Goal: Communication & Community: Answer question/provide support

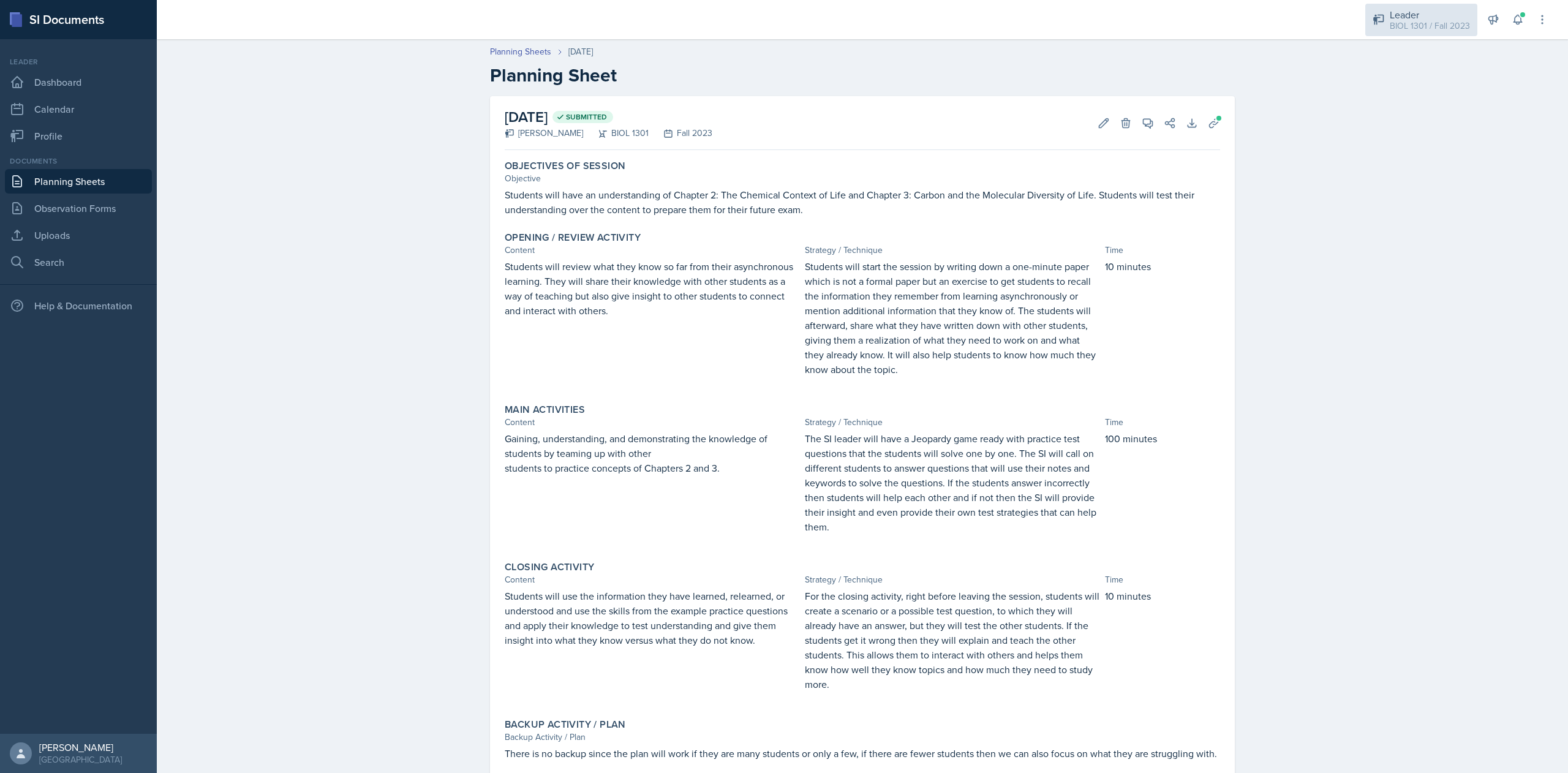
click at [1392, 29] on div "BIOL 1301 / Fall 2023" at bounding box center [1429, 26] width 80 height 13
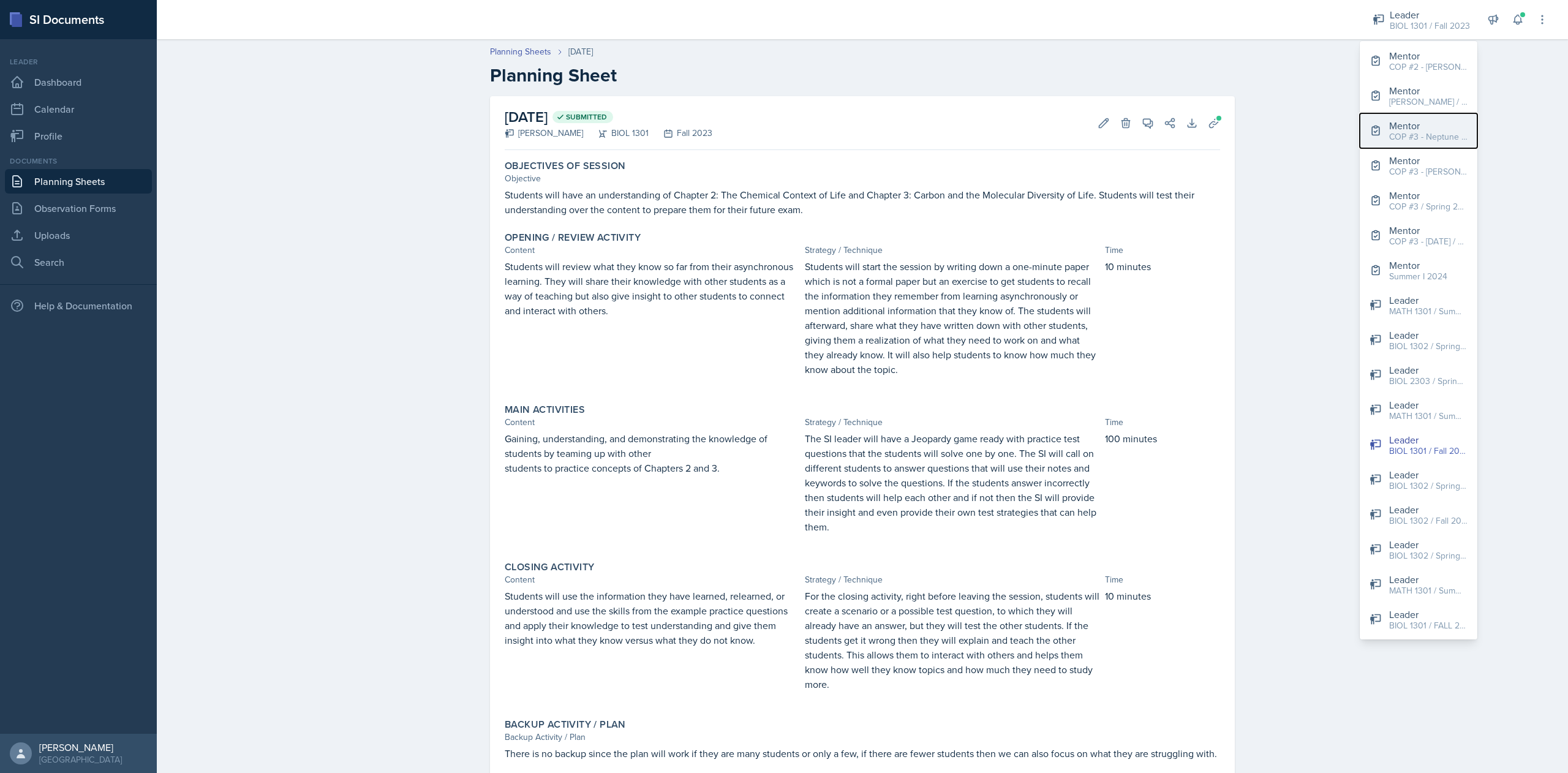
click at [1413, 134] on div "COP #3 - Neptune / FALL 2025" at bounding box center [1428, 137] width 78 height 13
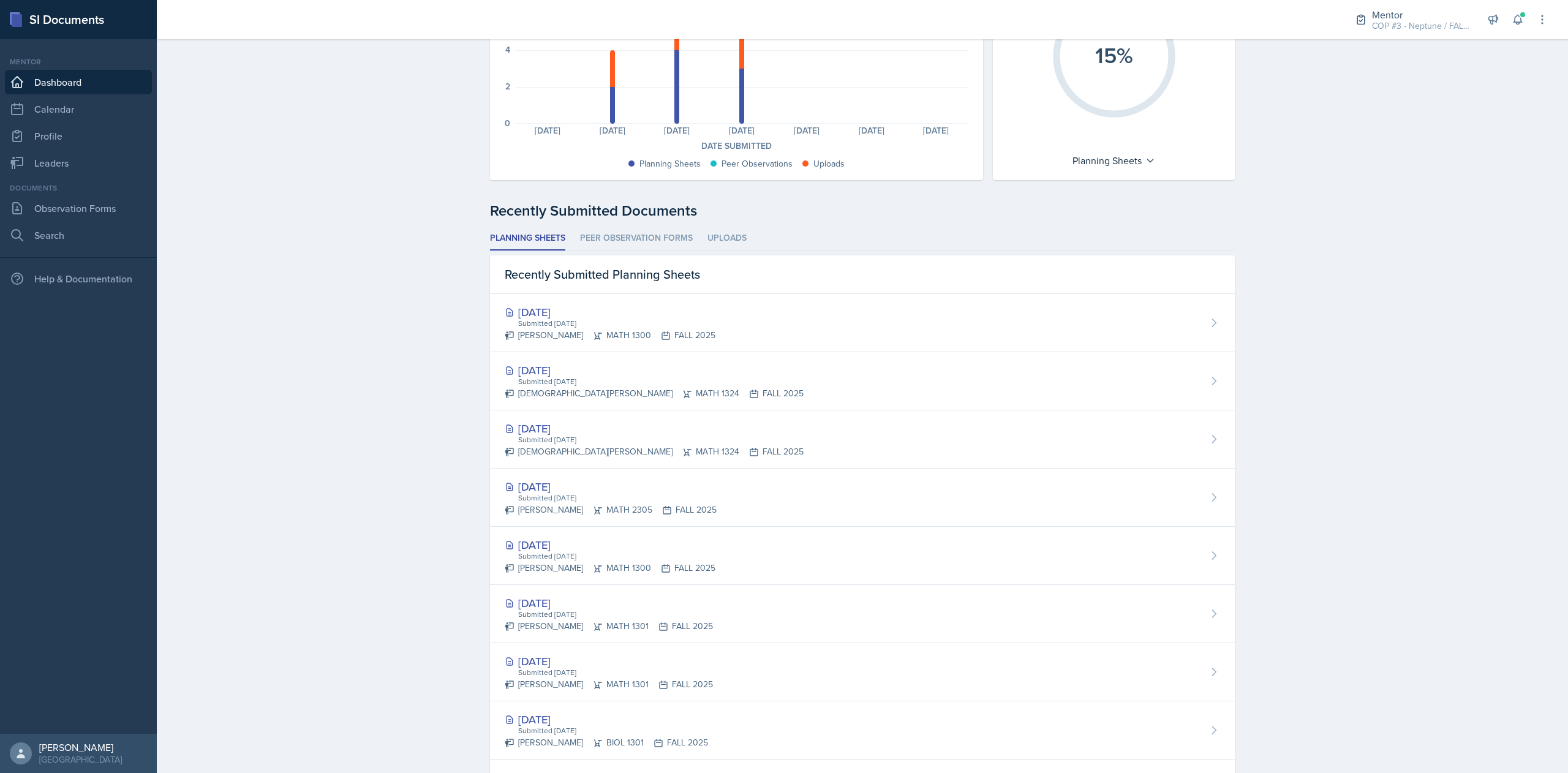
scroll to position [157, 0]
click at [54, 160] on link "Leaders" at bounding box center [78, 162] width 147 height 24
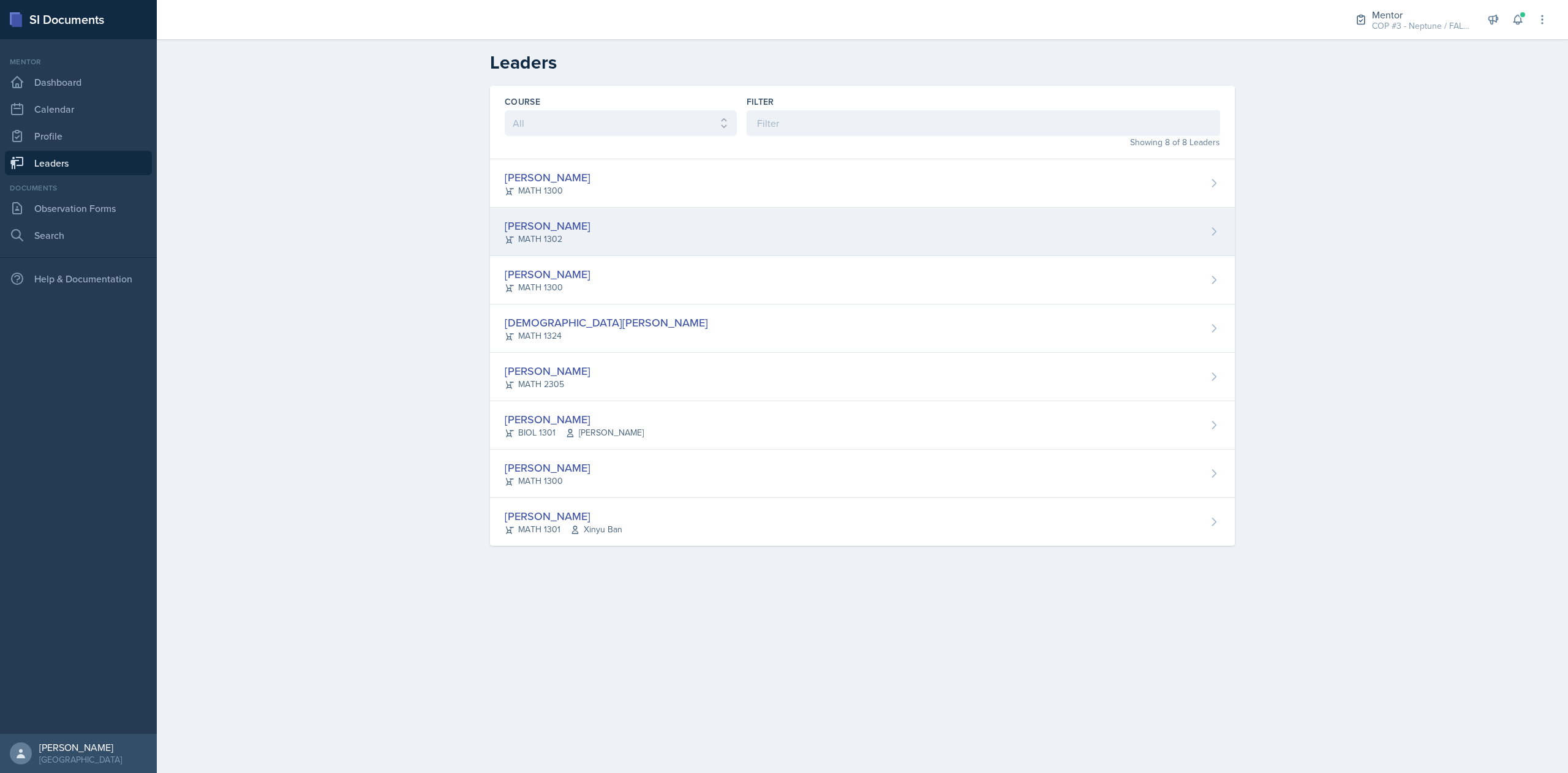
click at [548, 236] on div "MATH 1302" at bounding box center [548, 239] width 86 height 13
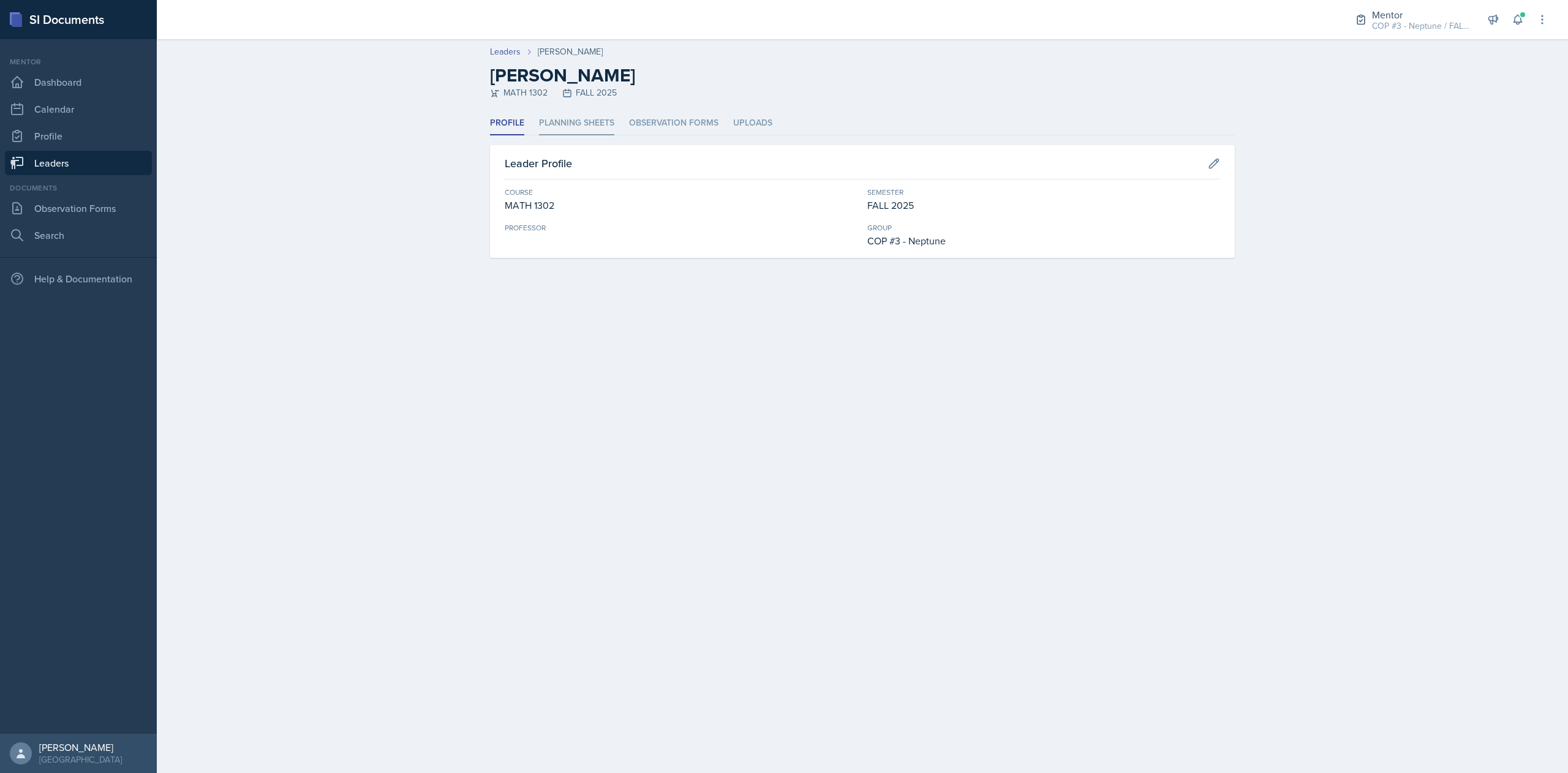
click at [566, 121] on li "Planning Sheets" at bounding box center [576, 123] width 75 height 24
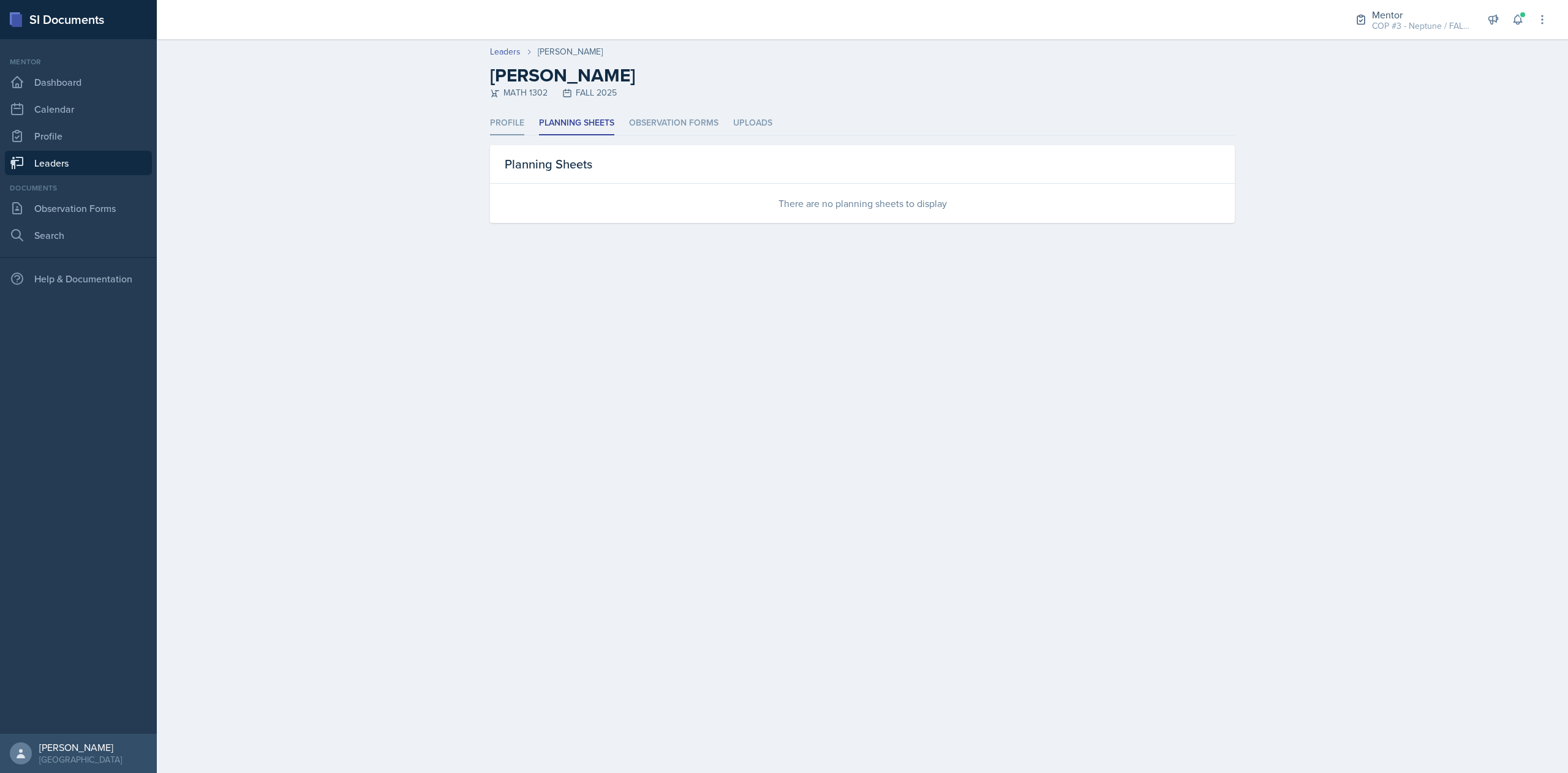
click at [500, 127] on li "Profile" at bounding box center [507, 123] width 34 height 24
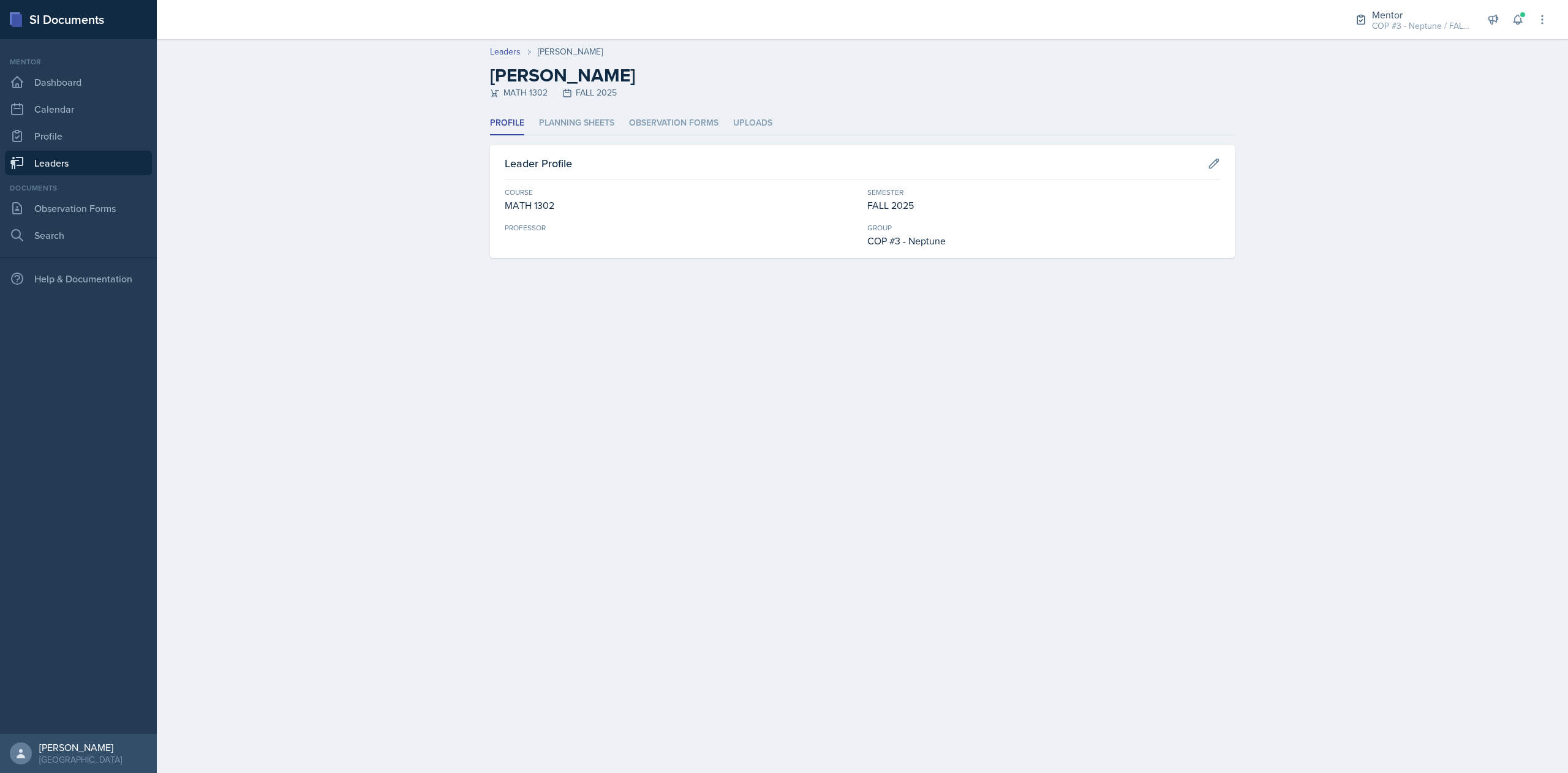
click at [62, 164] on link "Leaders" at bounding box center [78, 162] width 147 height 24
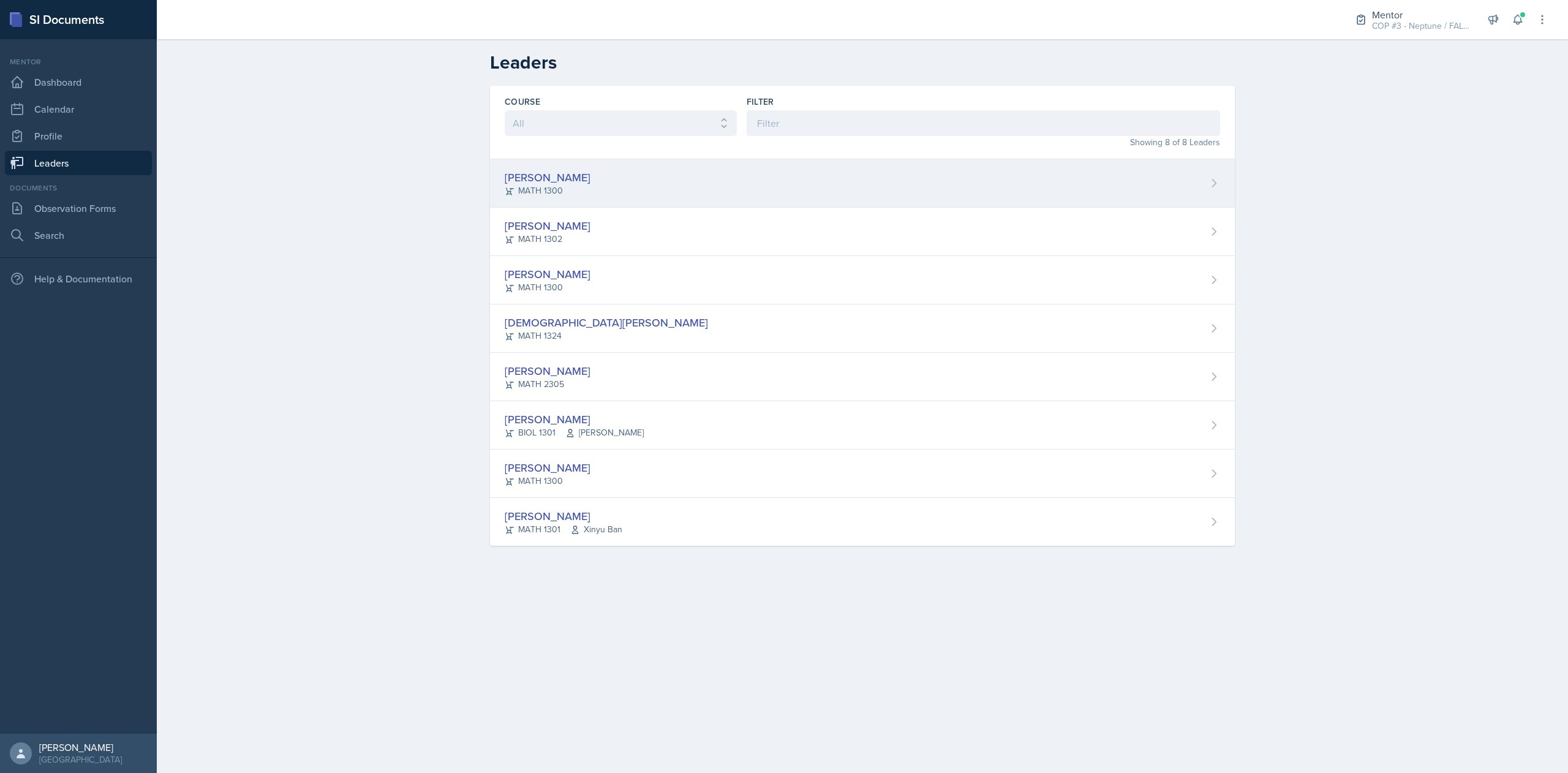
click at [536, 194] on div "MATH 1300" at bounding box center [548, 191] width 86 height 13
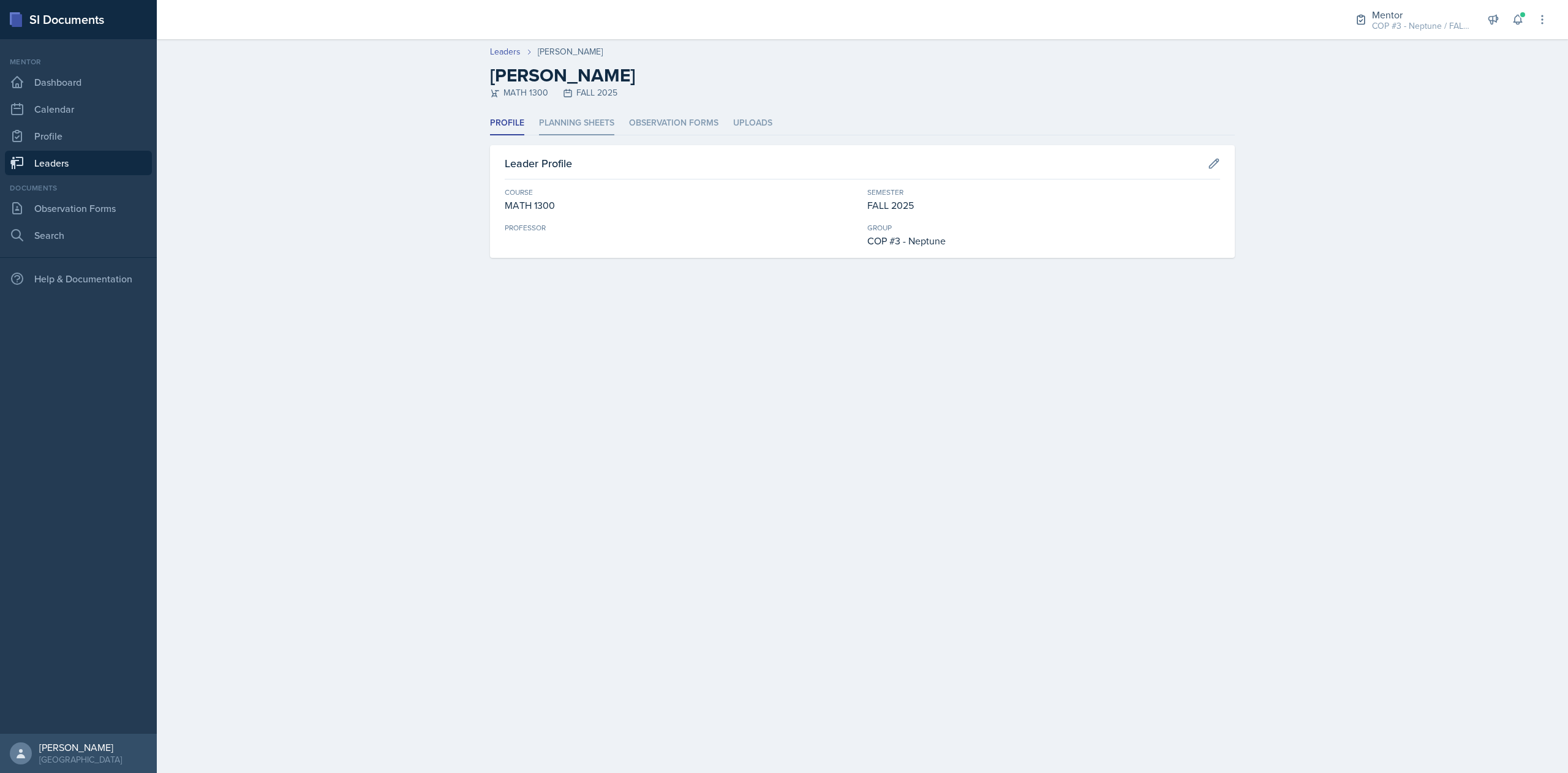
click at [576, 127] on li "Planning Sheets" at bounding box center [576, 123] width 75 height 24
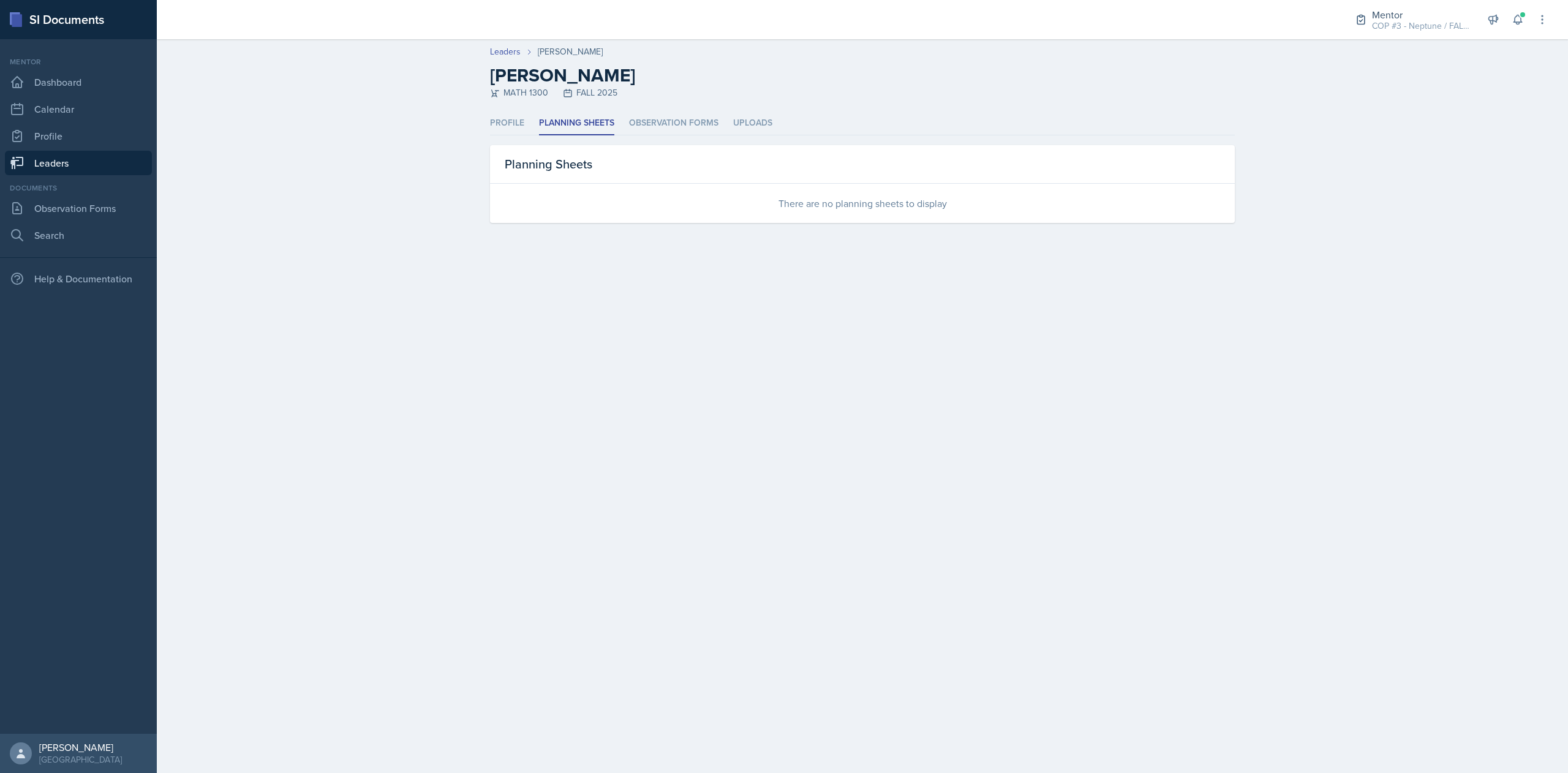
click at [48, 167] on link "Leaders" at bounding box center [78, 162] width 147 height 24
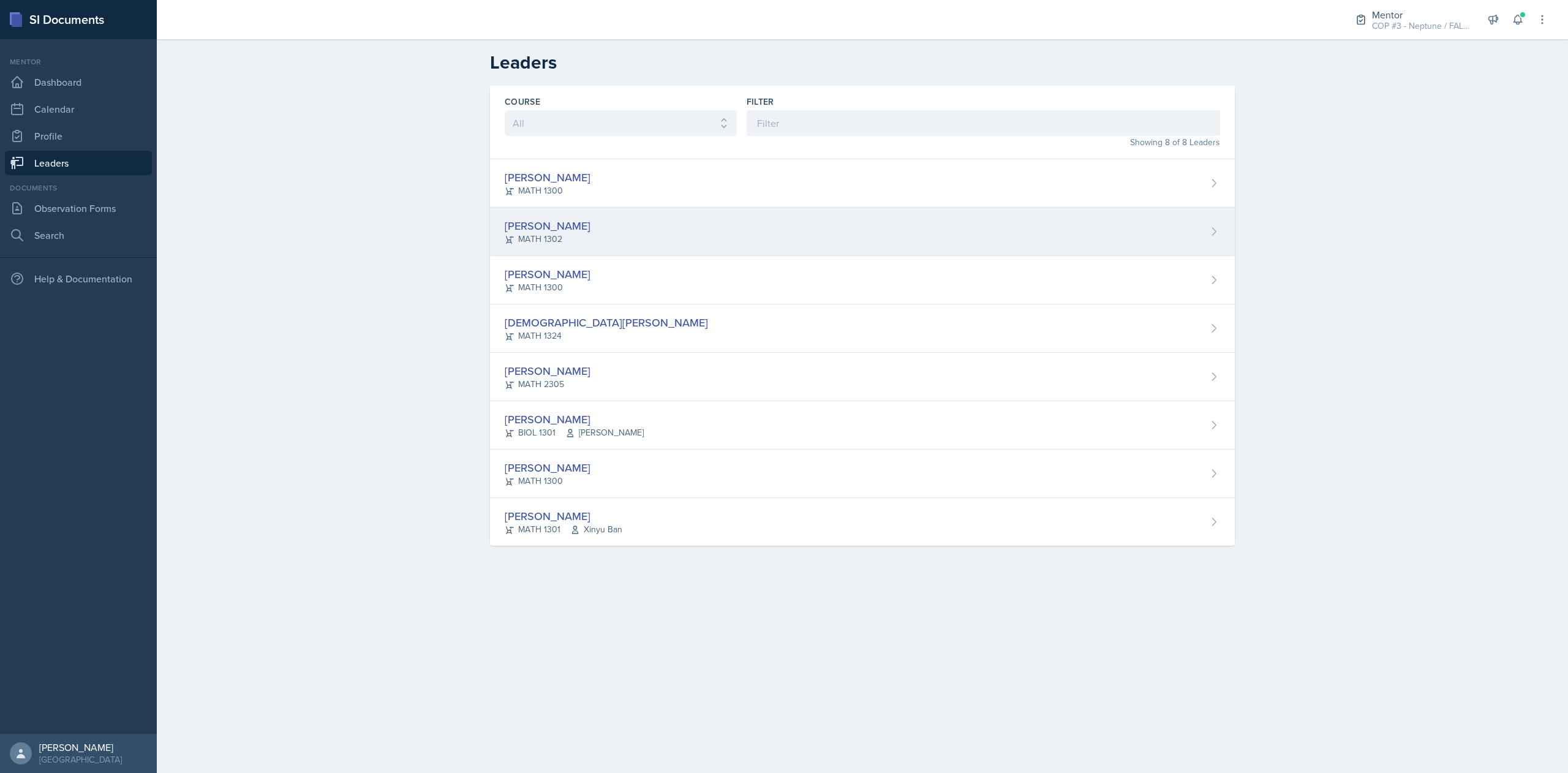
click at [540, 230] on div "[PERSON_NAME]" at bounding box center [548, 226] width 86 height 17
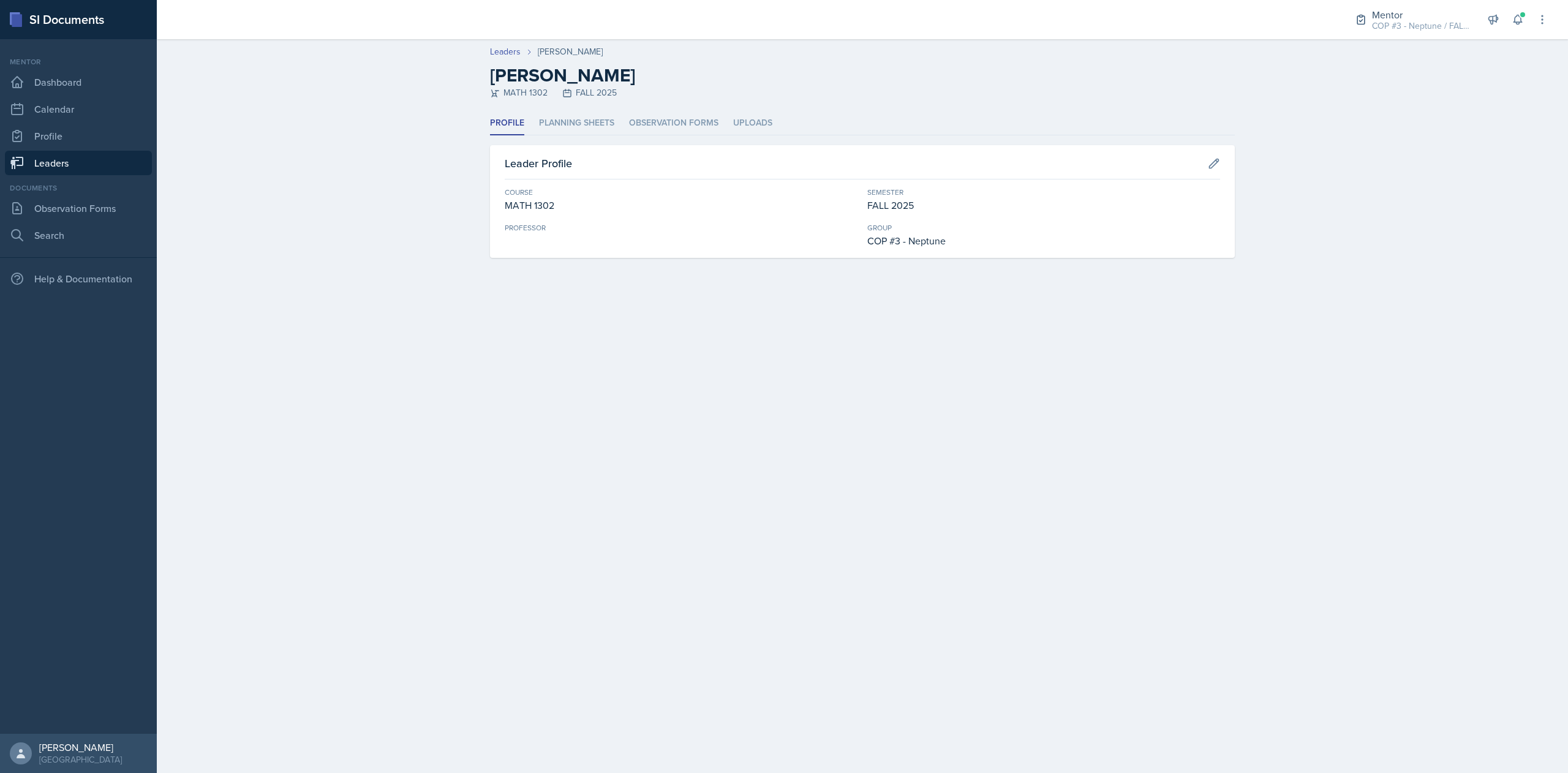
click at [103, 158] on link "Leaders" at bounding box center [78, 162] width 147 height 24
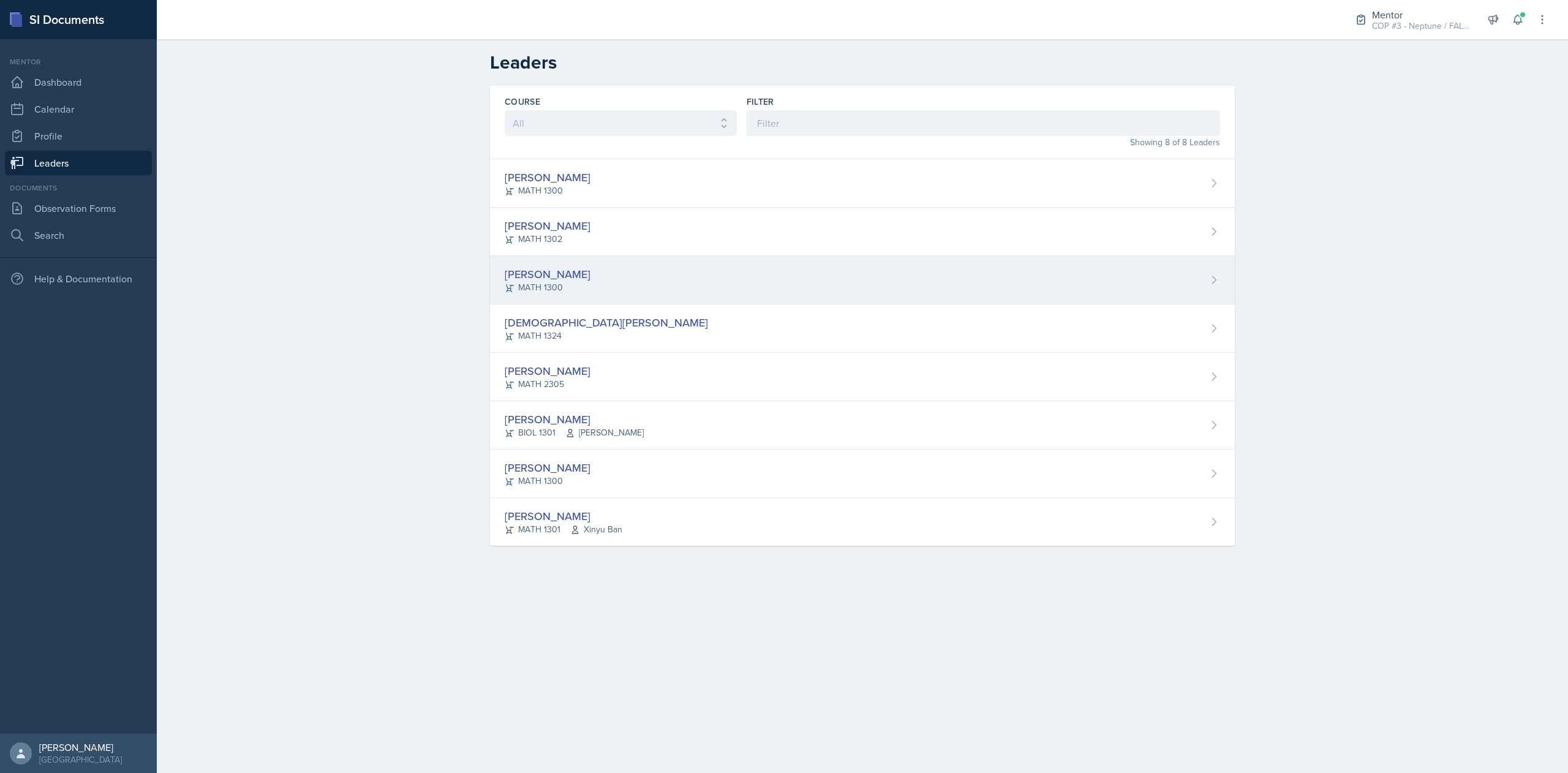
click at [544, 281] on div "MATH 1300" at bounding box center [548, 287] width 86 height 13
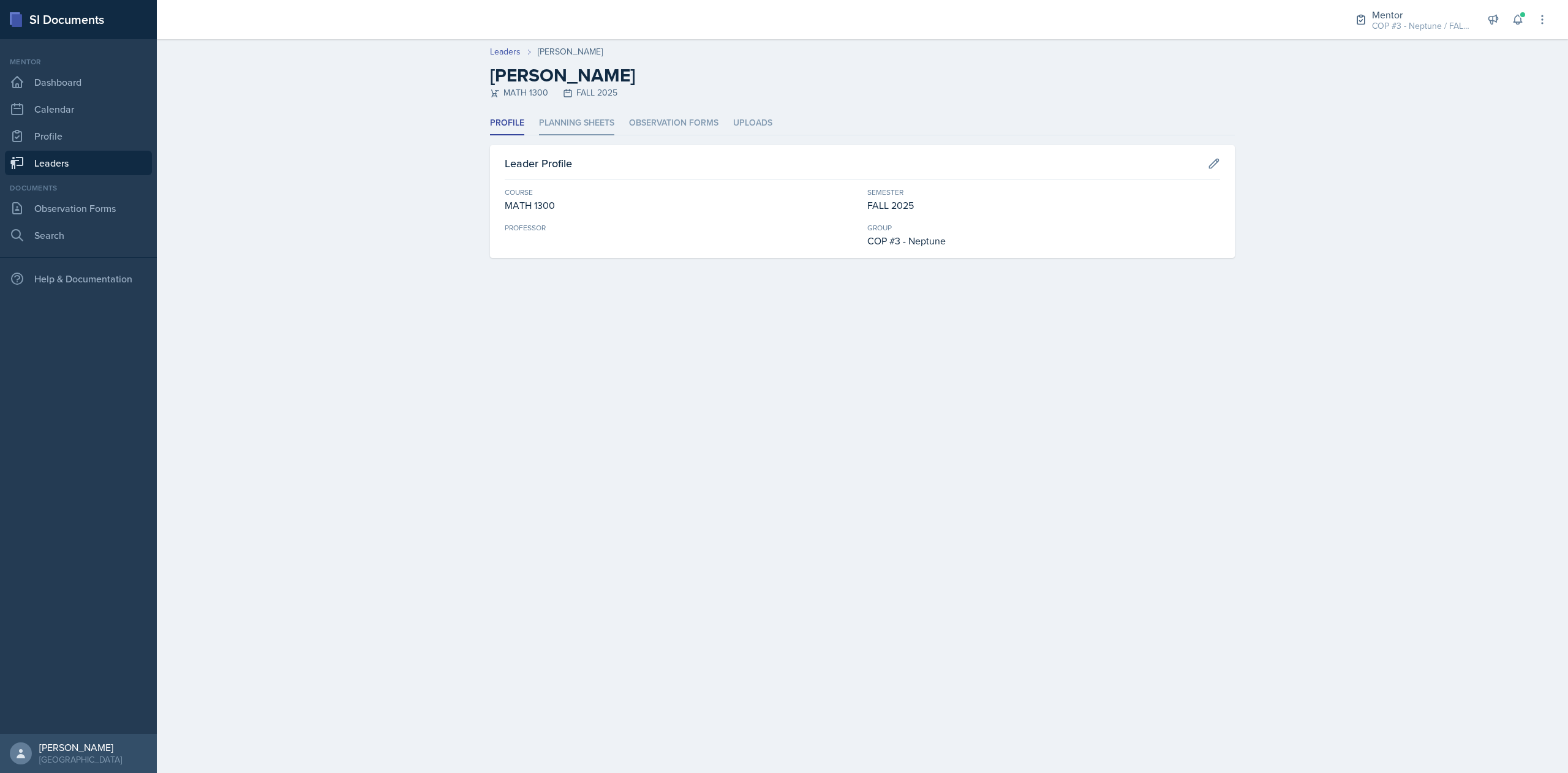
click at [592, 116] on li "Planning Sheets" at bounding box center [576, 123] width 75 height 24
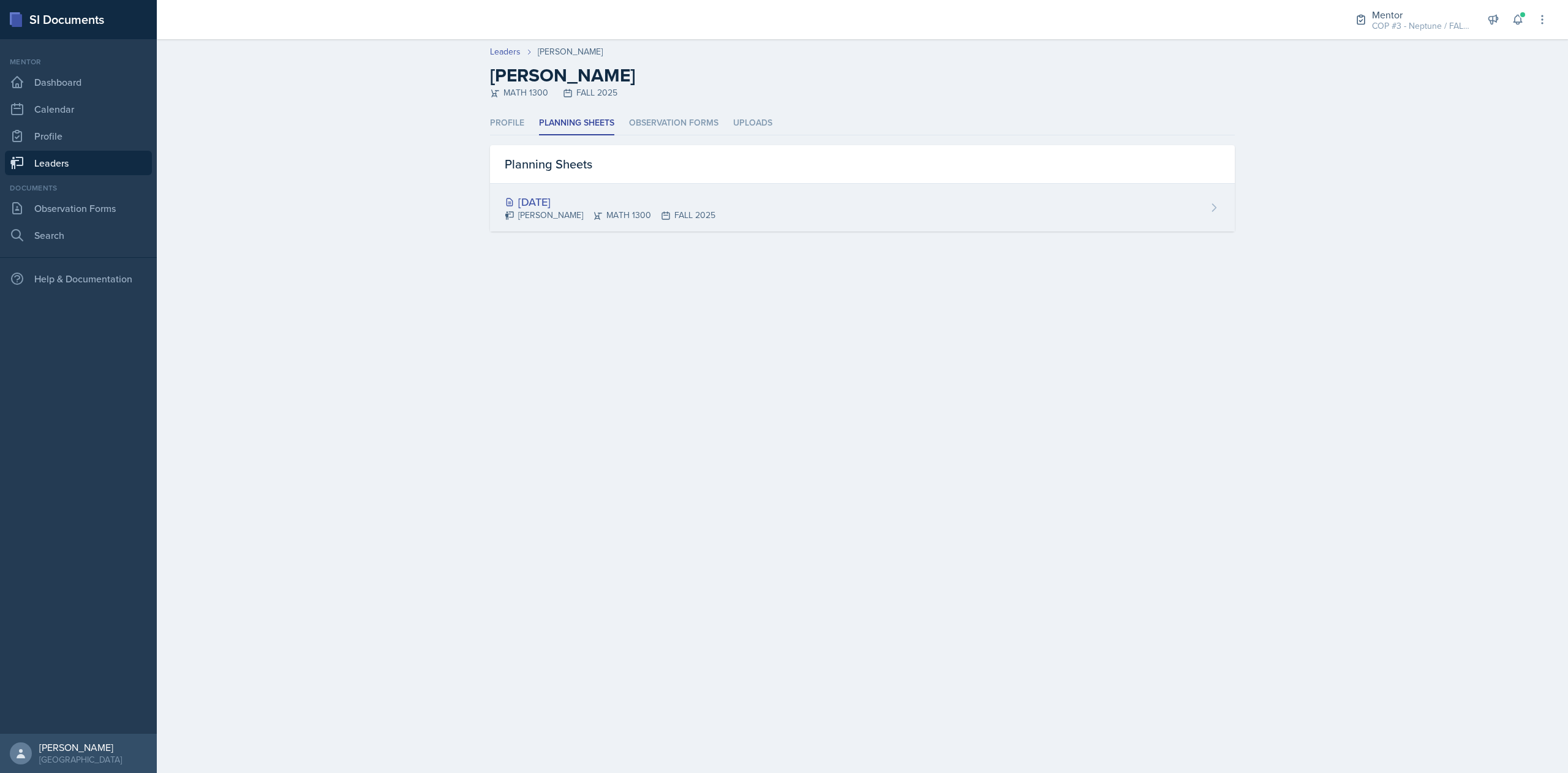
click at [570, 207] on div "[DATE]" at bounding box center [610, 201] width 211 height 17
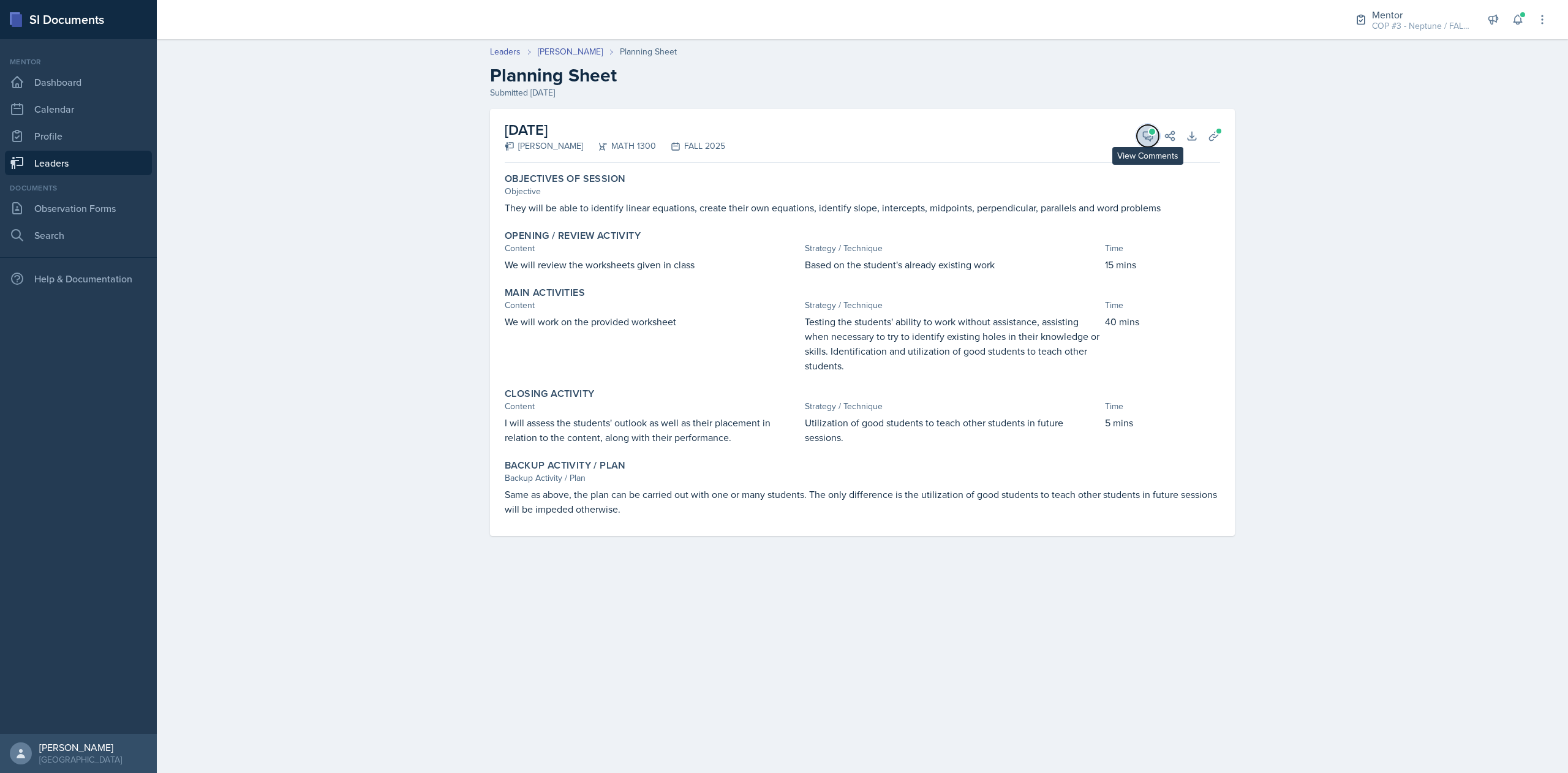
click at [1147, 134] on icon at bounding box center [1148, 136] width 12 height 12
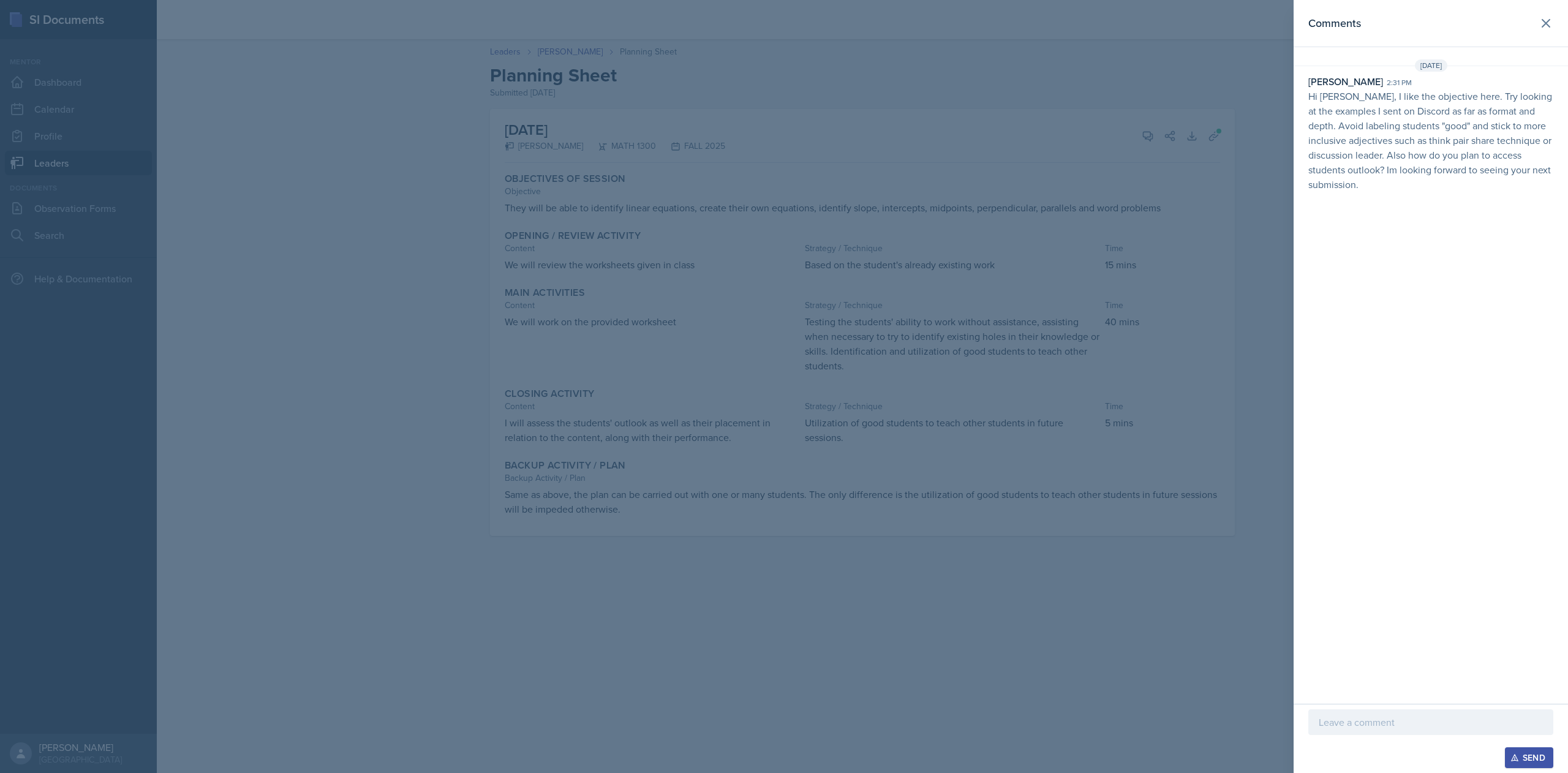
click at [1040, 656] on div at bounding box center [784, 386] width 1568 height 773
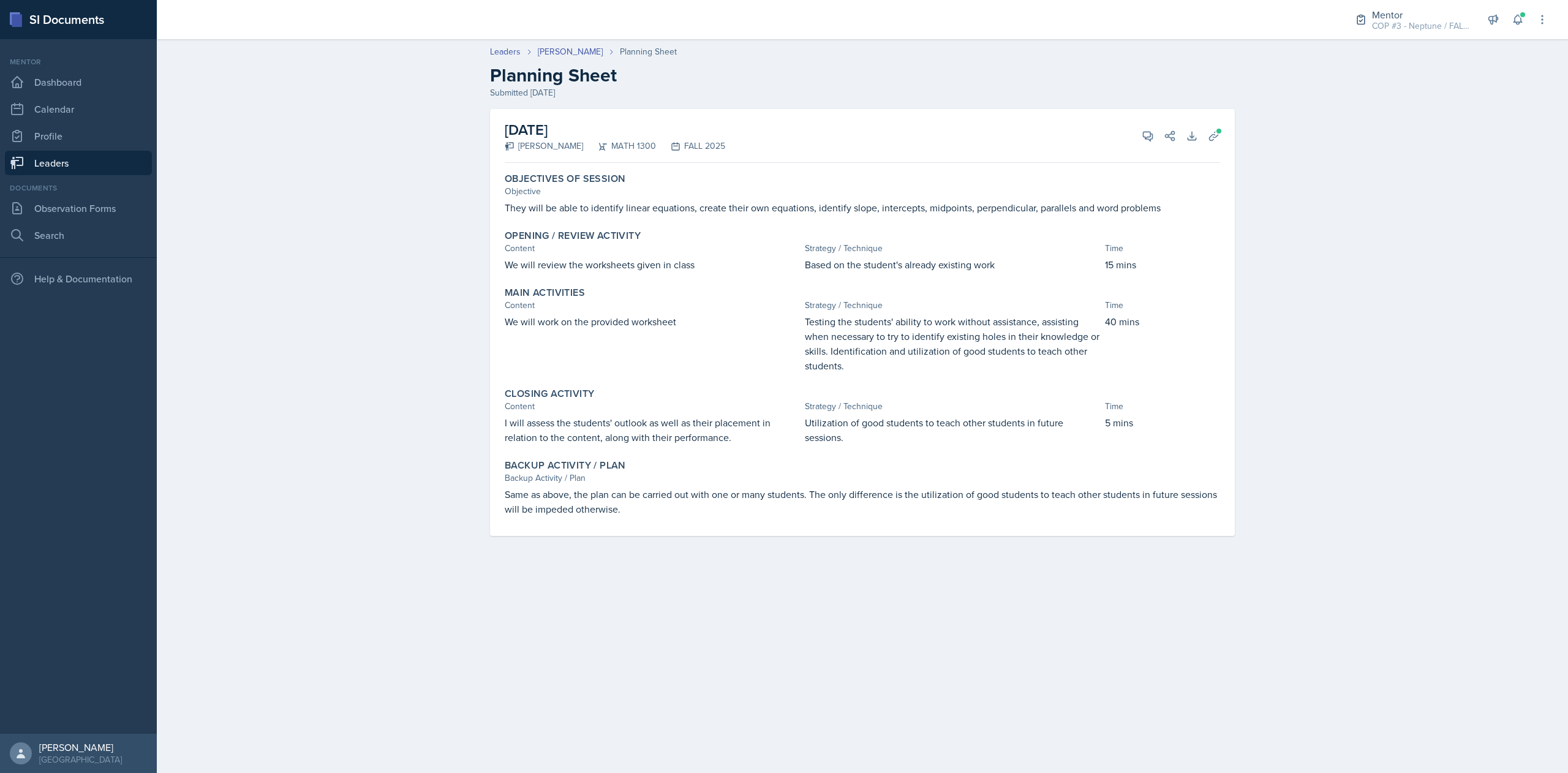
click at [98, 160] on link "Leaders" at bounding box center [78, 162] width 147 height 24
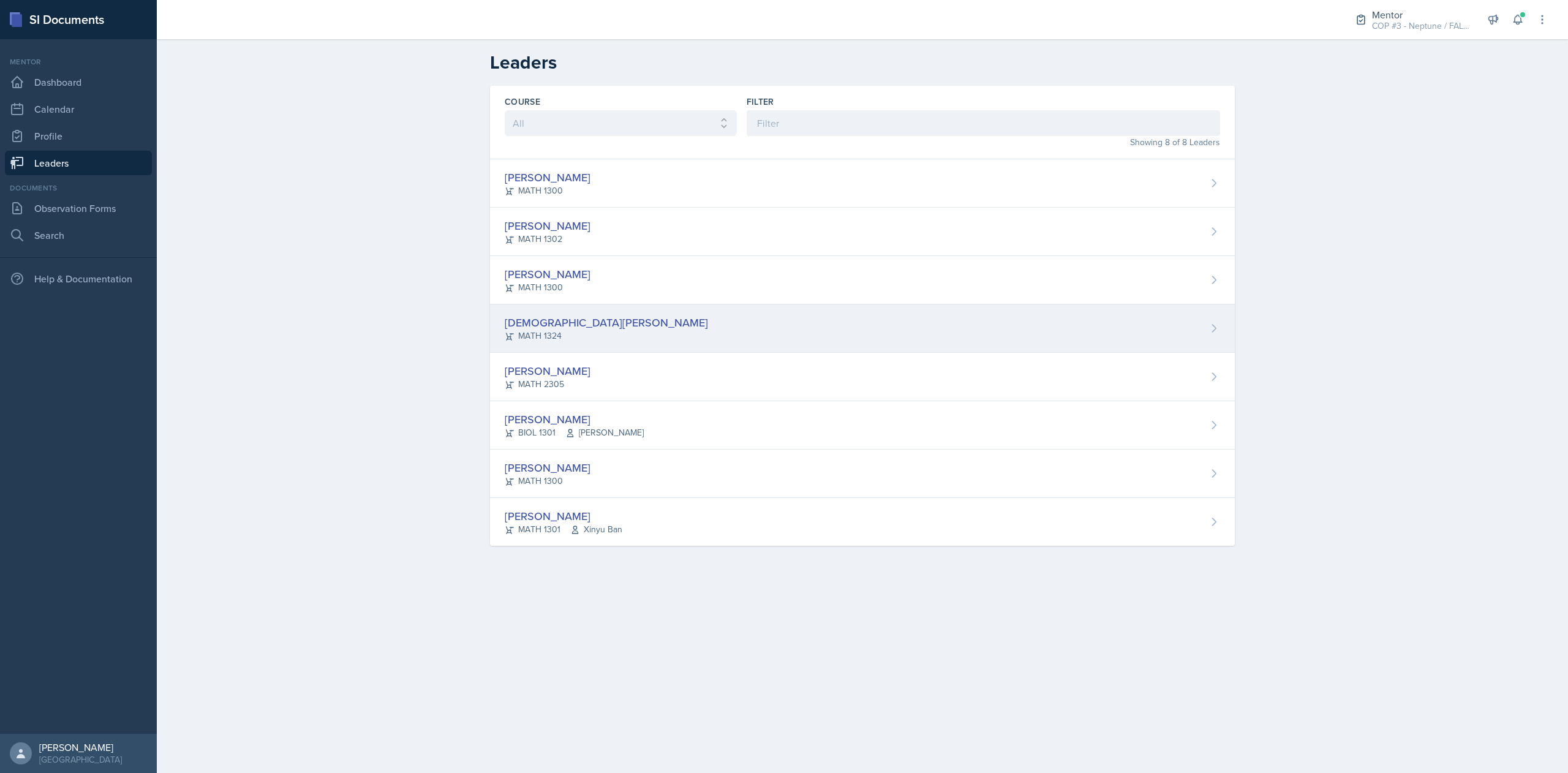
click at [541, 326] on div "[DEMOGRAPHIC_DATA][PERSON_NAME]" at bounding box center [606, 322] width 203 height 17
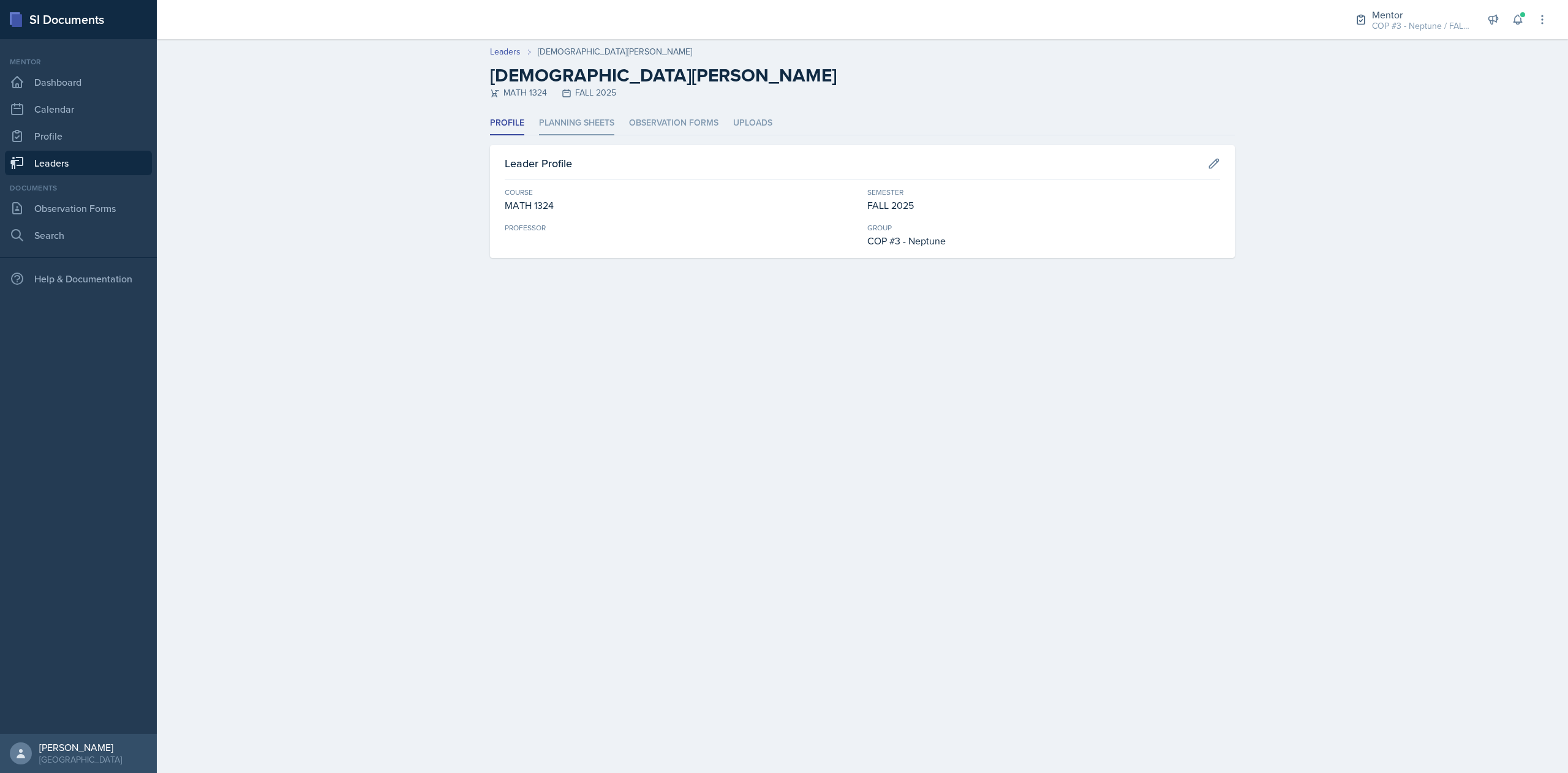
click at [569, 111] on li "Planning Sheets" at bounding box center [576, 123] width 75 height 24
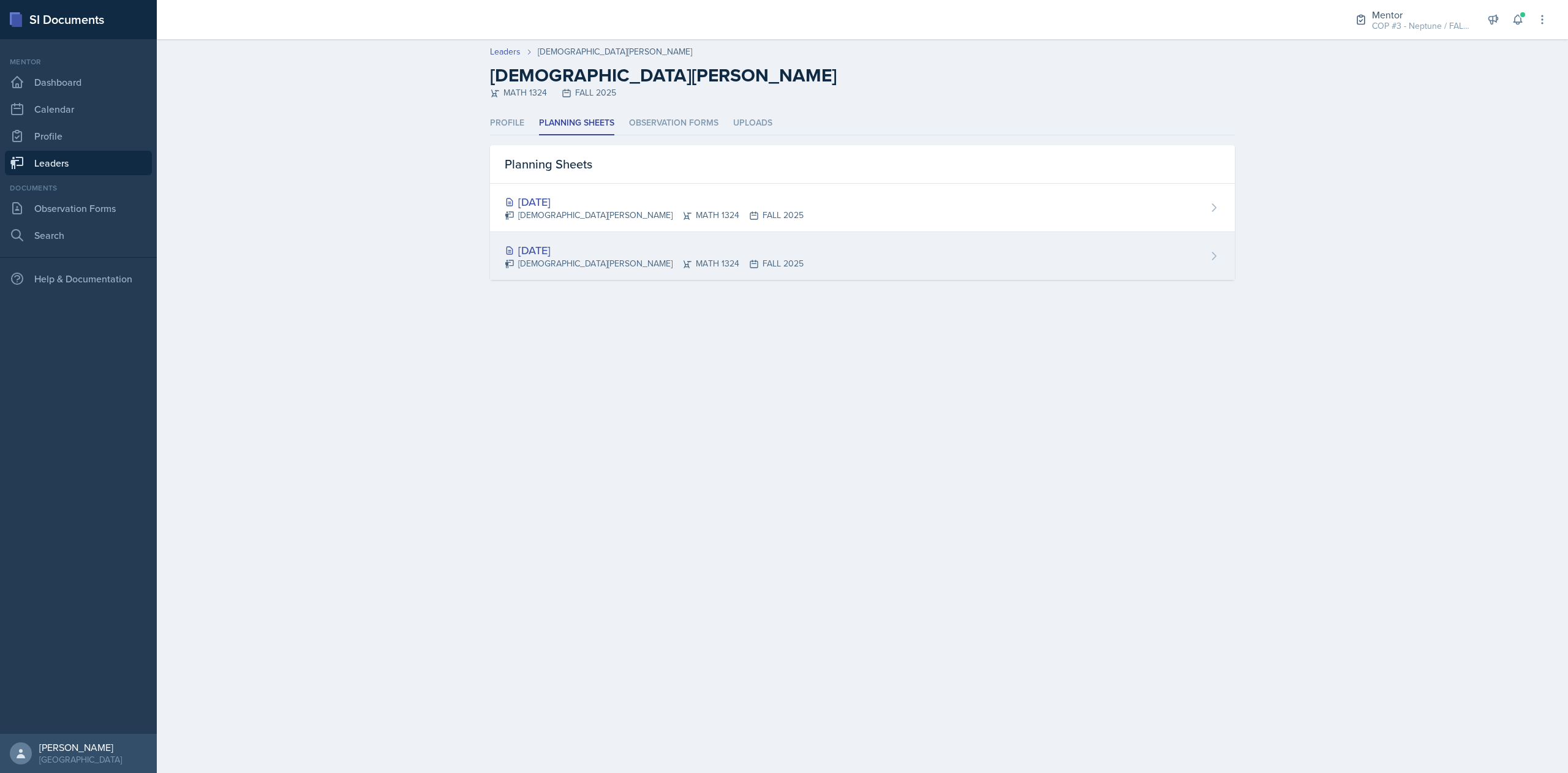
click at [594, 245] on div "[DATE]" at bounding box center [654, 250] width 299 height 17
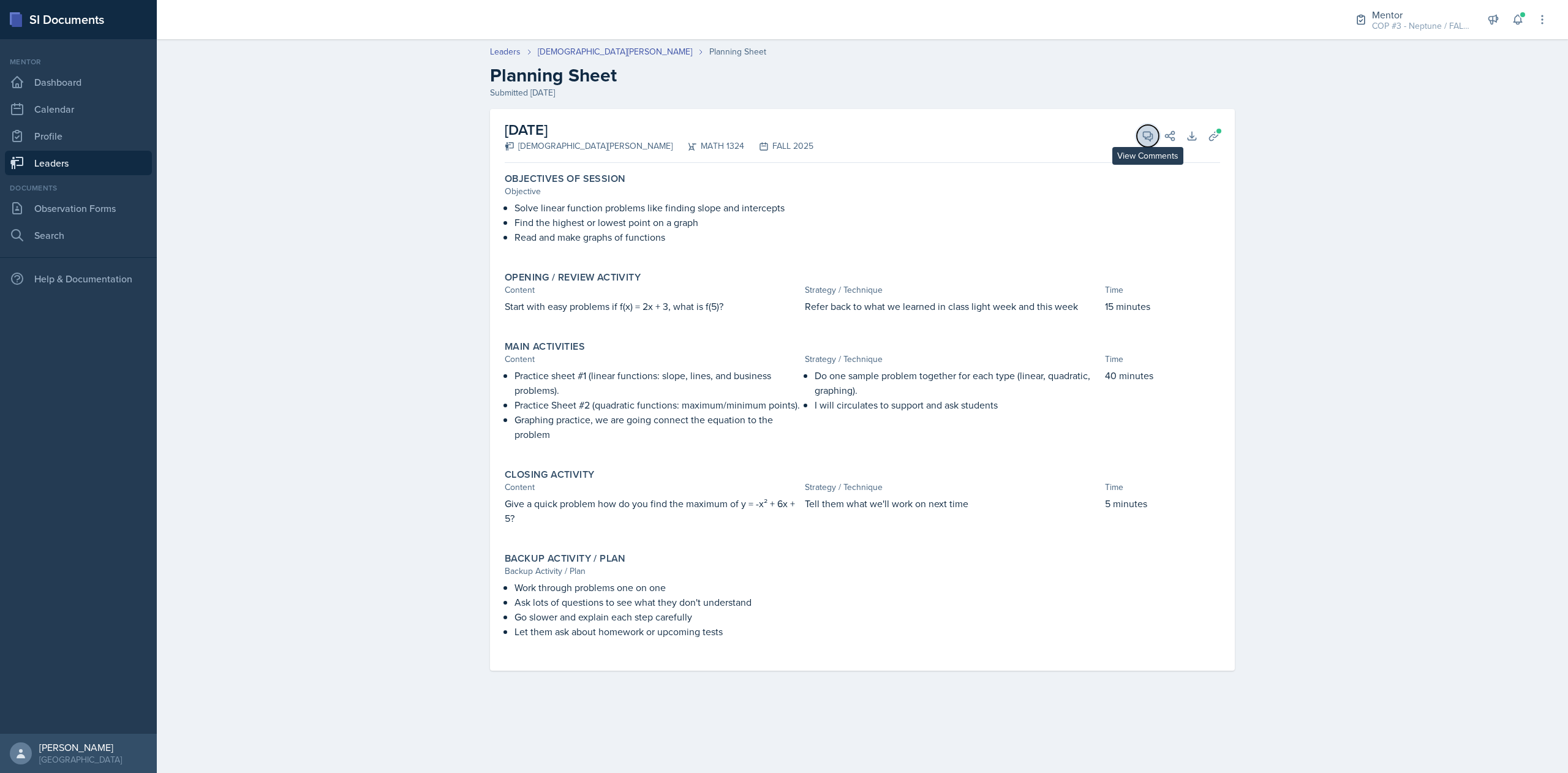
click at [1142, 139] on icon at bounding box center [1148, 136] width 12 height 12
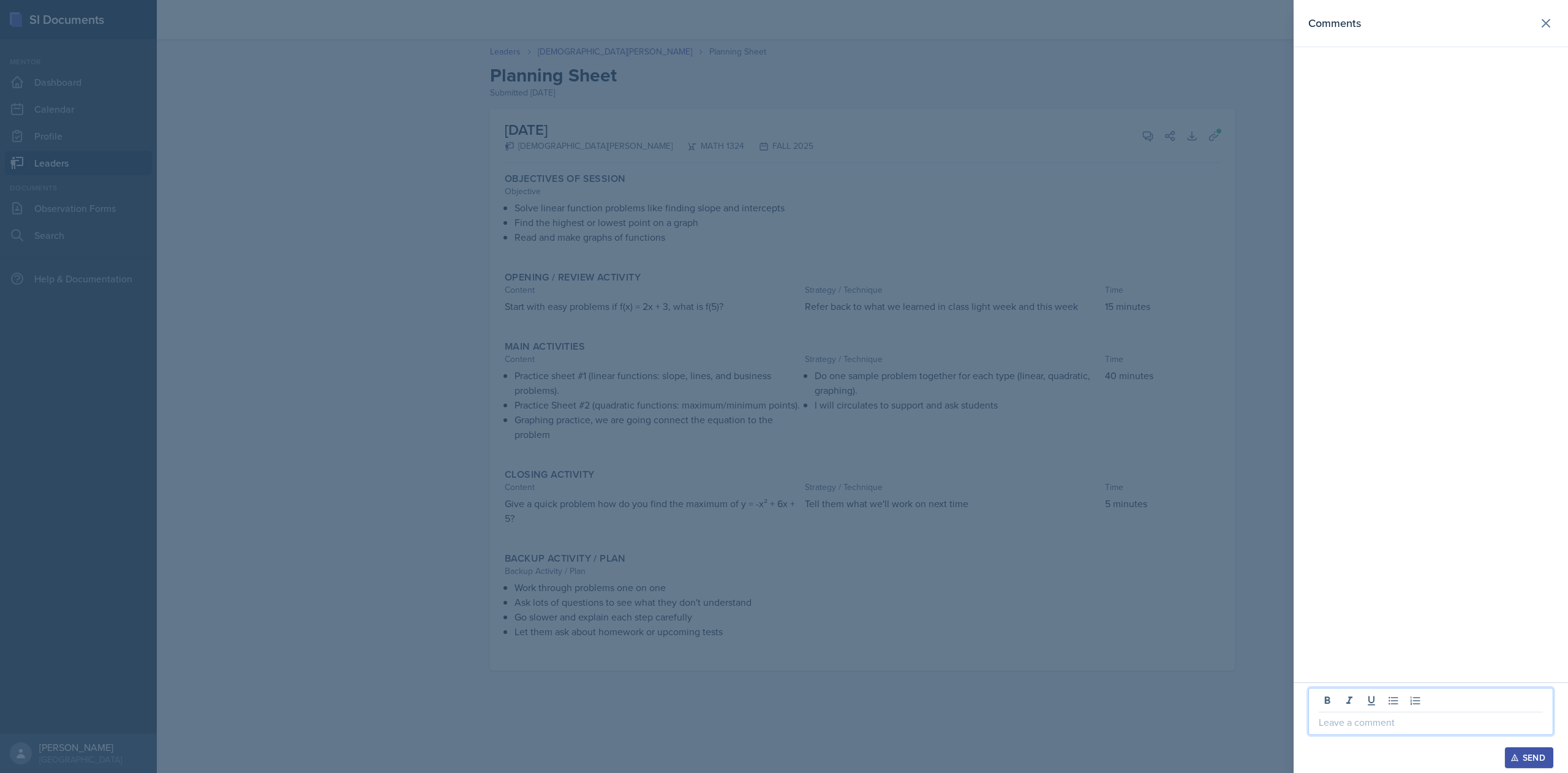
click at [1366, 729] on p at bounding box center [1431, 722] width 224 height 15
click at [1520, 764] on button "Send" at bounding box center [1529, 757] width 48 height 21
click at [1544, 25] on icon at bounding box center [1546, 24] width 7 height 7
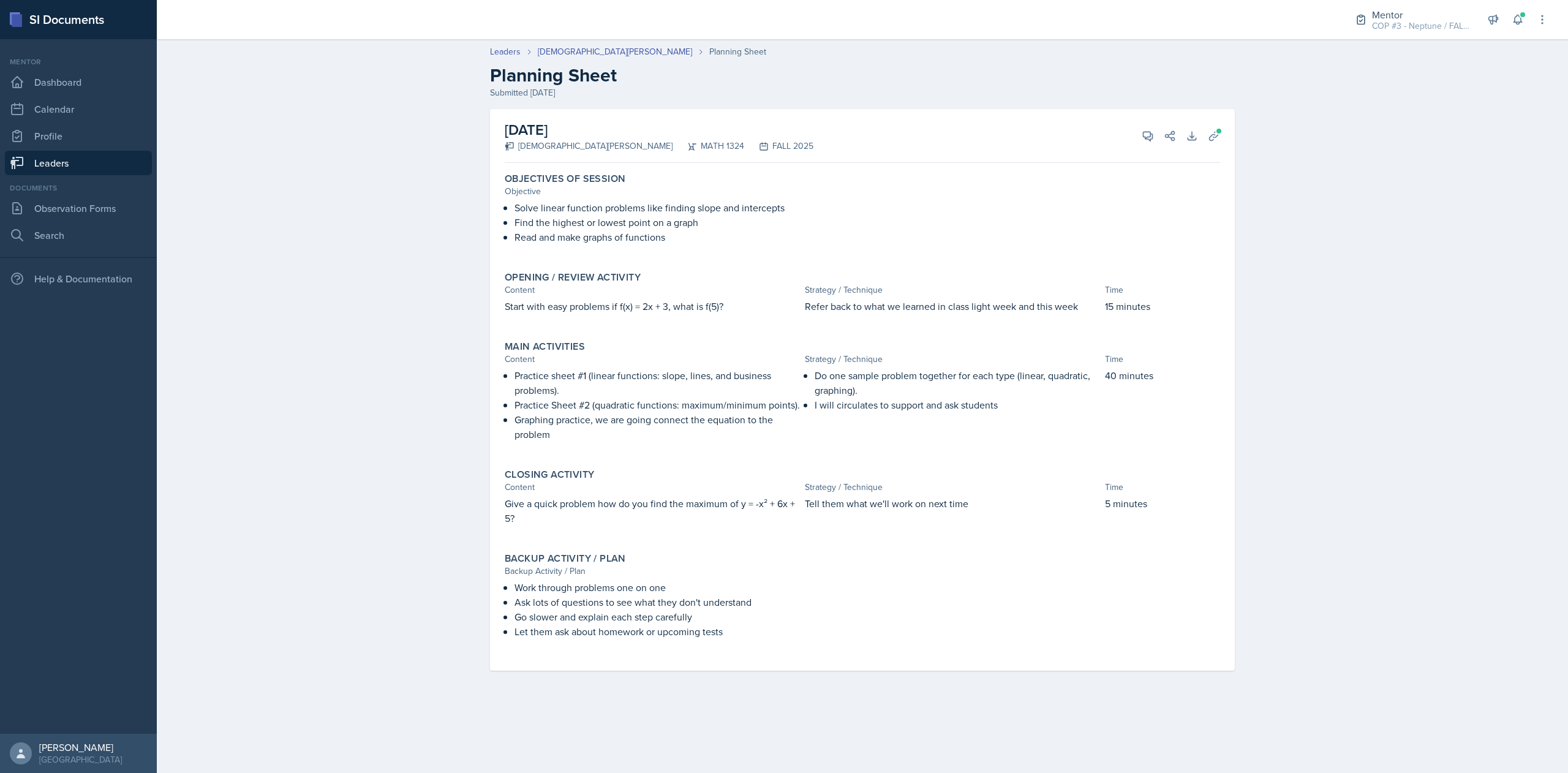
click at [60, 160] on link "Leaders" at bounding box center [78, 162] width 147 height 24
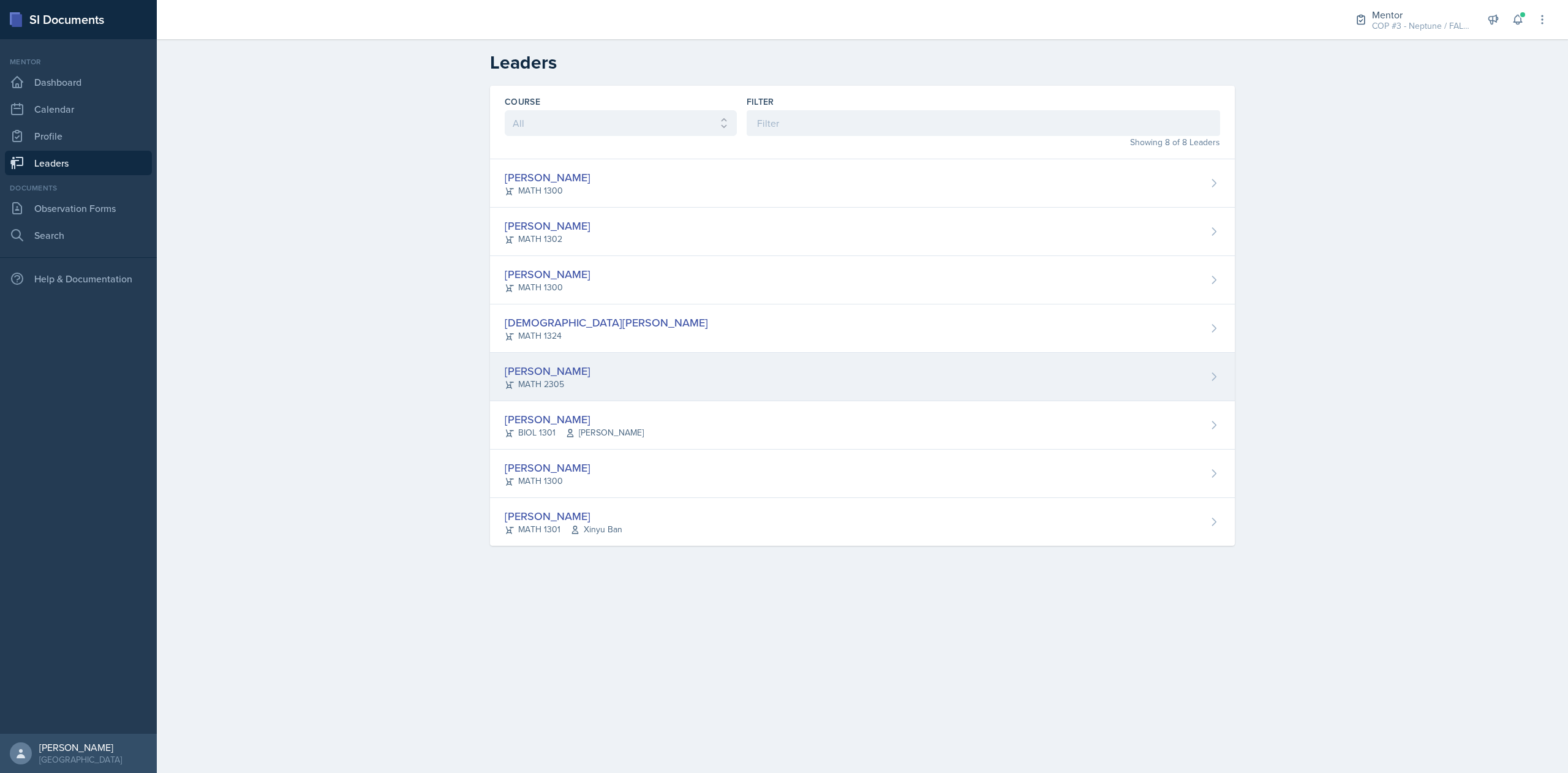
click at [559, 373] on div "[PERSON_NAME]" at bounding box center [548, 370] width 86 height 17
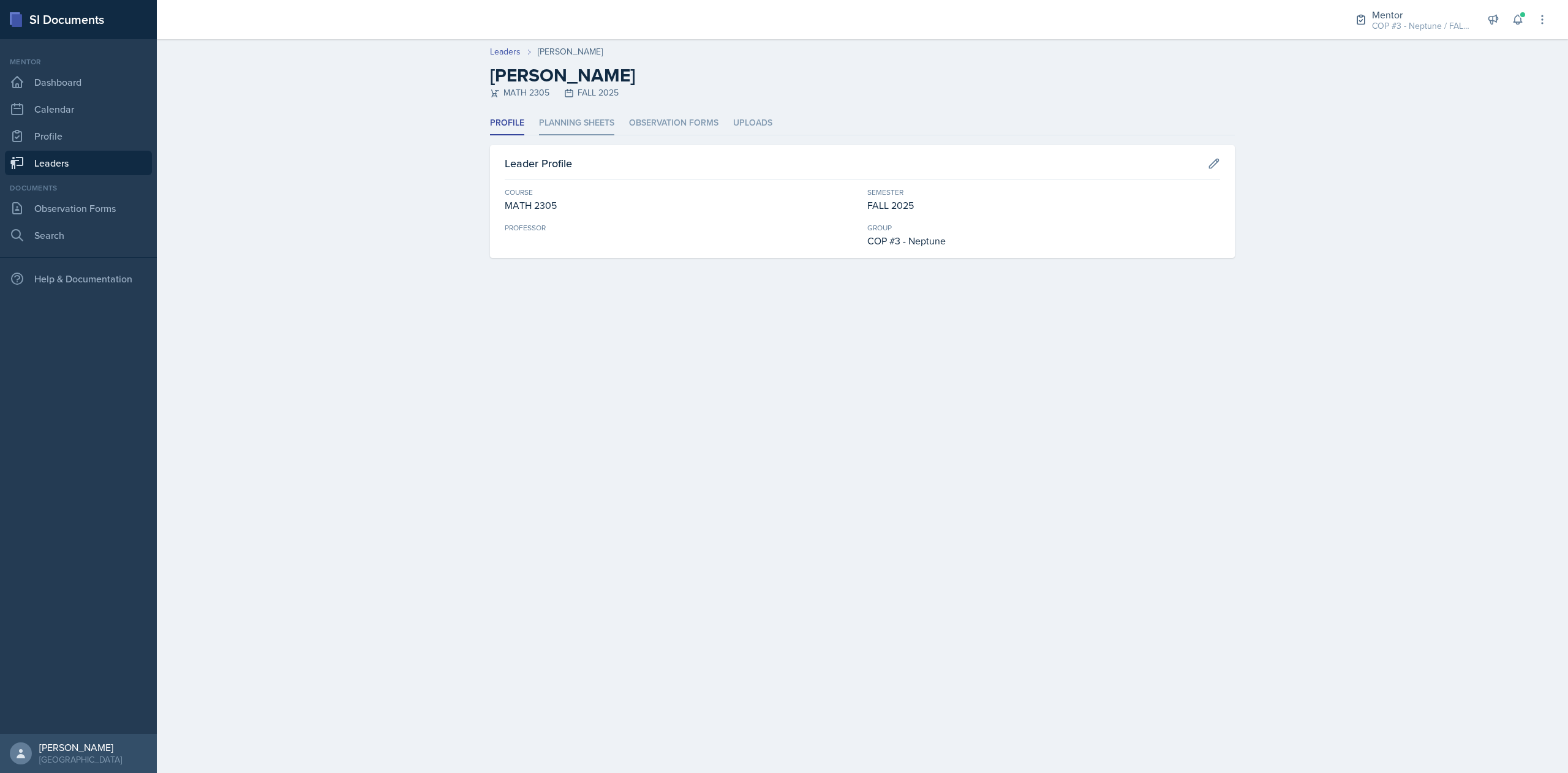
click at [577, 124] on li "Planning Sheets" at bounding box center [576, 123] width 75 height 24
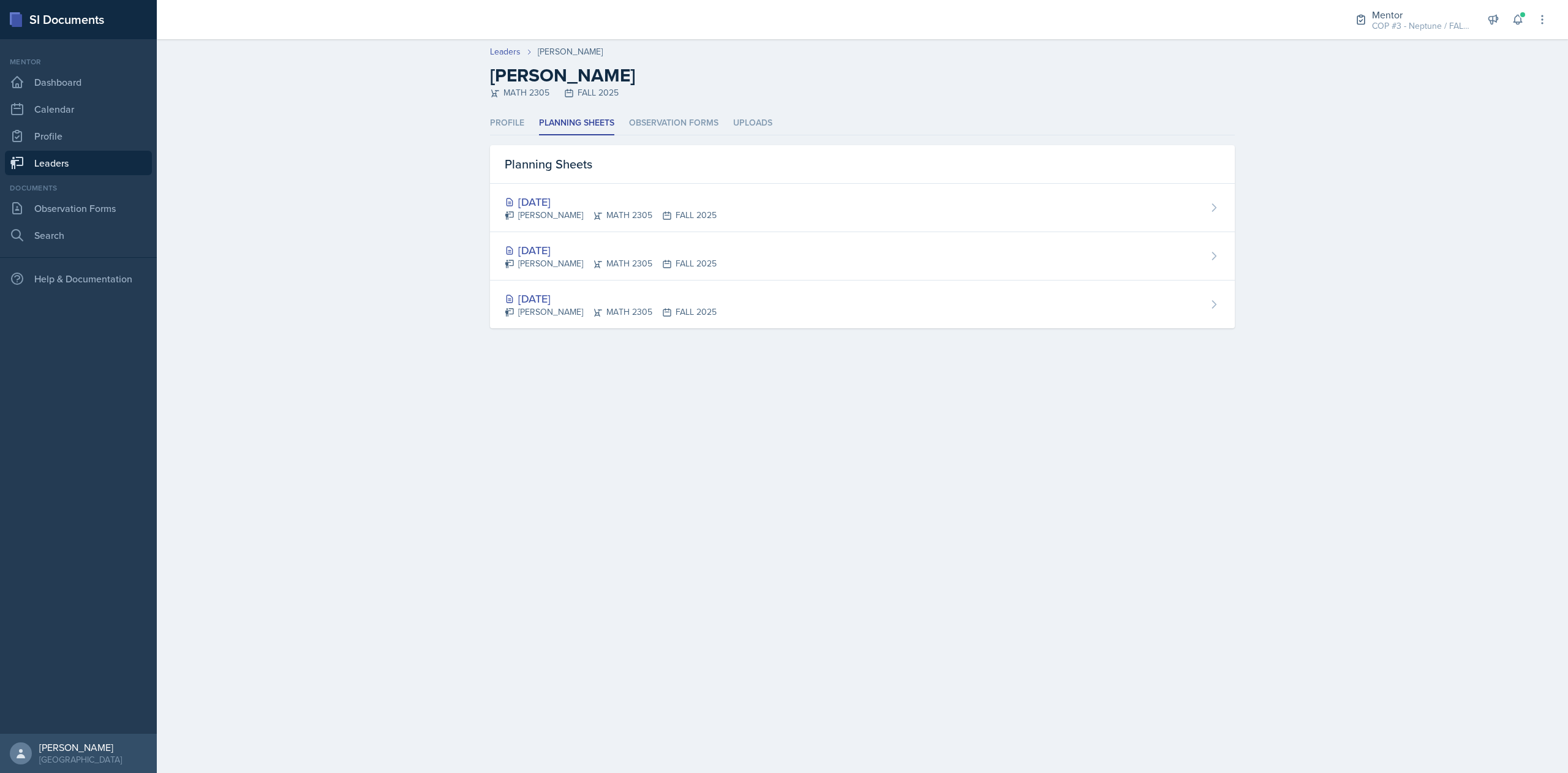
click at [71, 158] on link "Leaders" at bounding box center [78, 162] width 147 height 24
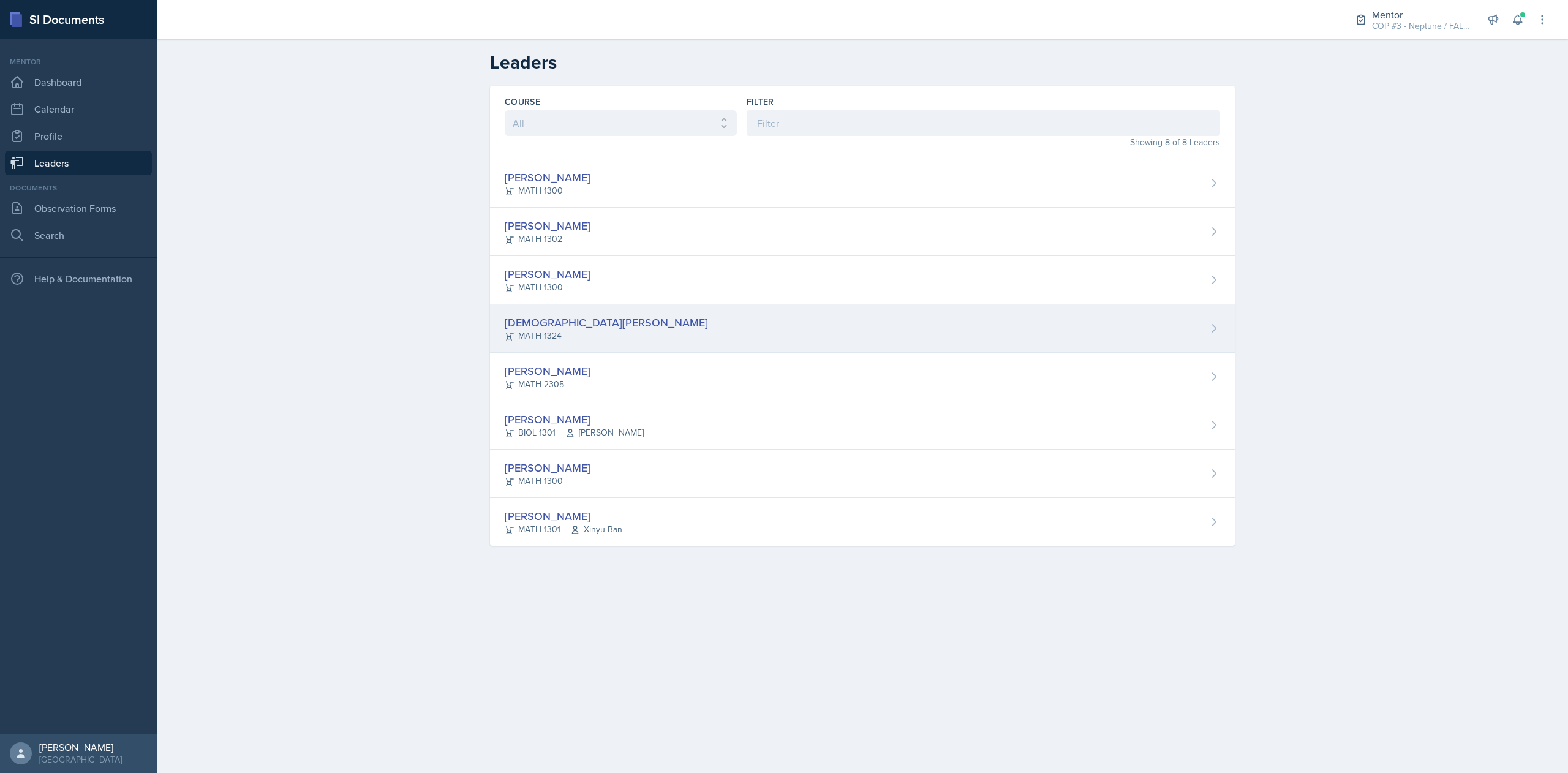
click at [595, 326] on div "Isaiah Le MATH 1324" at bounding box center [862, 329] width 745 height 48
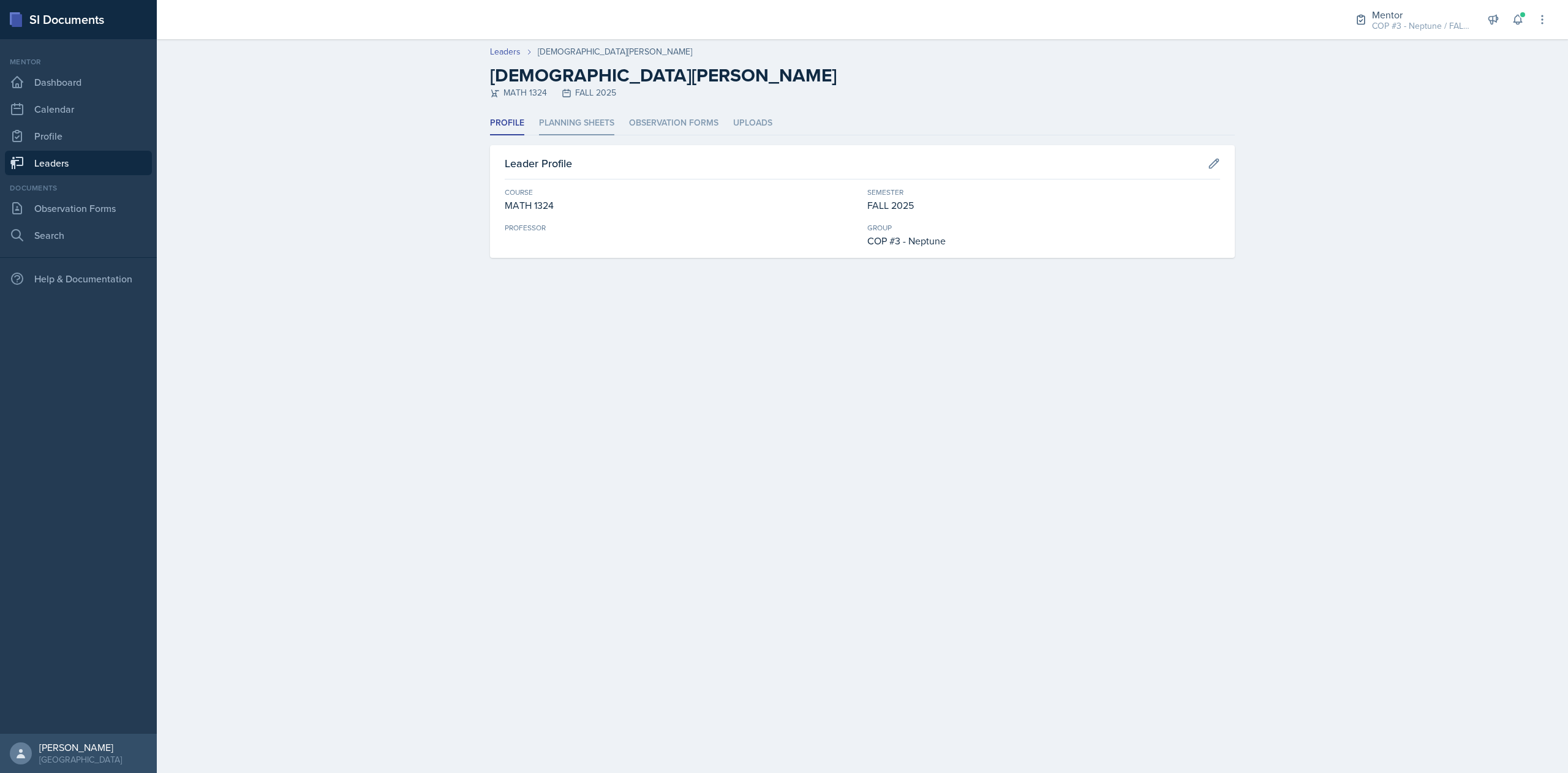
click at [596, 124] on li "Planning Sheets" at bounding box center [576, 123] width 75 height 24
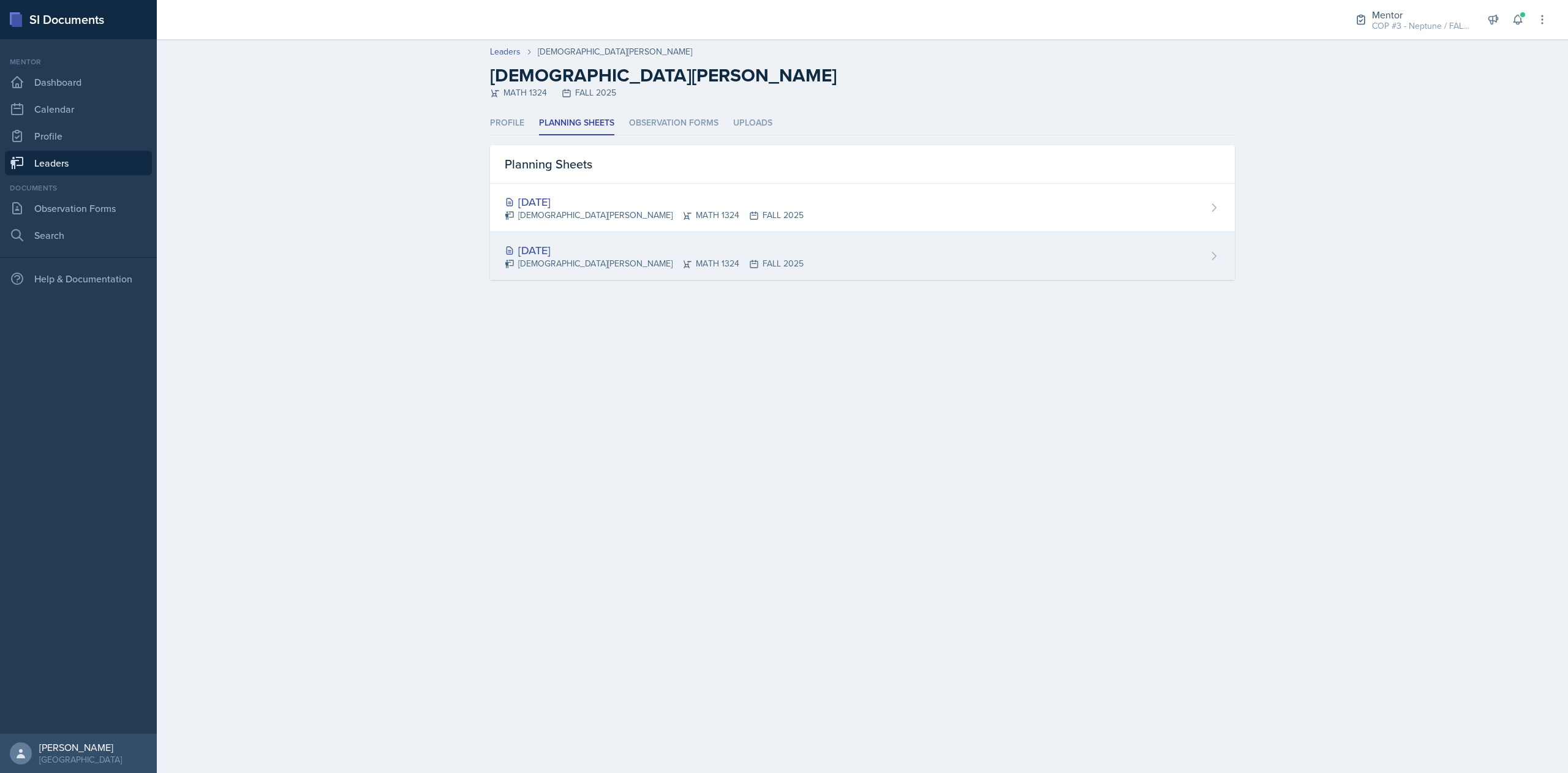
click at [608, 266] on div "[DEMOGRAPHIC_DATA][PERSON_NAME] MATH 1324 FALL 2025" at bounding box center [654, 263] width 299 height 13
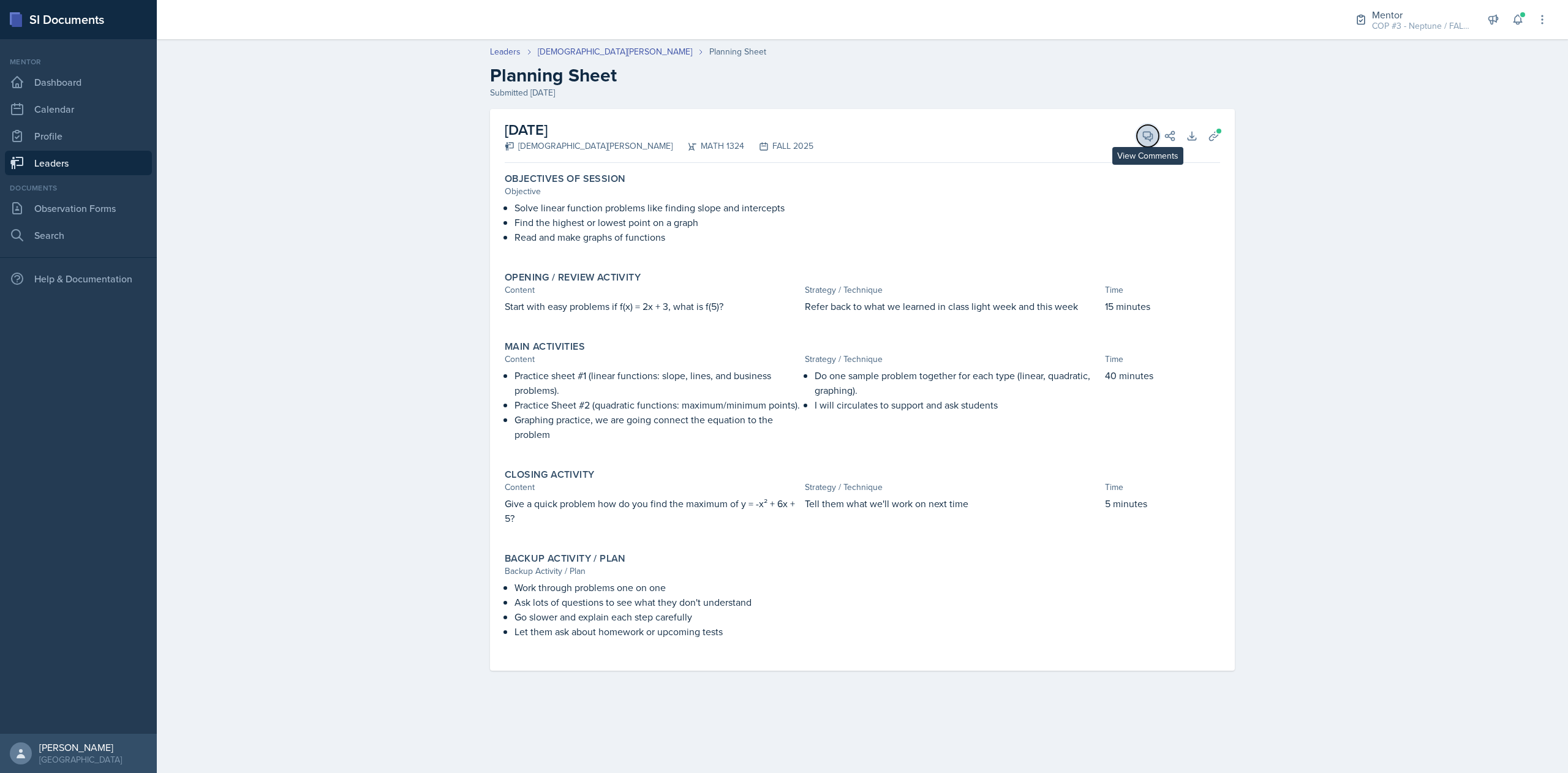
click at [1143, 139] on icon at bounding box center [1148, 136] width 12 height 12
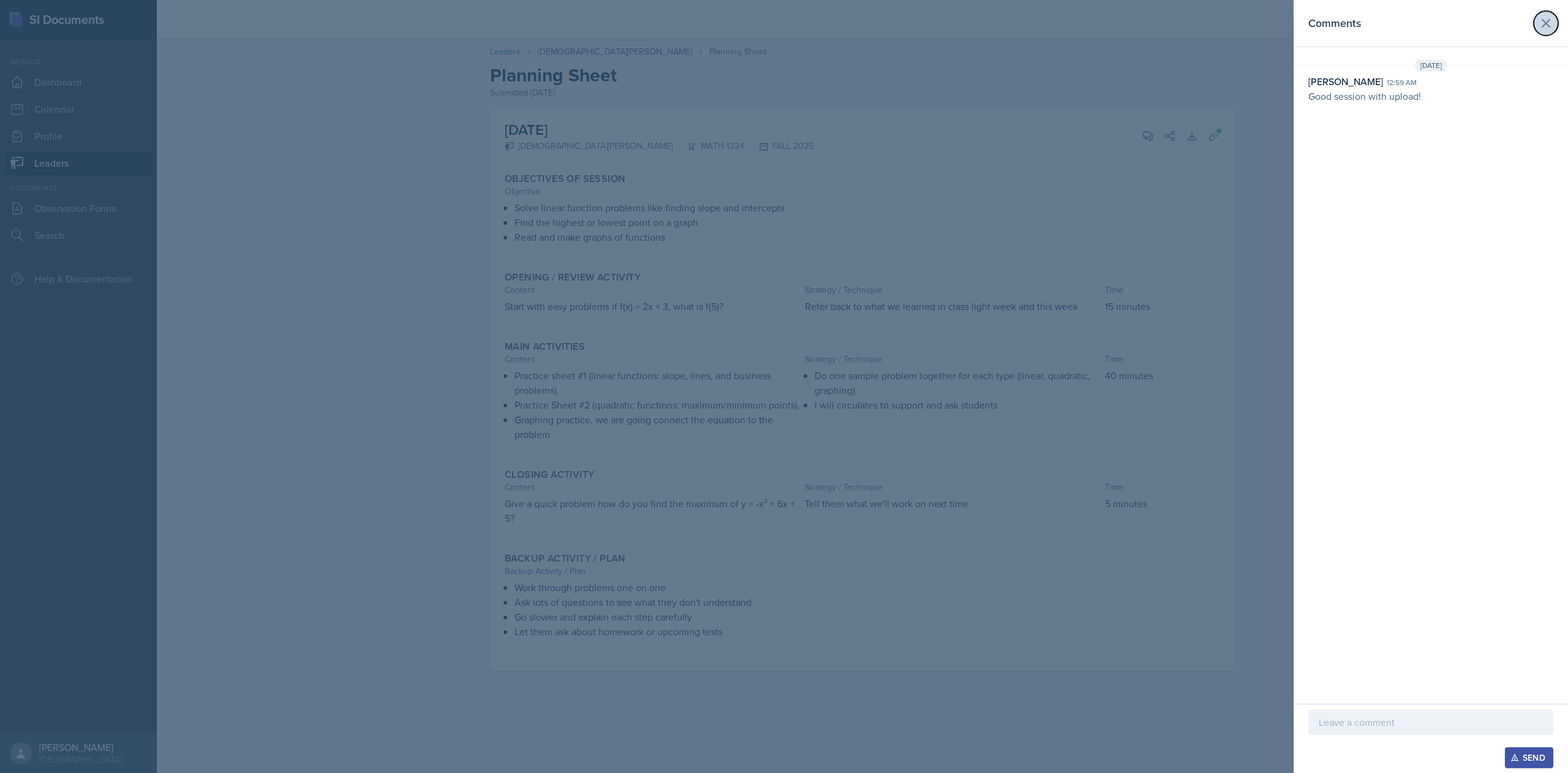
click at [1554, 21] on button at bounding box center [1546, 23] width 24 height 24
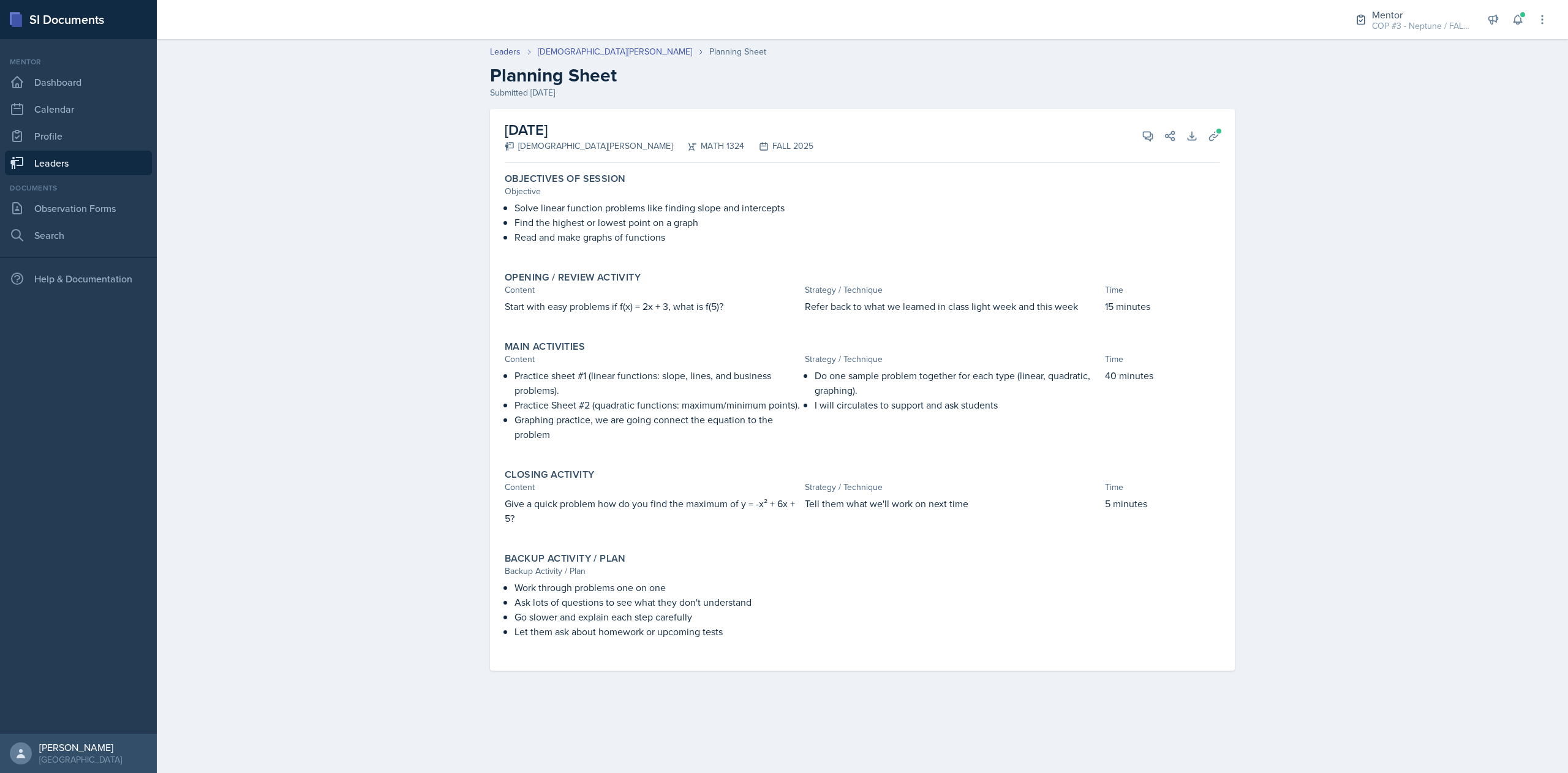
click at [64, 165] on link "Leaders" at bounding box center [78, 162] width 147 height 24
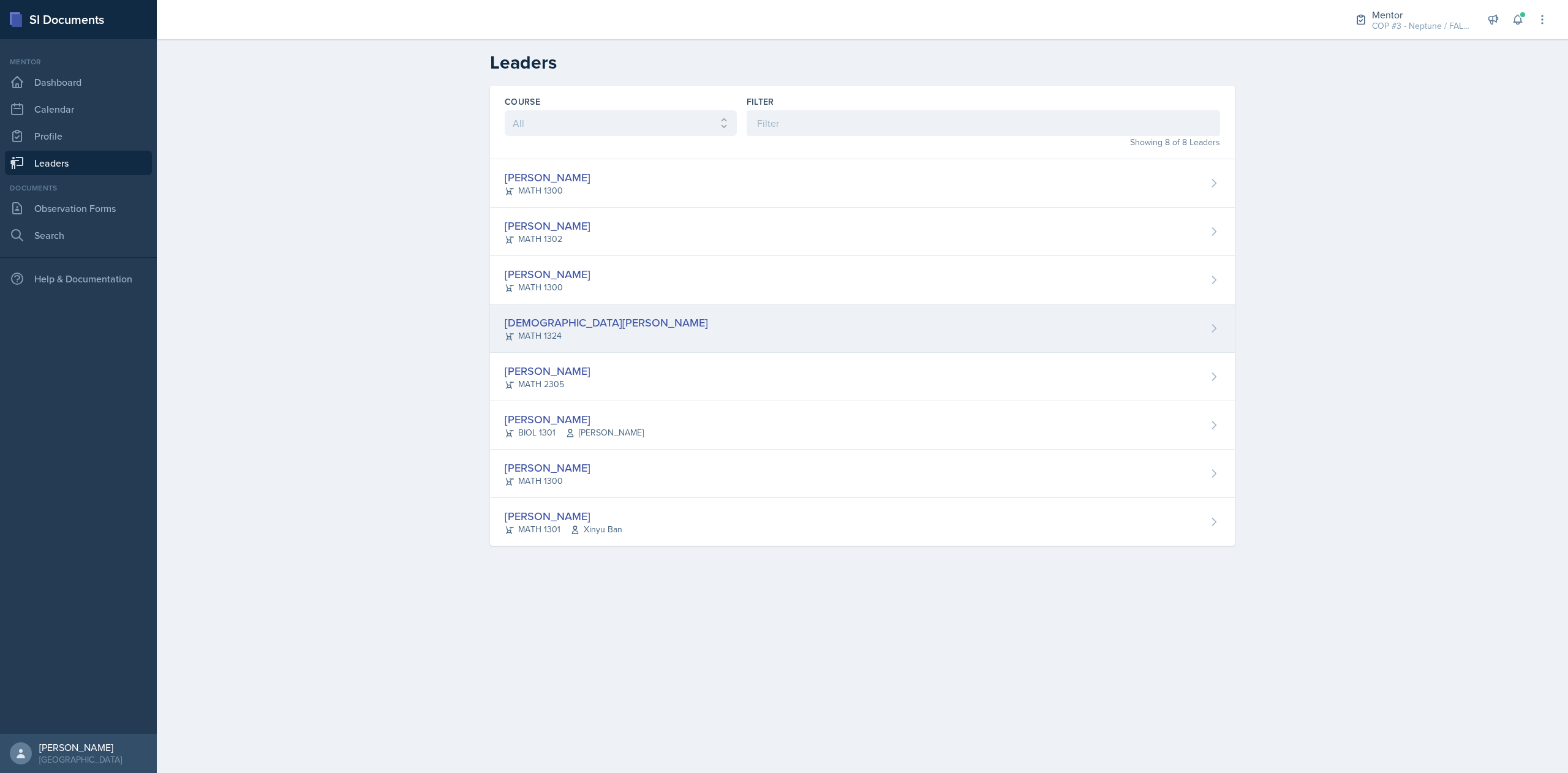
click at [521, 333] on div "MATH 1324" at bounding box center [606, 336] width 203 height 13
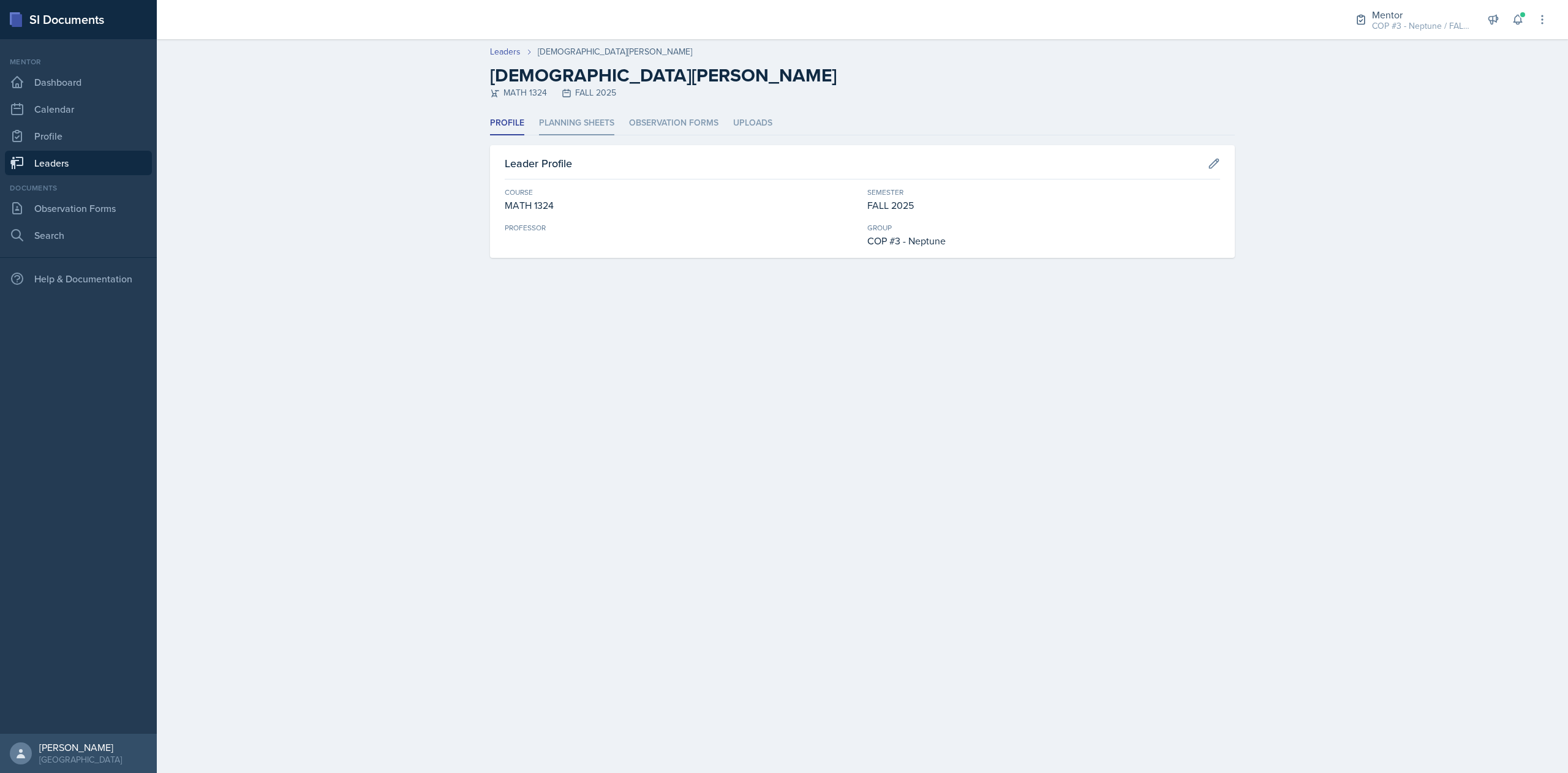
click at [570, 122] on li "Planning Sheets" at bounding box center [576, 123] width 75 height 24
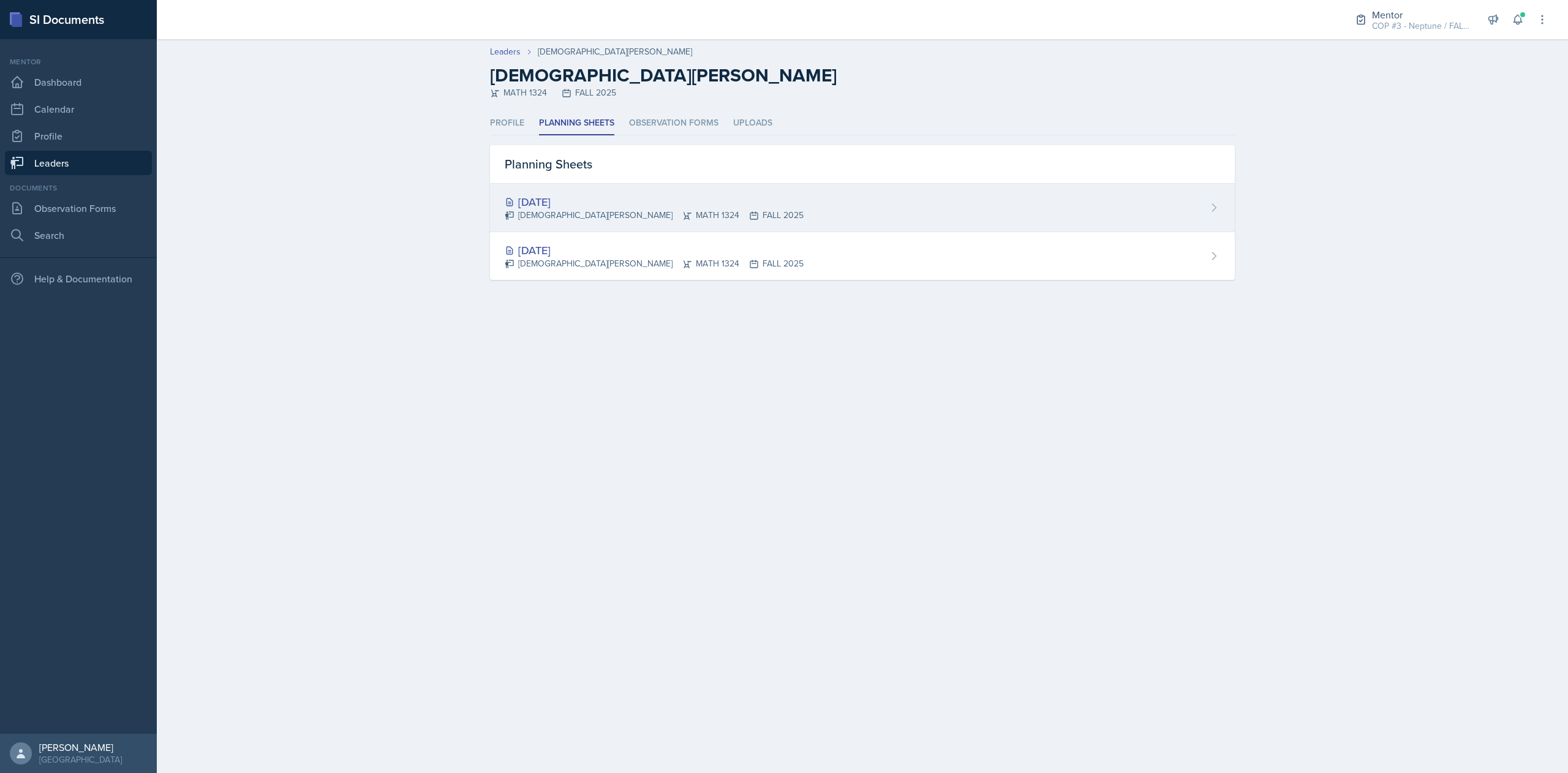
click at [595, 209] on div "[DEMOGRAPHIC_DATA][PERSON_NAME] MATH 1324 FALL 2025" at bounding box center [654, 215] width 299 height 13
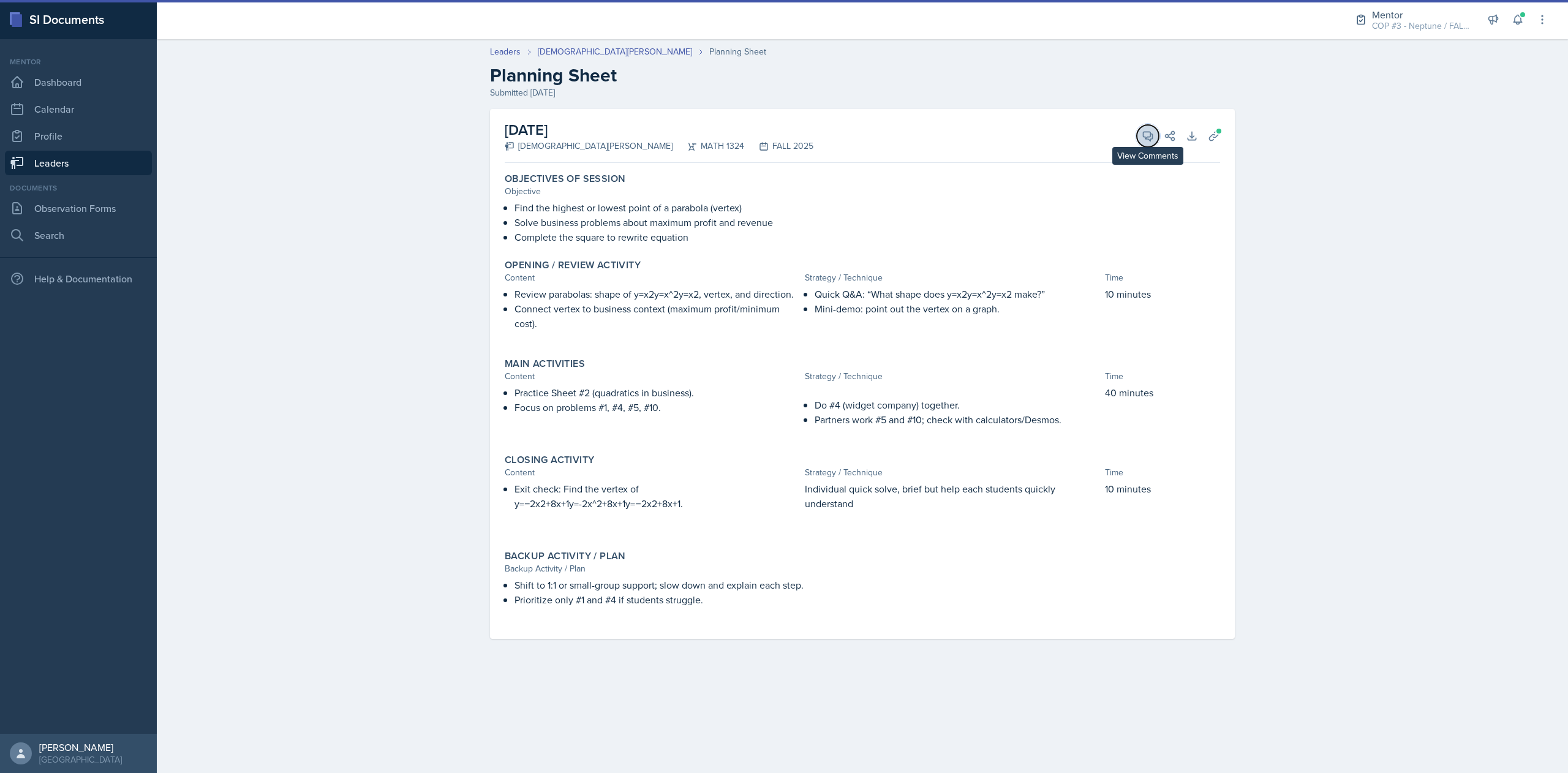
click at [1144, 139] on icon at bounding box center [1148, 136] width 12 height 12
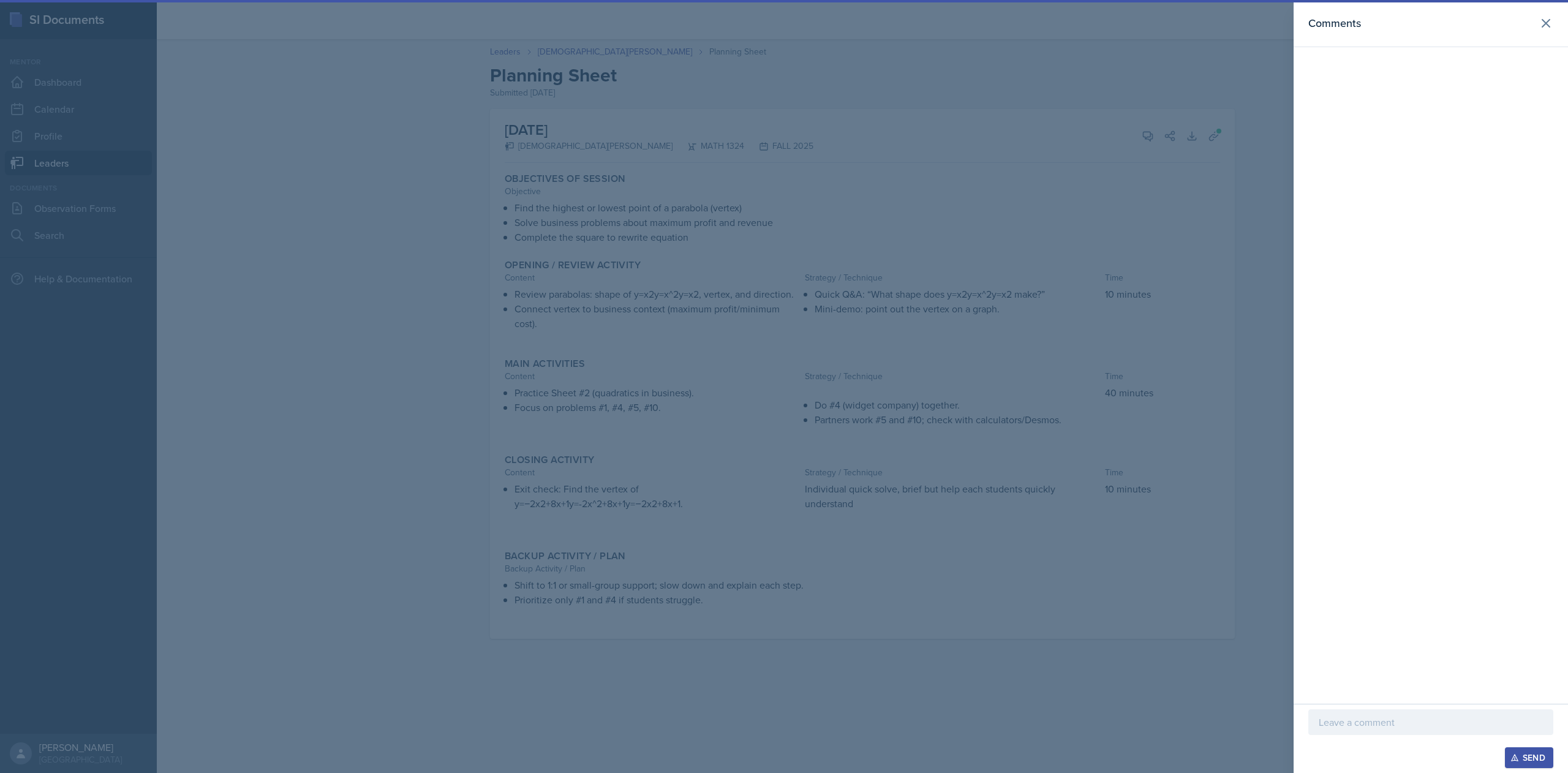
click at [1382, 722] on p at bounding box center [1431, 722] width 224 height 15
click at [1520, 756] on div "Send" at bounding box center [1529, 757] width 32 height 10
click at [1551, 29] on icon at bounding box center [1546, 24] width 15 height 15
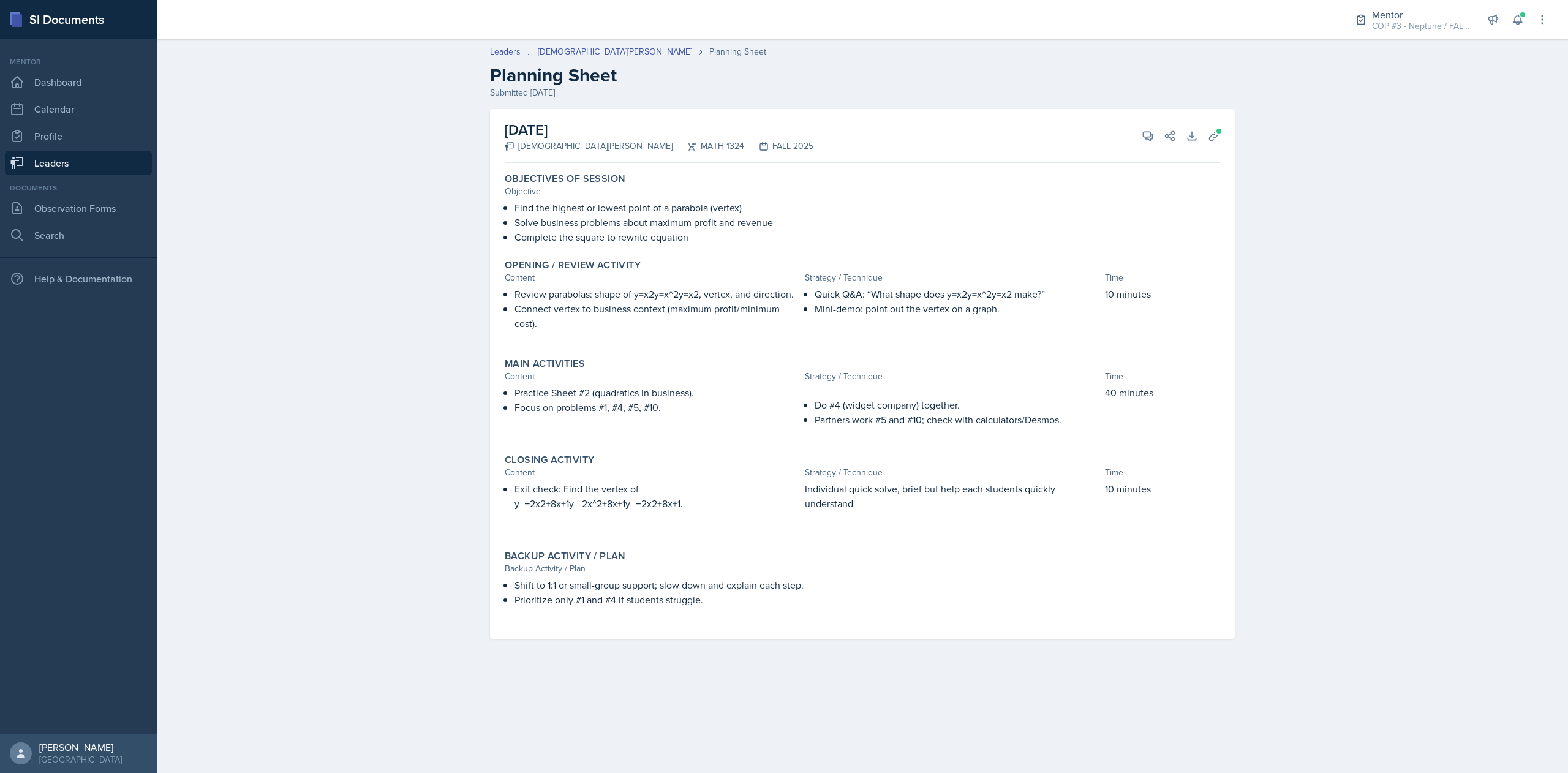
click at [64, 162] on link "Leaders" at bounding box center [78, 162] width 147 height 24
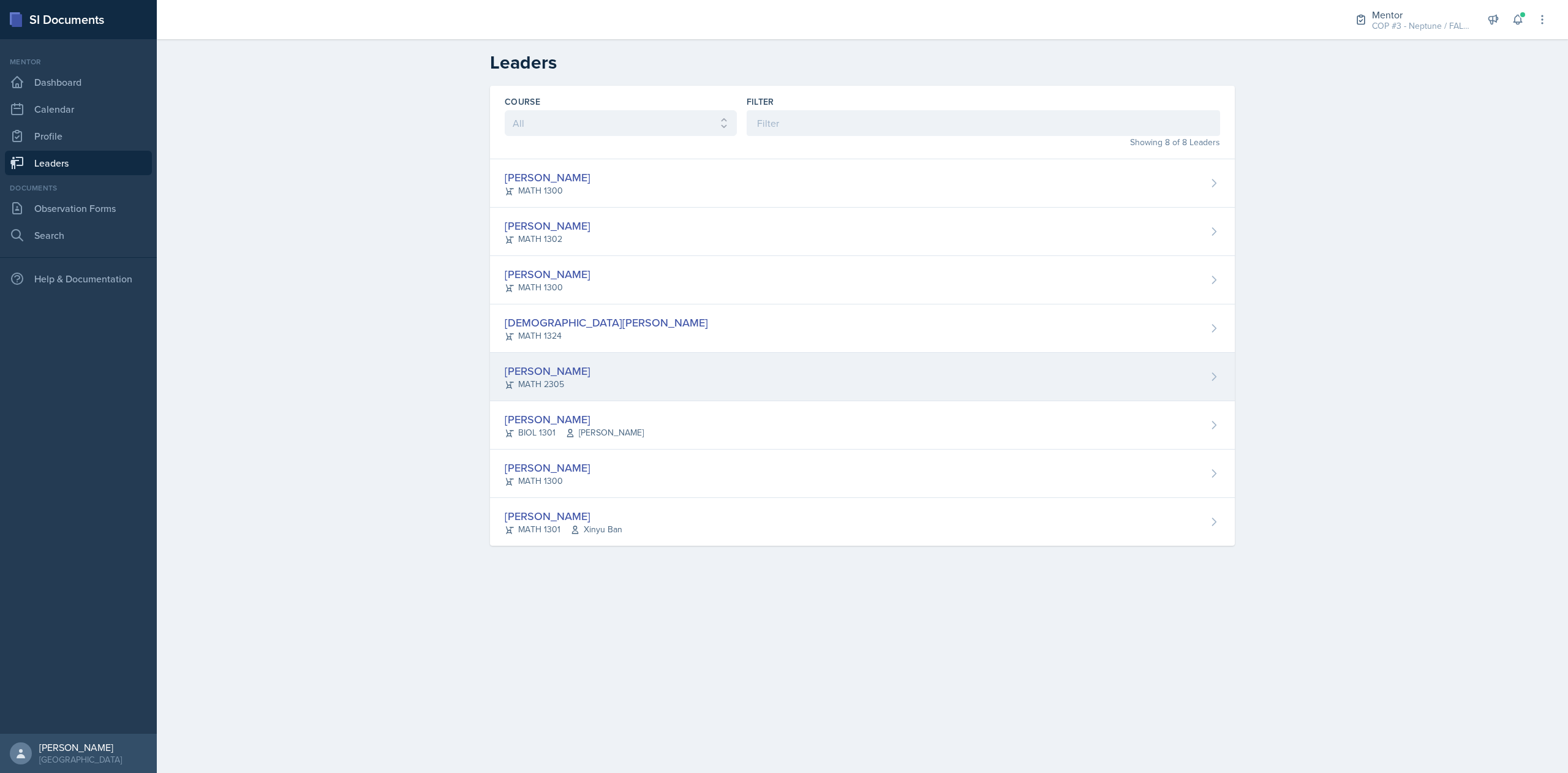
click at [546, 368] on div "[PERSON_NAME]" at bounding box center [548, 370] width 86 height 17
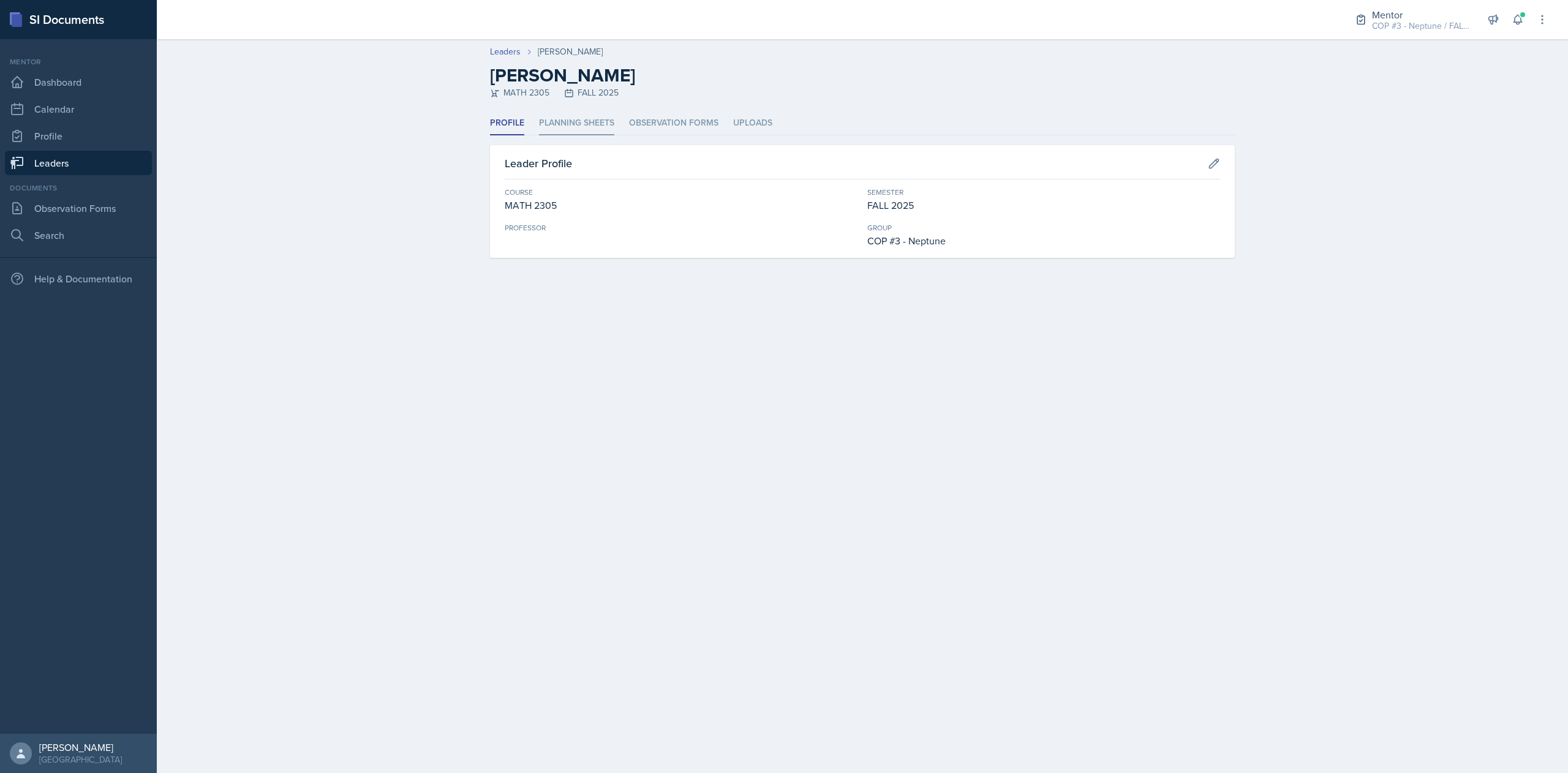
click at [577, 127] on li "Planning Sheets" at bounding box center [576, 123] width 75 height 24
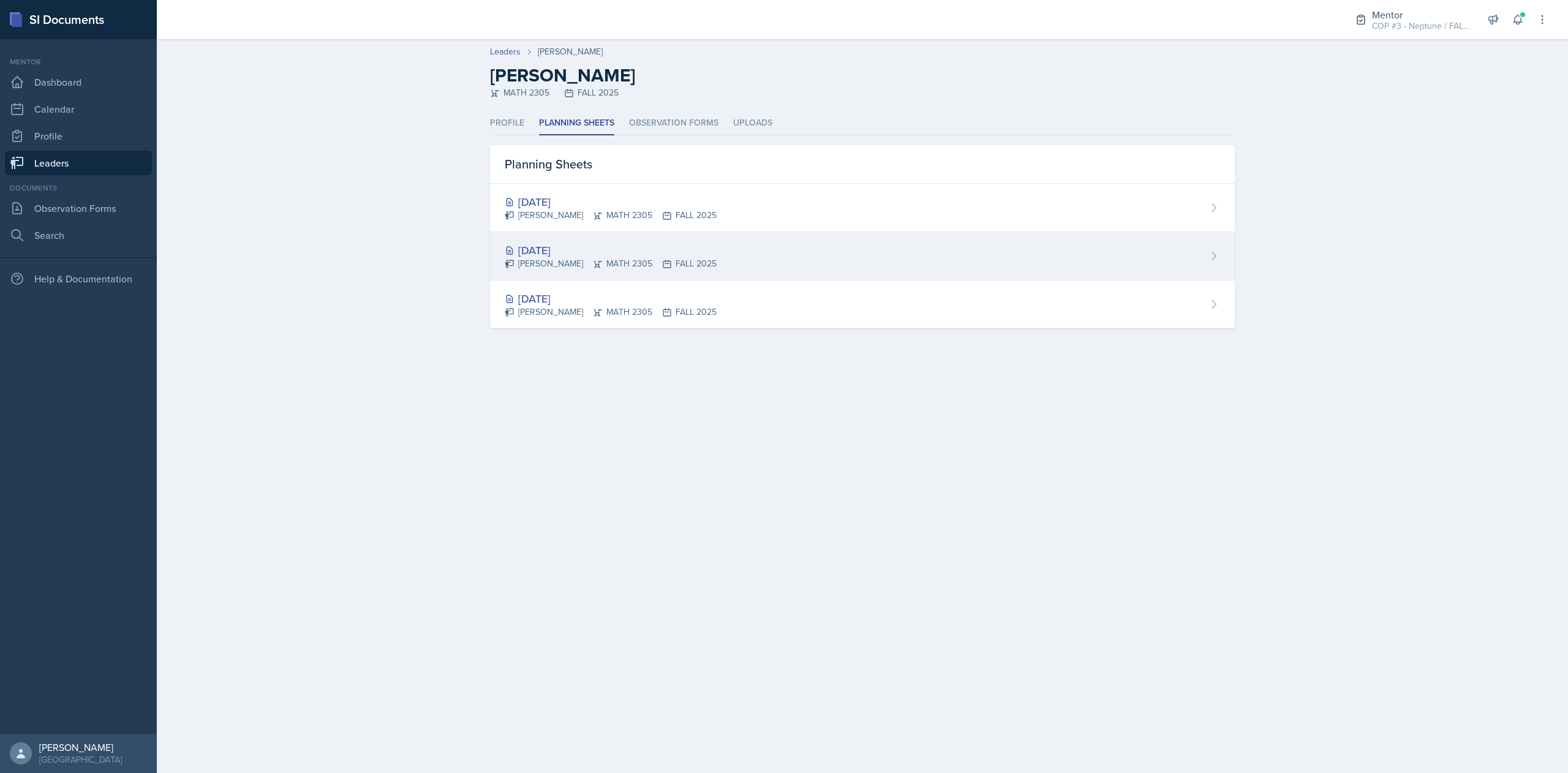
click at [545, 252] on div "[DATE]" at bounding box center [610, 250] width 212 height 17
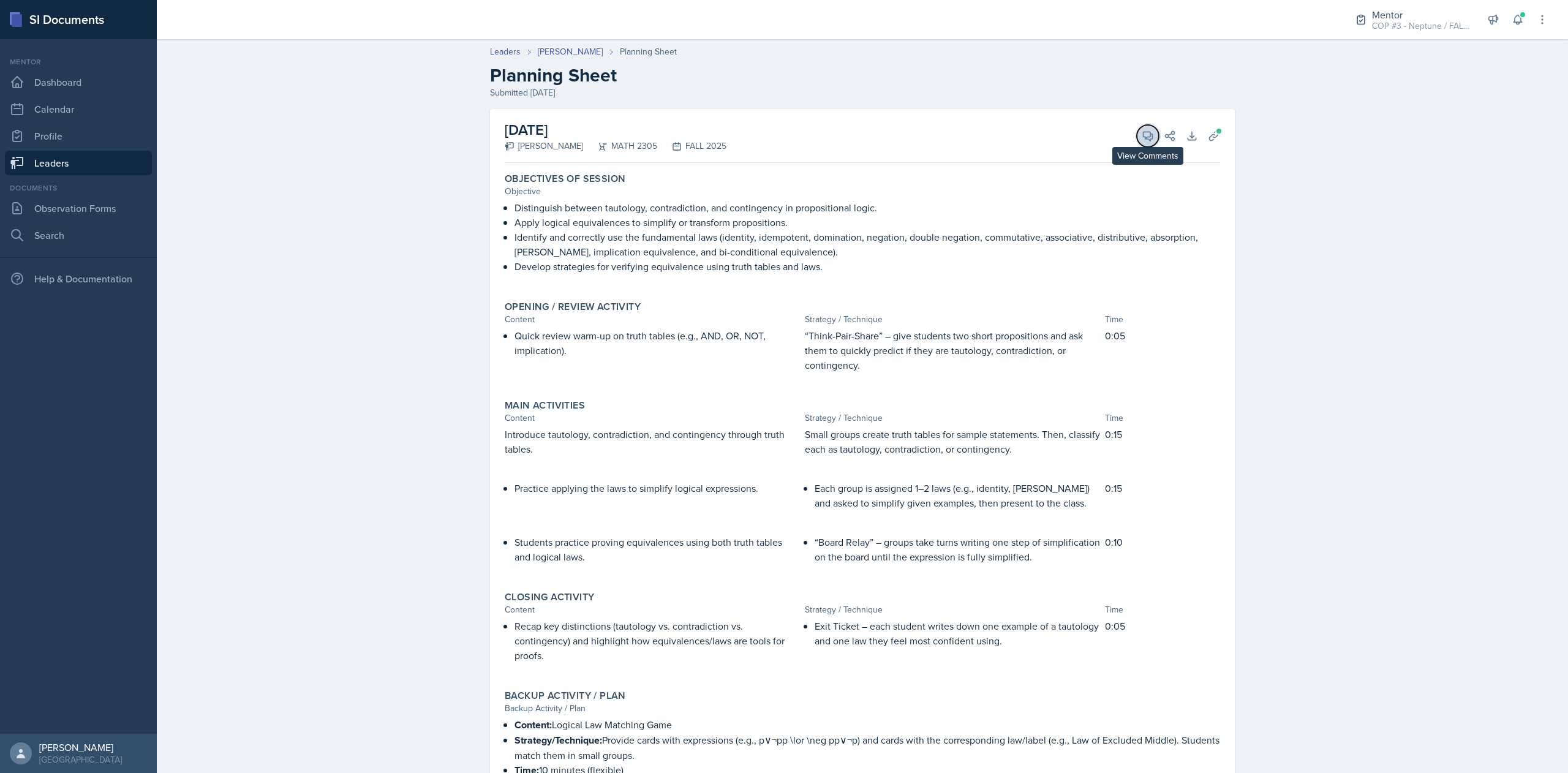
click at [1142, 136] on icon at bounding box center [1148, 136] width 12 height 12
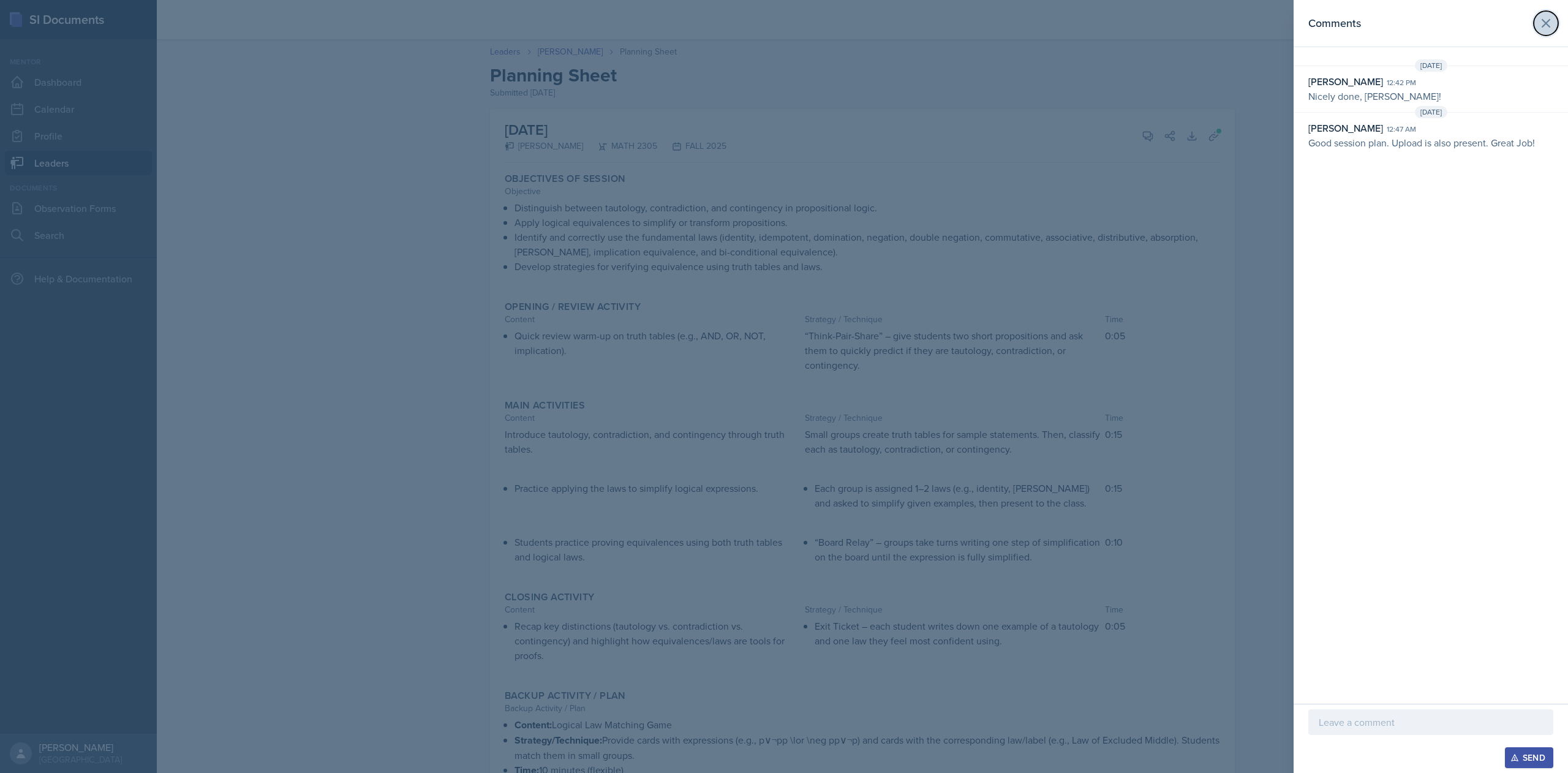
click at [1550, 21] on icon at bounding box center [1546, 24] width 15 height 15
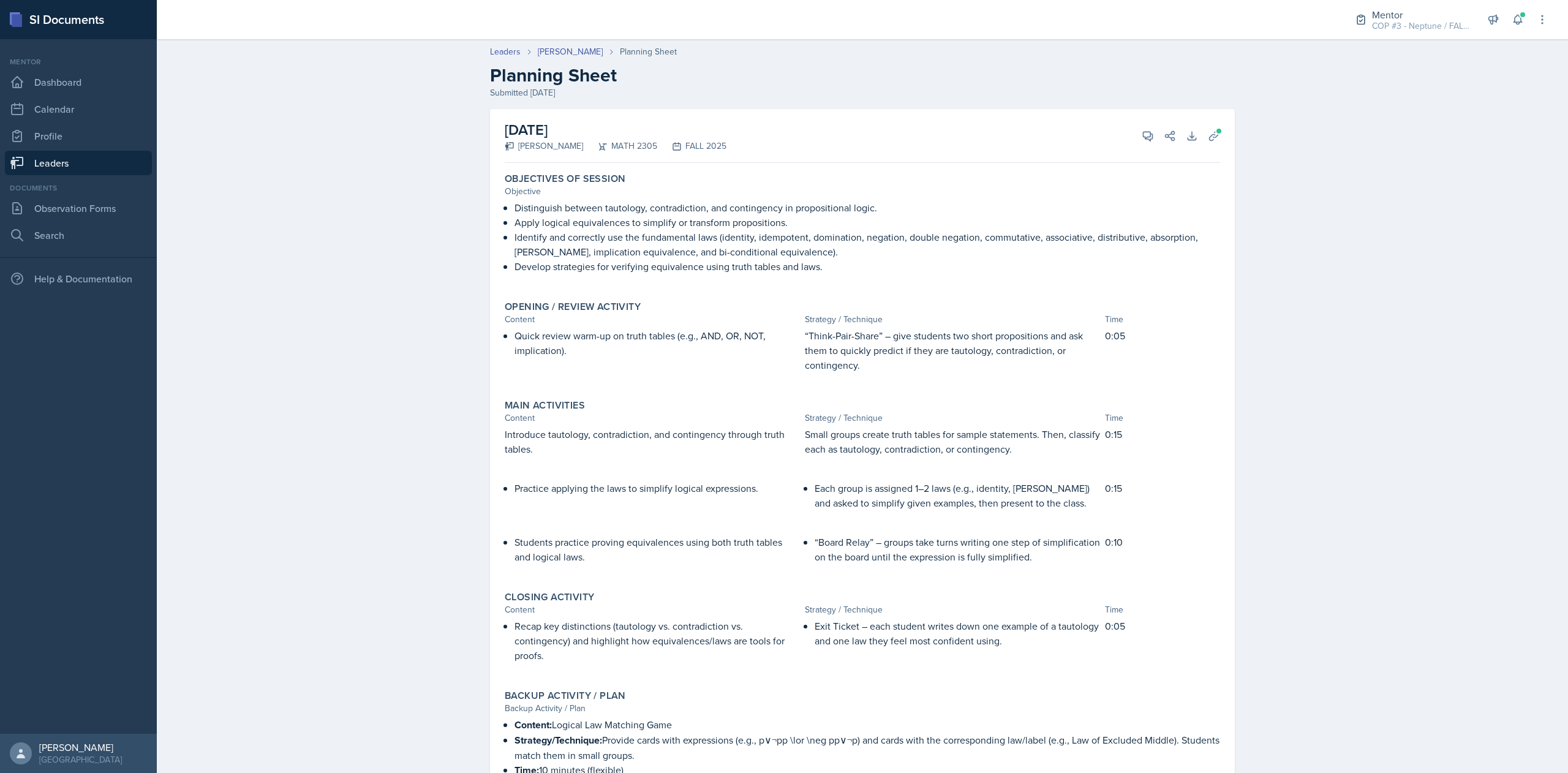
click at [99, 158] on link "Leaders" at bounding box center [78, 162] width 147 height 24
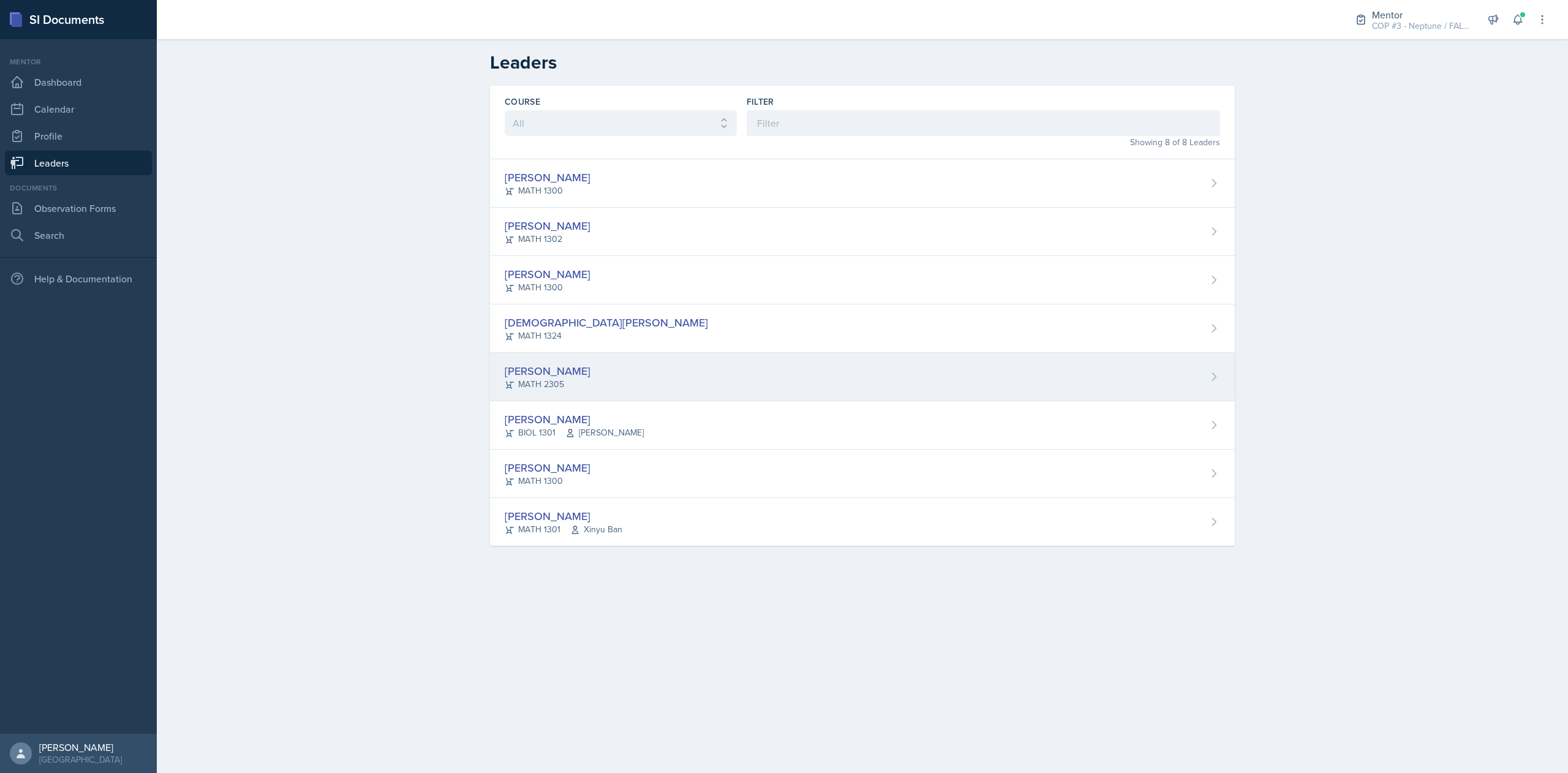
click at [603, 383] on div "[PERSON_NAME] MATH 2305" at bounding box center [862, 377] width 745 height 48
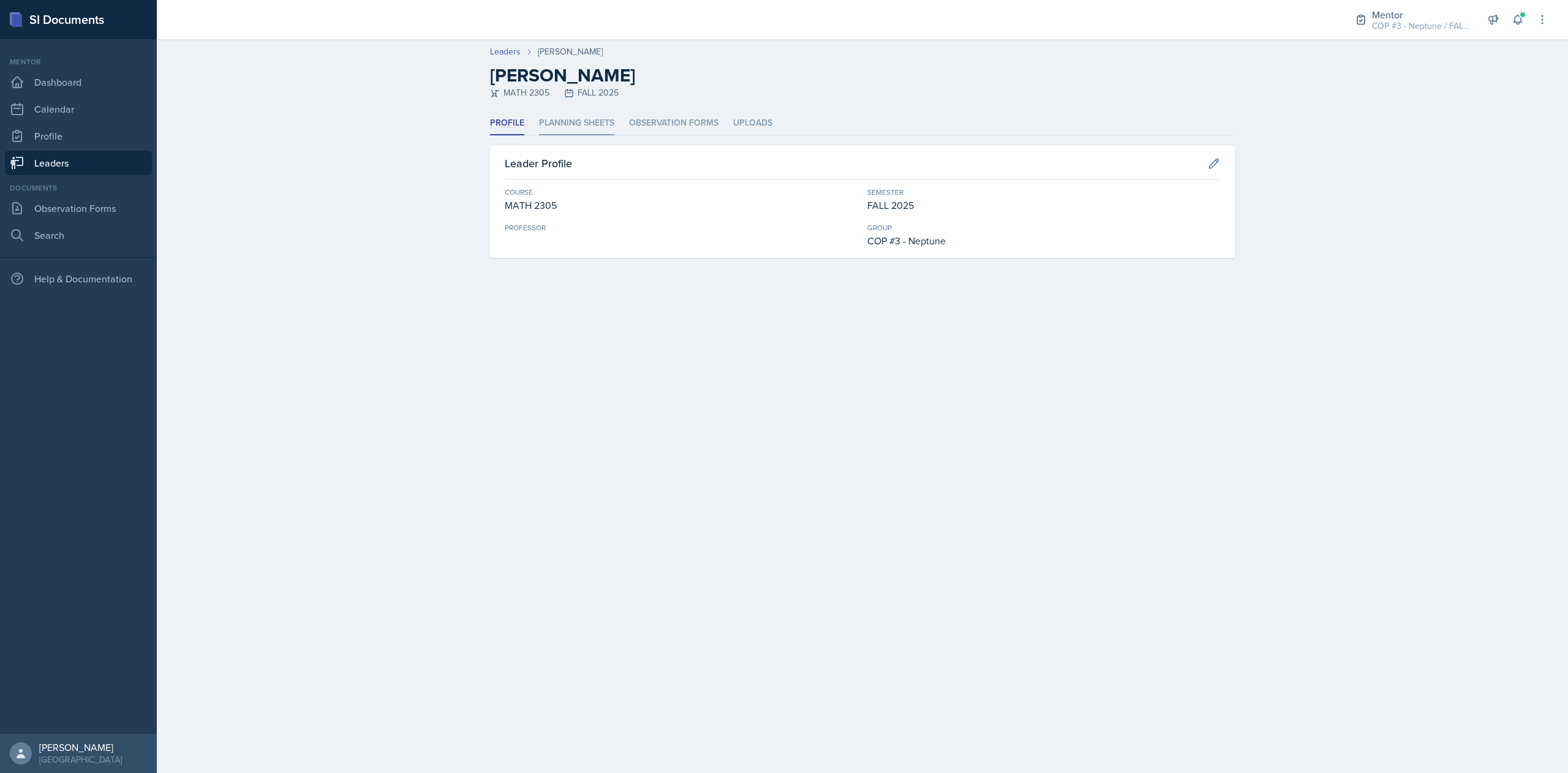
click at [604, 117] on li "Planning Sheets" at bounding box center [576, 123] width 75 height 24
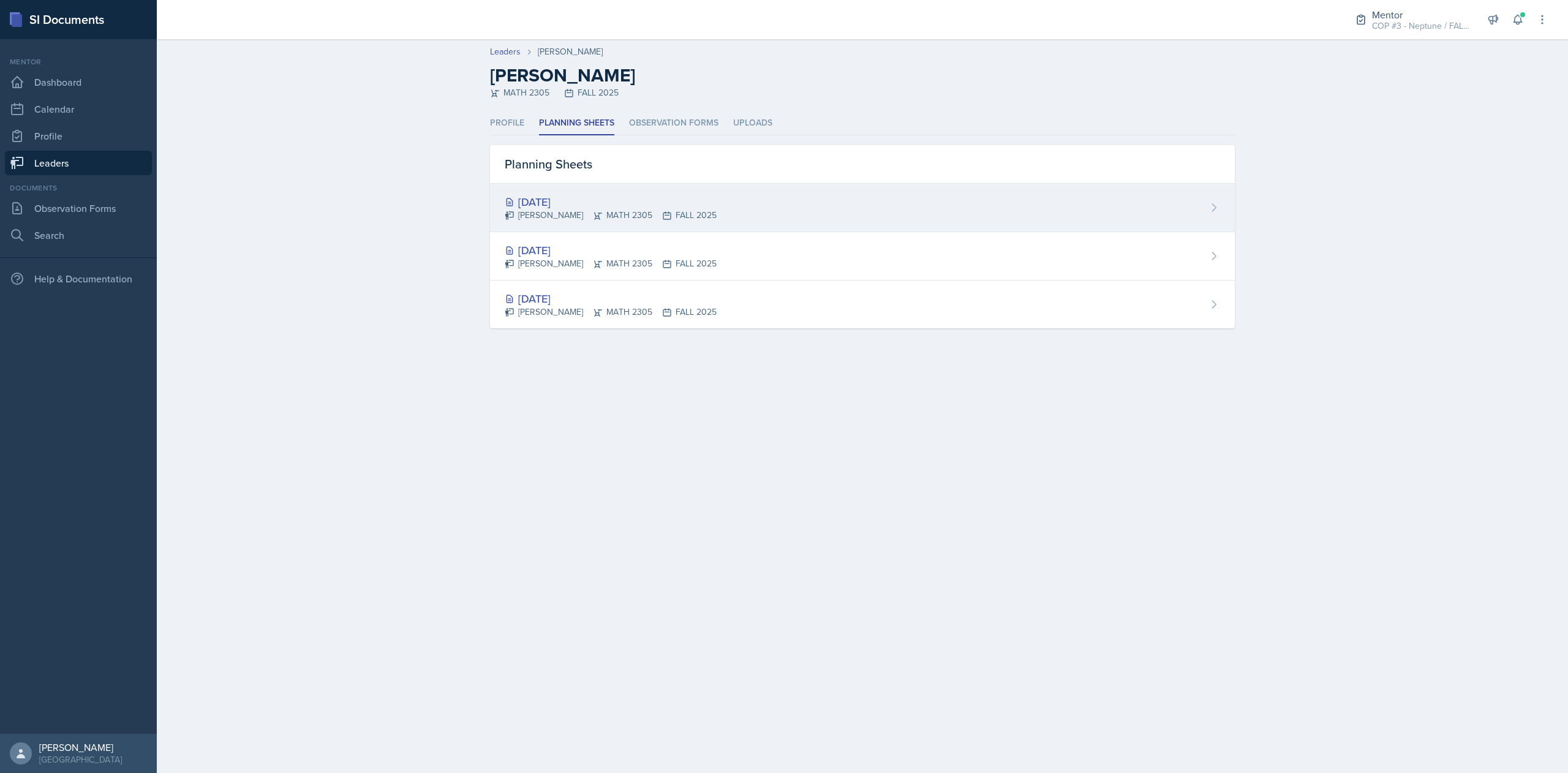
click at [603, 203] on div "[DATE]" at bounding box center [610, 201] width 212 height 17
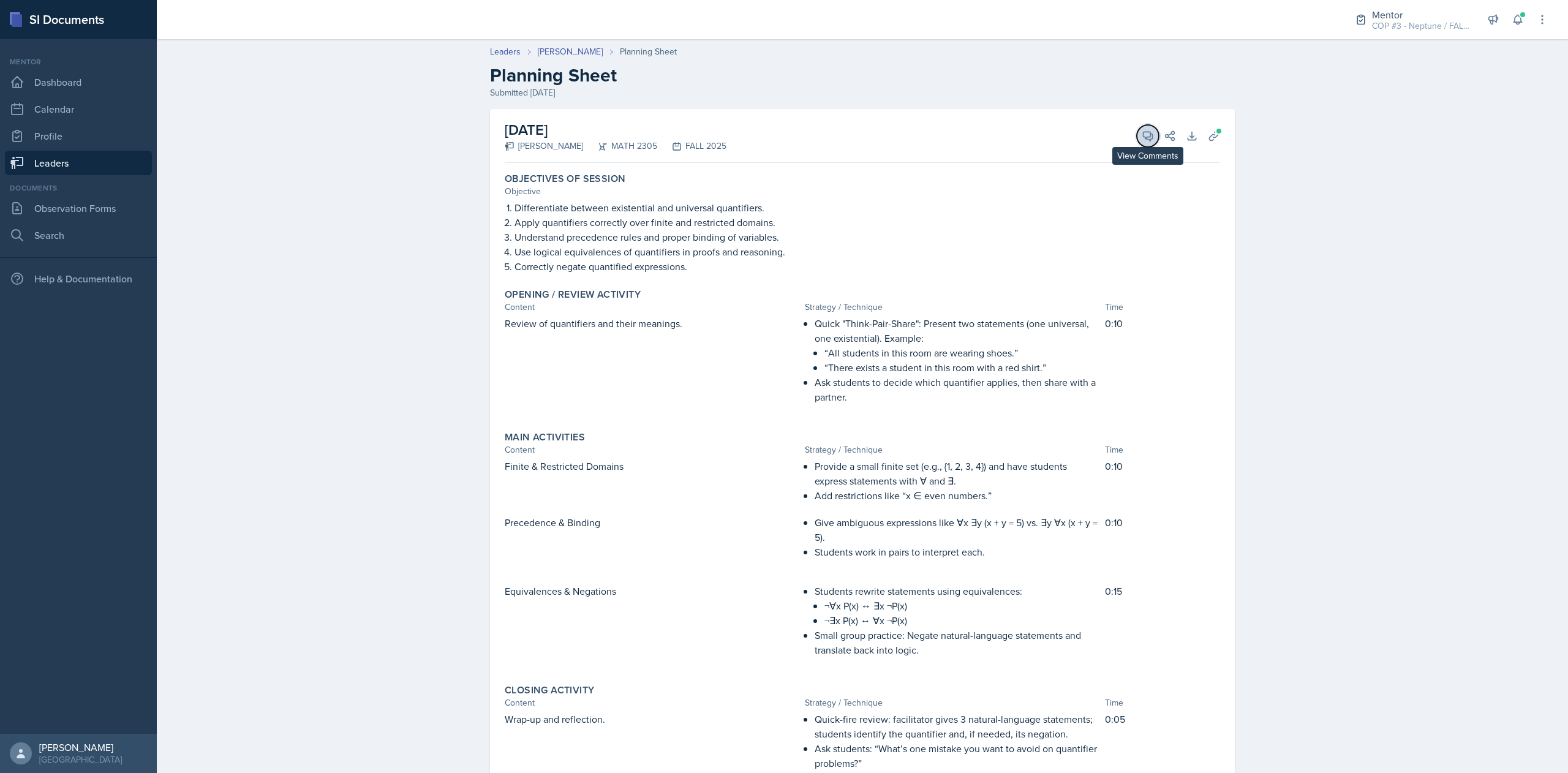
click at [1137, 142] on button "View Comments" at bounding box center [1147, 135] width 22 height 22
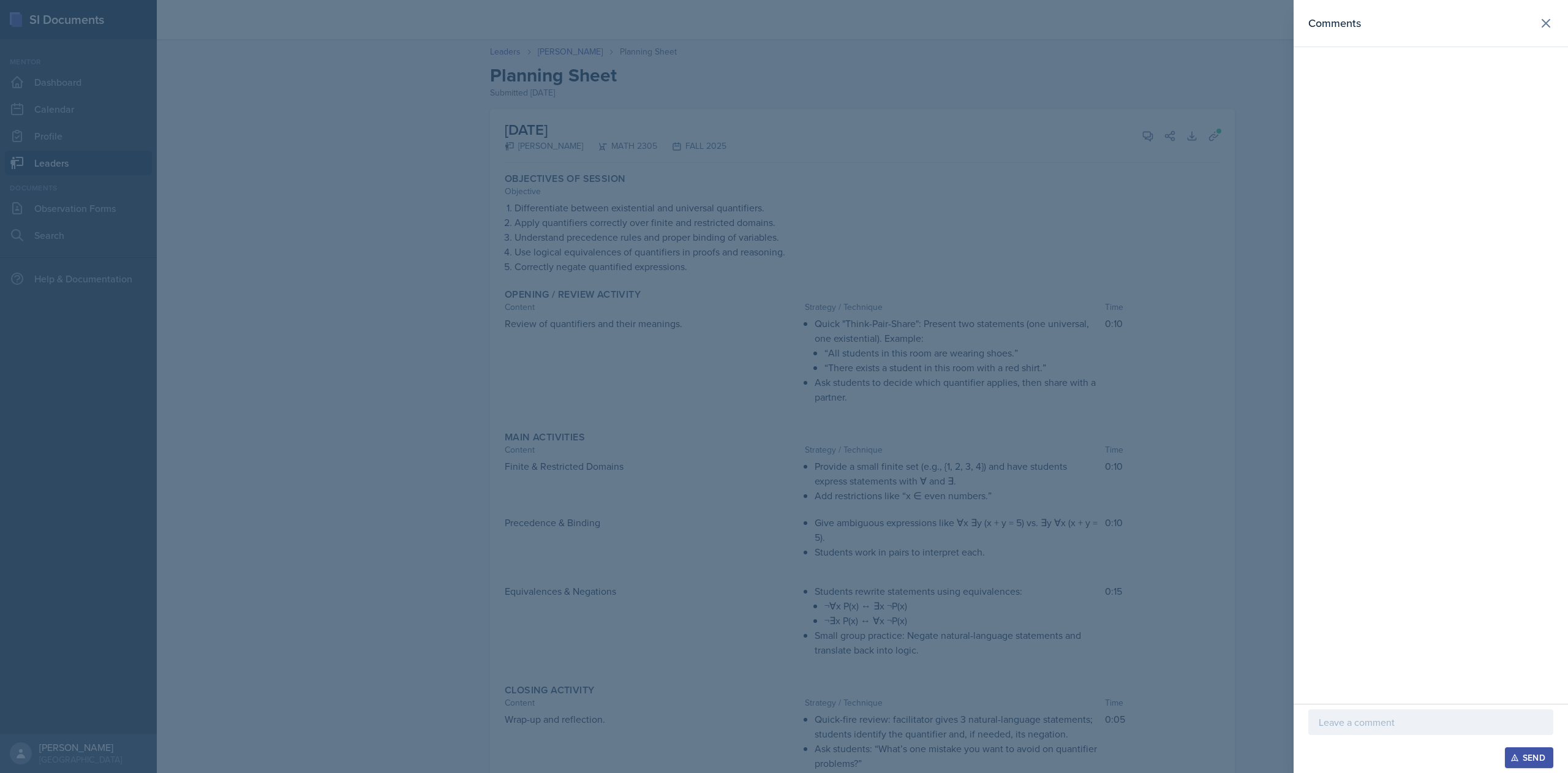
click at [1547, 37] on header "Comments" at bounding box center [1431, 24] width 275 height 47
click at [1545, 21] on icon at bounding box center [1546, 24] width 7 height 7
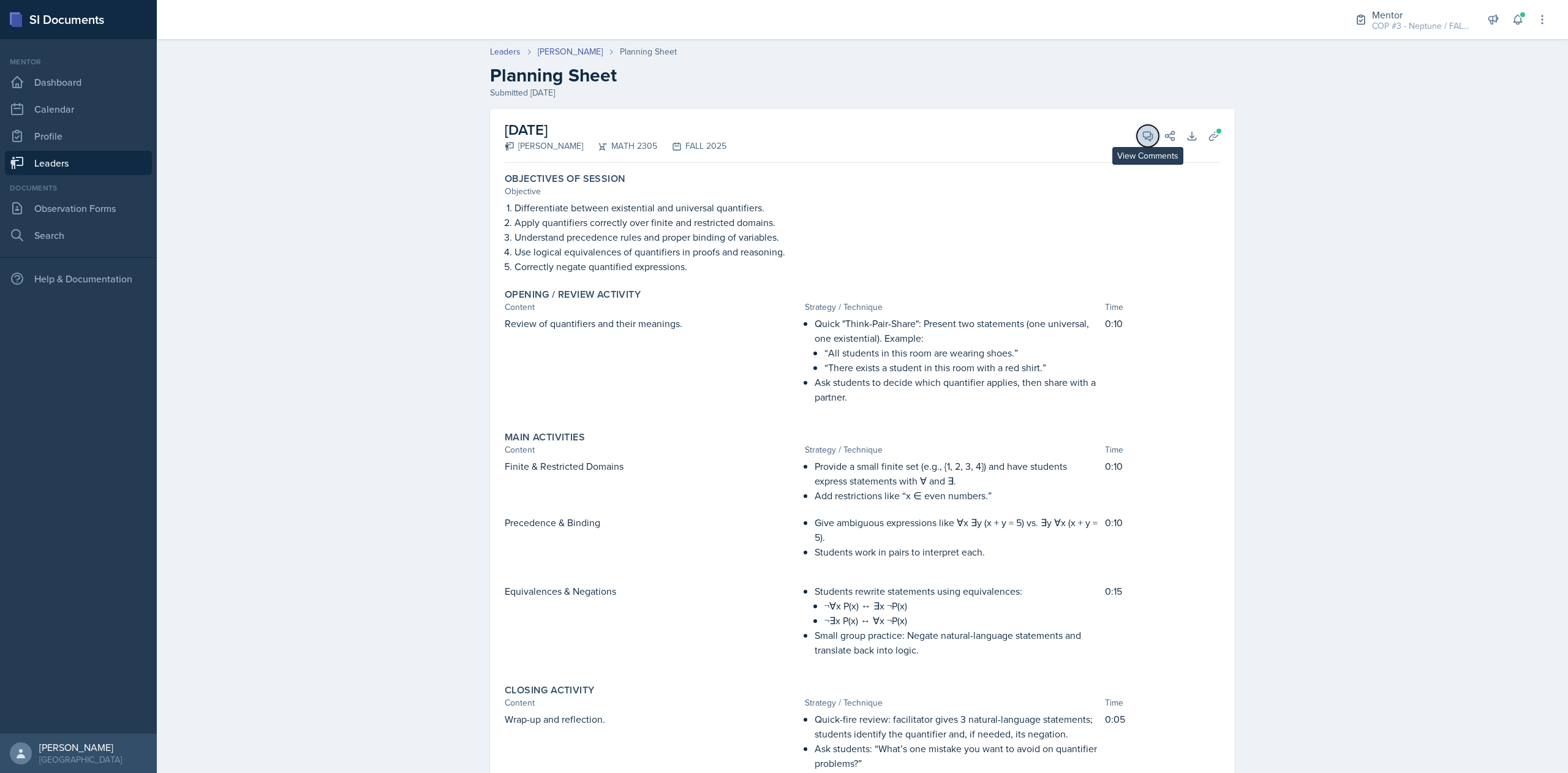
click at [1137, 144] on button "View Comments" at bounding box center [1147, 135] width 22 height 22
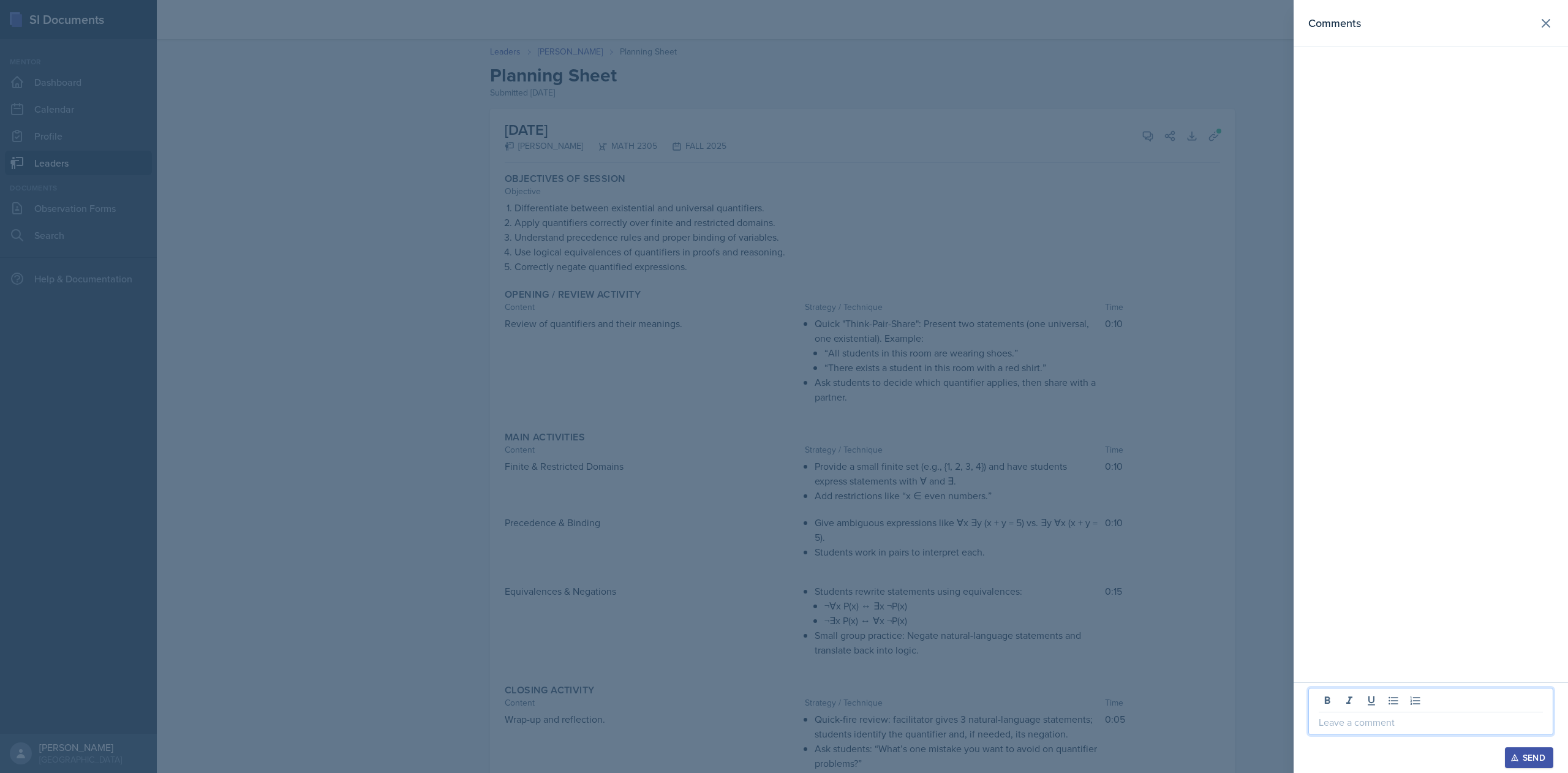
click at [1353, 715] on p at bounding box center [1431, 722] width 224 height 15
click at [1514, 761] on icon "button" at bounding box center [1515, 757] width 9 height 9
click at [1551, 21] on icon at bounding box center [1546, 24] width 15 height 15
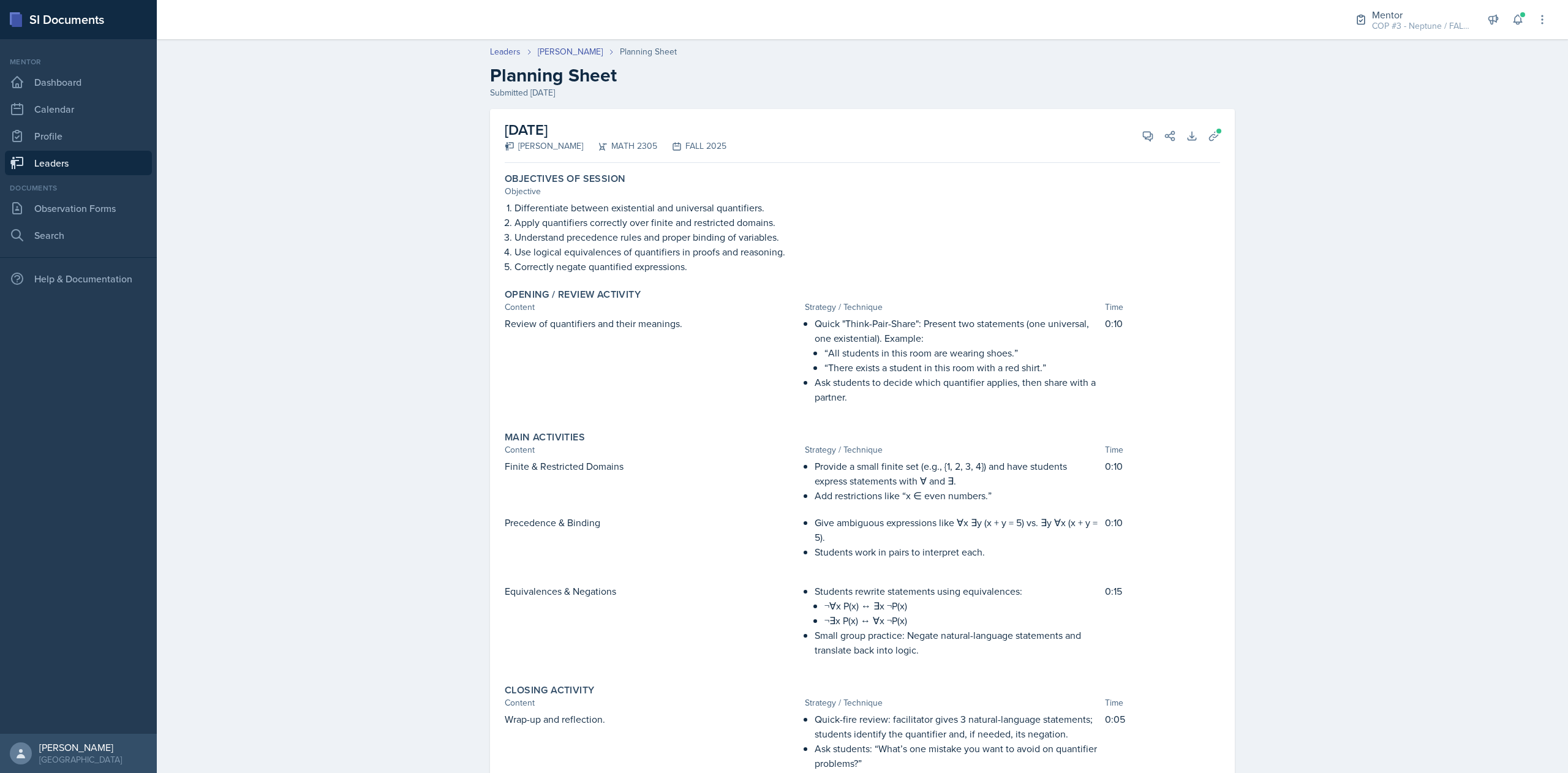
click at [81, 163] on link "Leaders" at bounding box center [78, 162] width 147 height 24
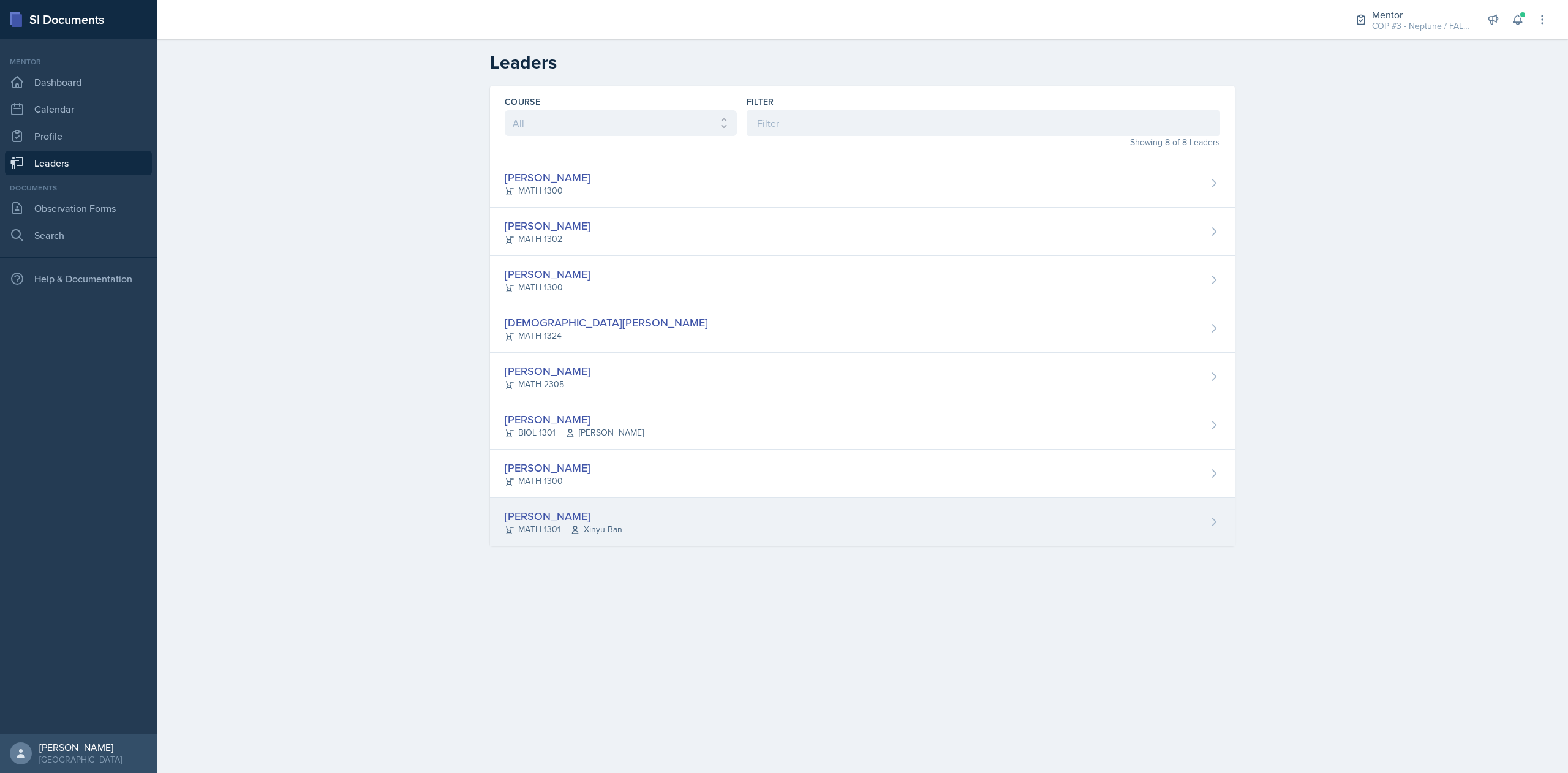
click at [549, 526] on div "MATH 1301 Xinyu Ban" at bounding box center [563, 529] width 117 height 13
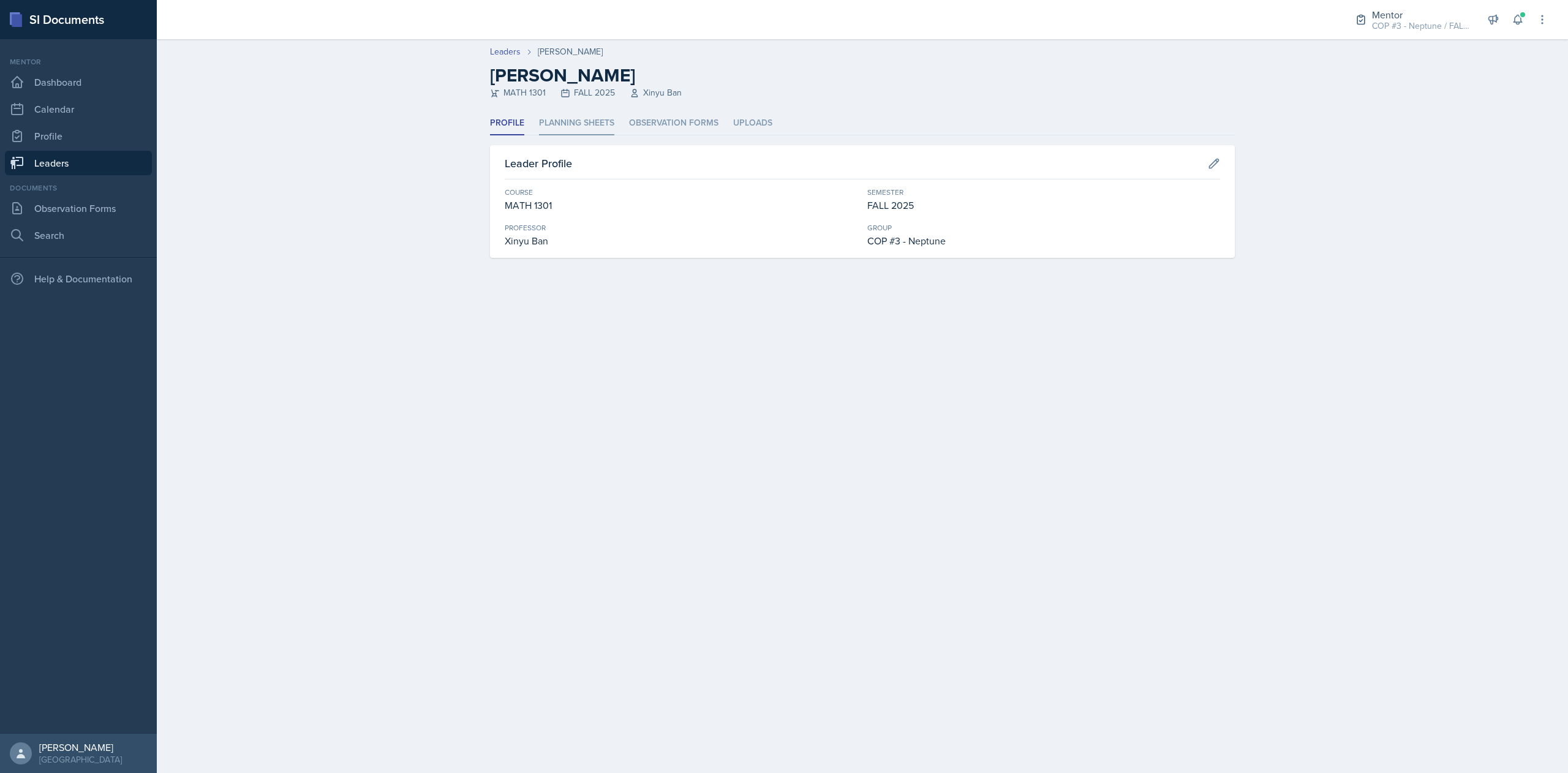
click at [582, 131] on li "Planning Sheets" at bounding box center [576, 123] width 75 height 24
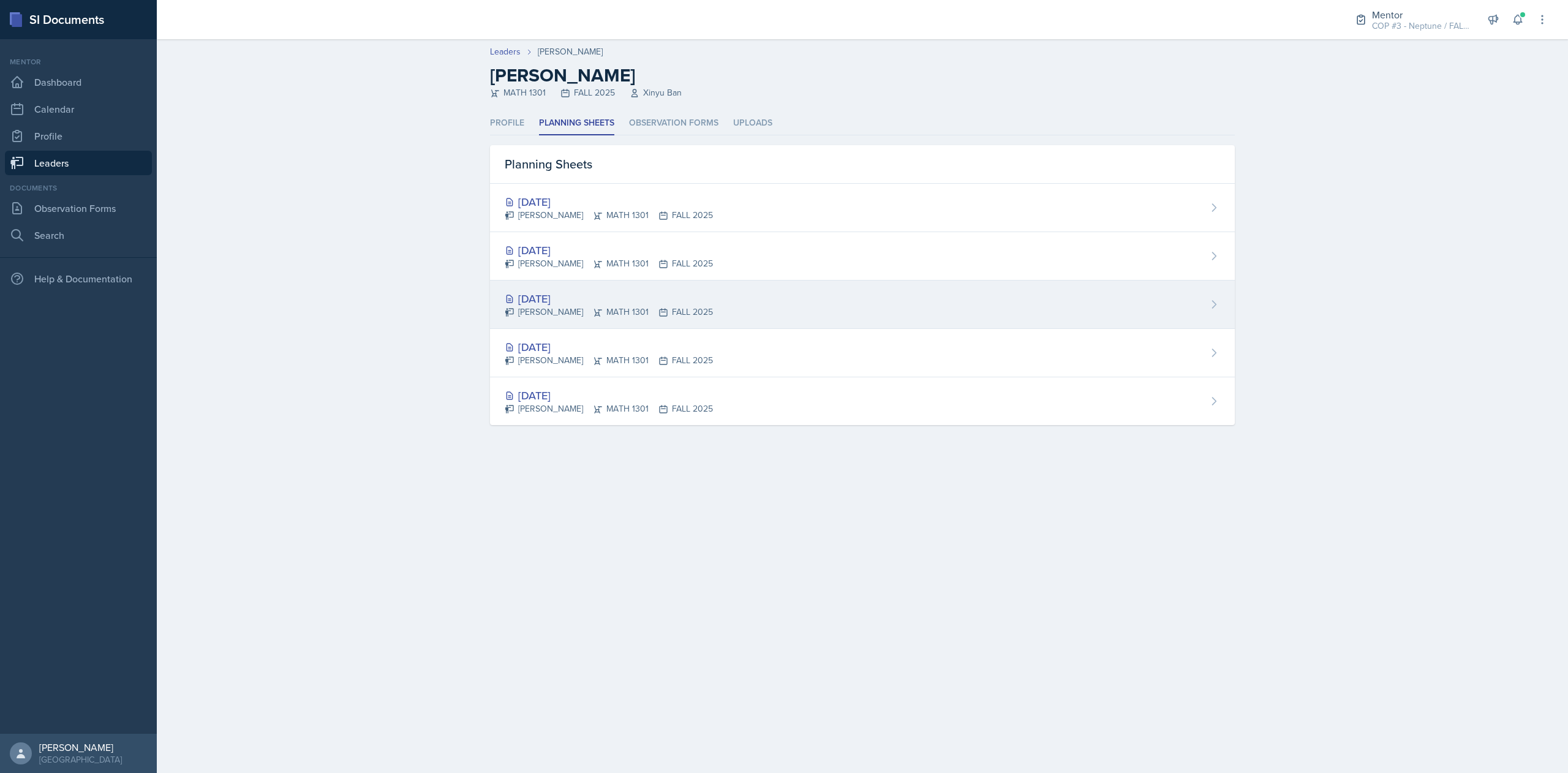
click at [858, 314] on div "[DATE] [PERSON_NAME] MATH 1301 FALL 2025" at bounding box center [862, 304] width 745 height 48
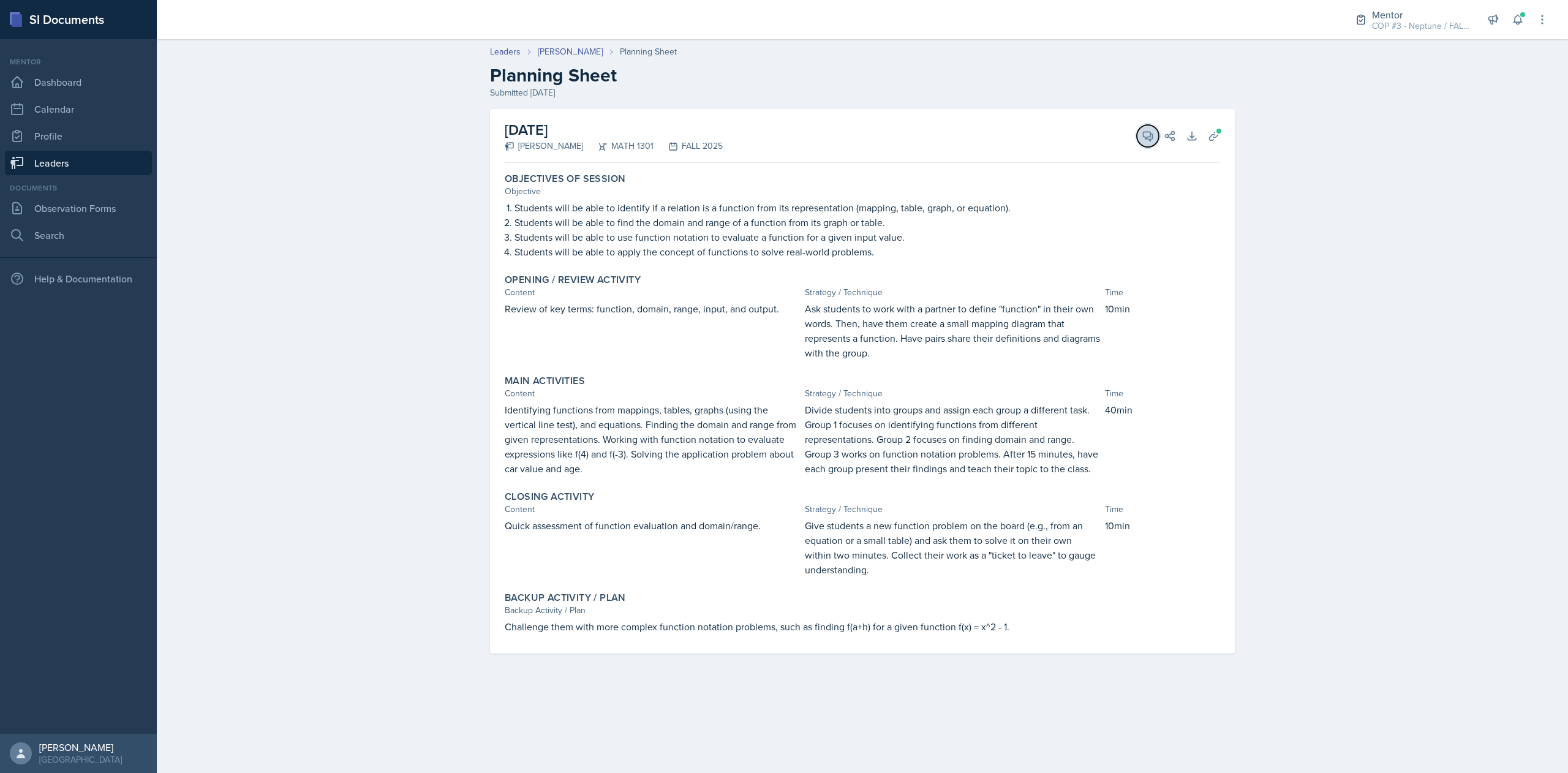
click at [1142, 142] on button "View Comments" at bounding box center [1147, 135] width 22 height 22
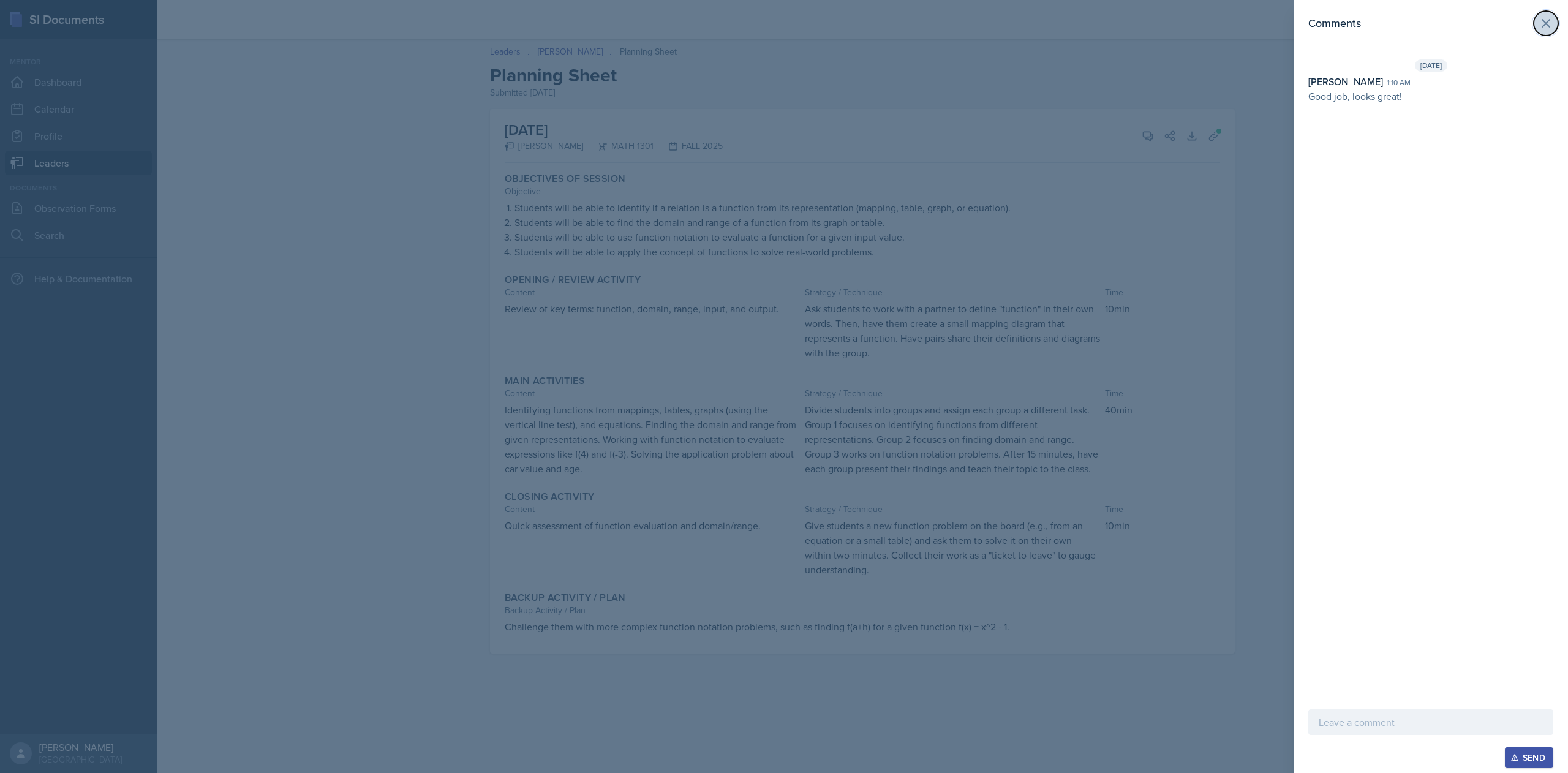
click at [1535, 29] on button at bounding box center [1546, 23] width 24 height 24
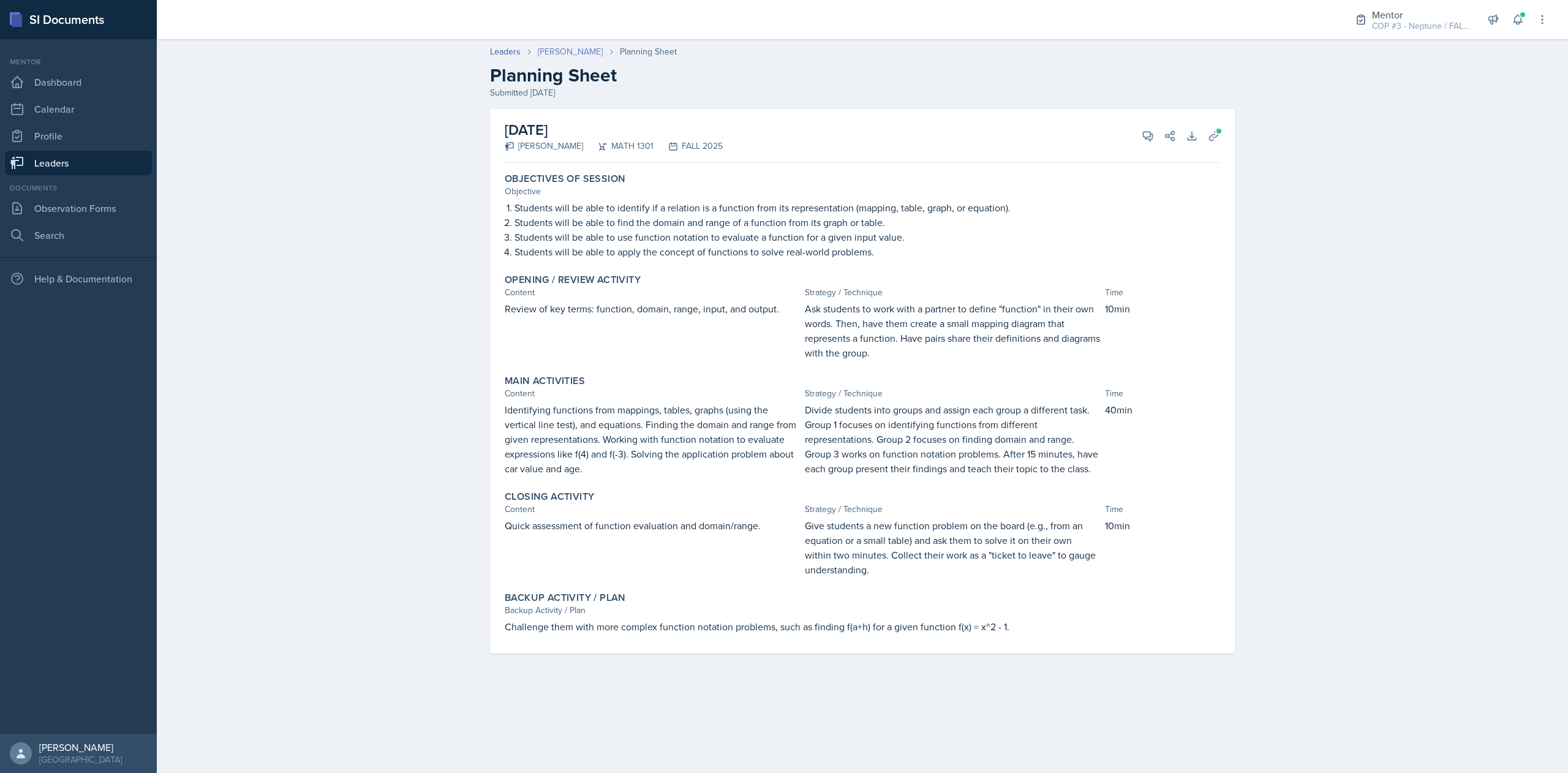
click at [567, 51] on link "[PERSON_NAME]" at bounding box center [570, 52] width 65 height 13
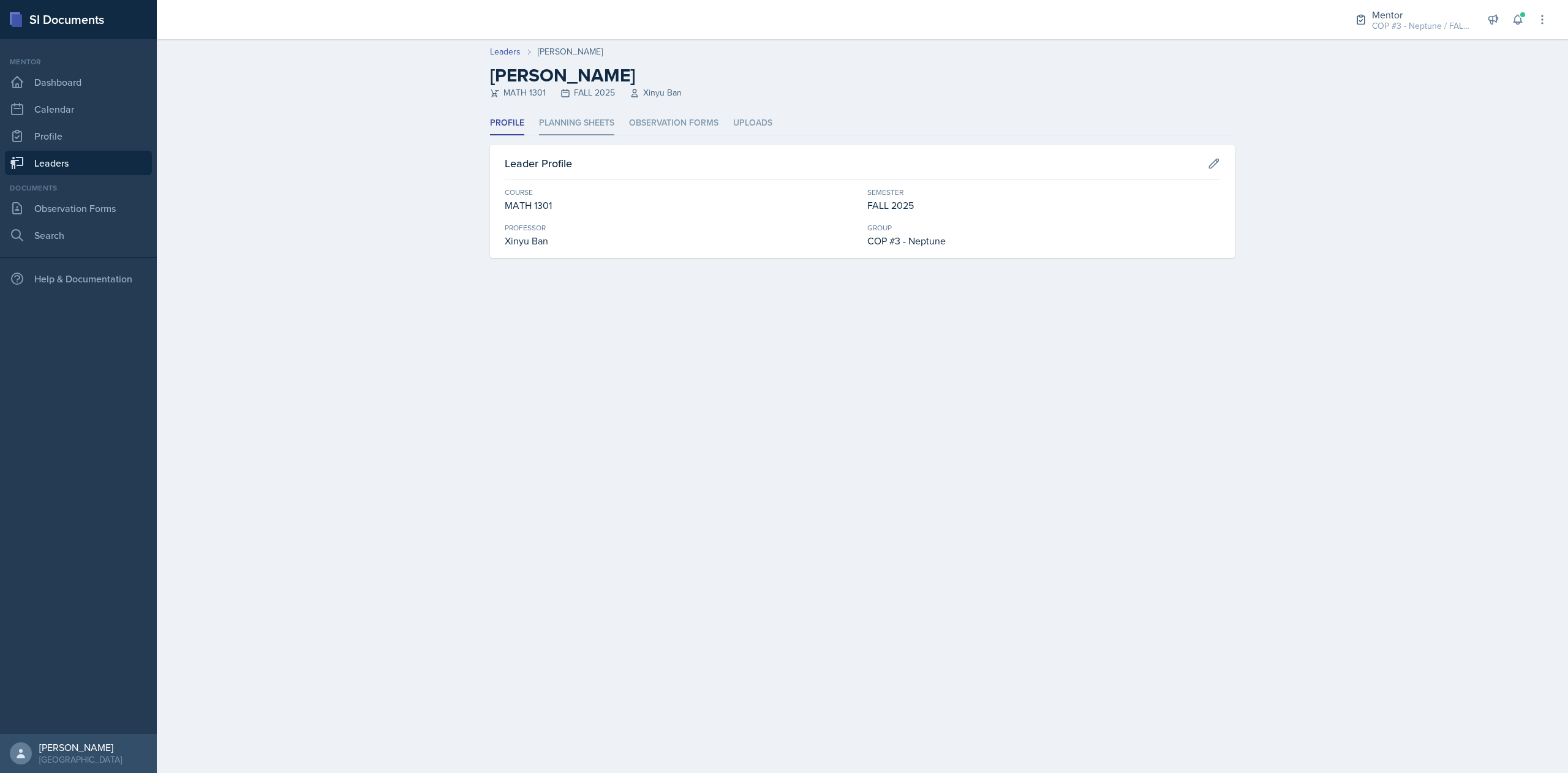
click at [562, 115] on li "Planning Sheets" at bounding box center [576, 123] width 75 height 24
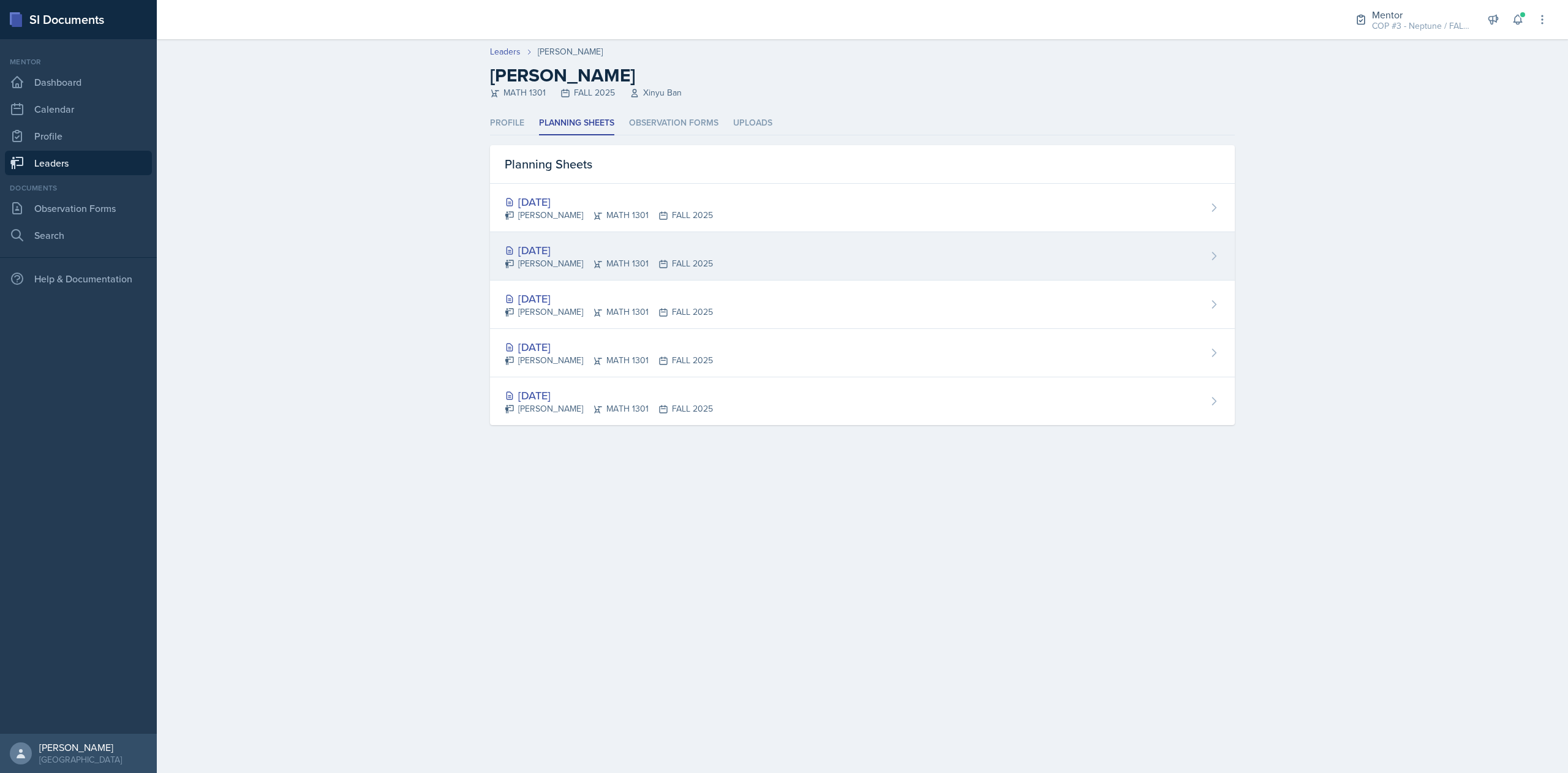
click at [574, 258] on div "[DATE]" at bounding box center [608, 250] width 208 height 17
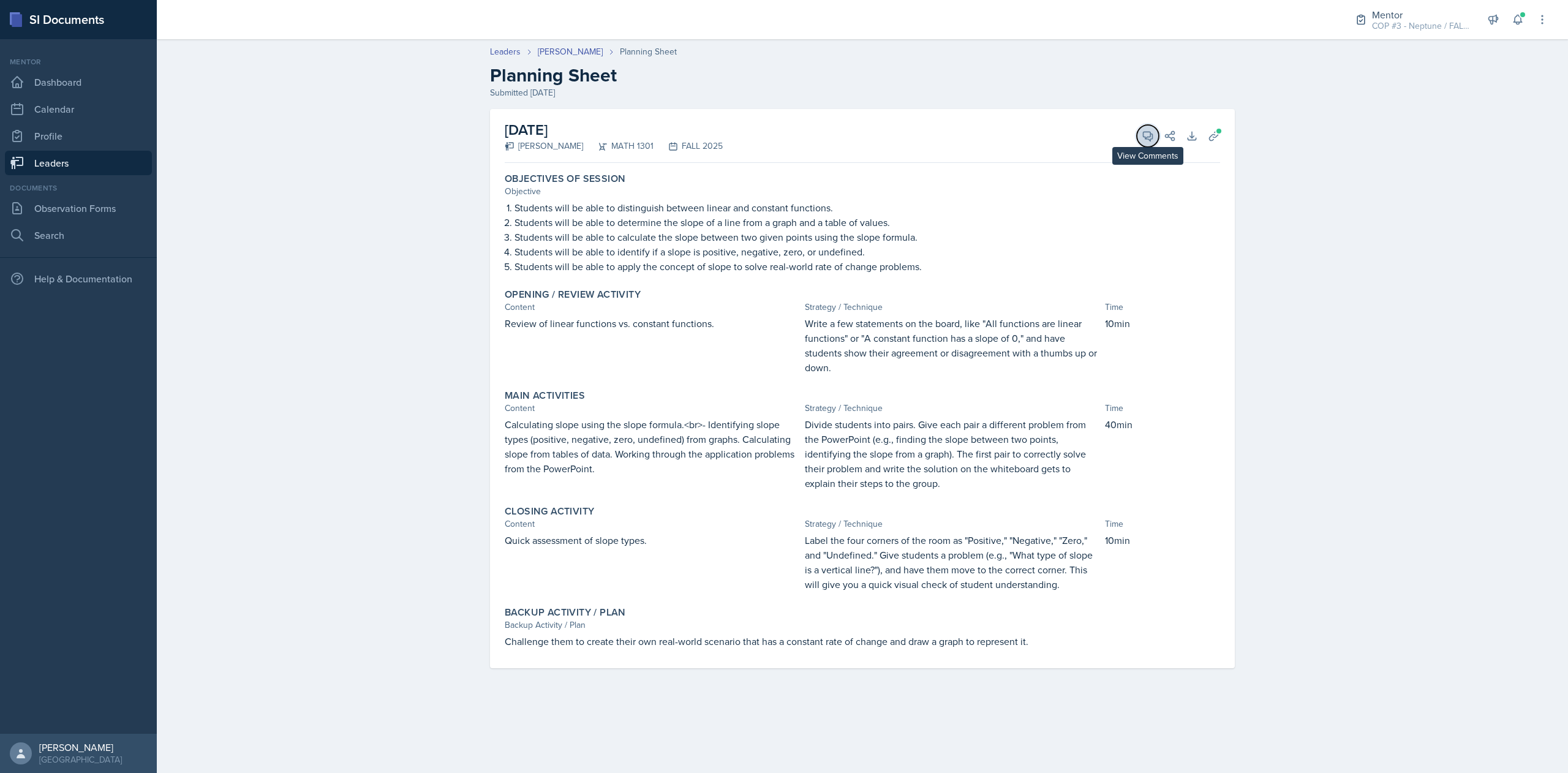
click at [1147, 137] on icon at bounding box center [1148, 136] width 9 height 9
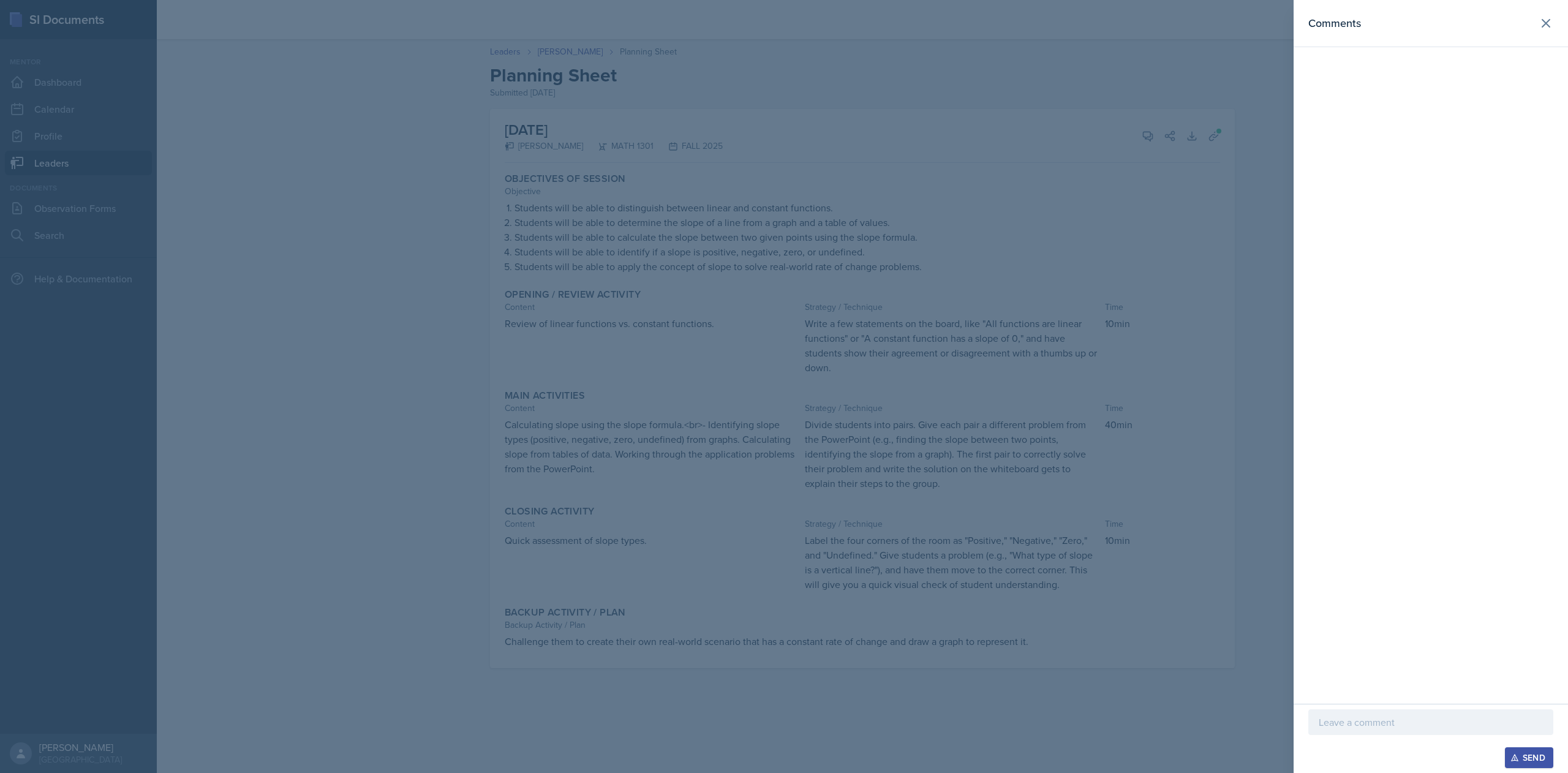
click at [1360, 723] on p at bounding box center [1431, 722] width 224 height 15
click at [1527, 754] on div "Send" at bounding box center [1529, 757] width 32 height 10
click at [1351, 725] on p at bounding box center [1431, 722] width 224 height 15
click at [1515, 758] on icon "button" at bounding box center [1515, 757] width 9 height 9
click at [1559, 24] on header "Comments" at bounding box center [1431, 24] width 275 height 47
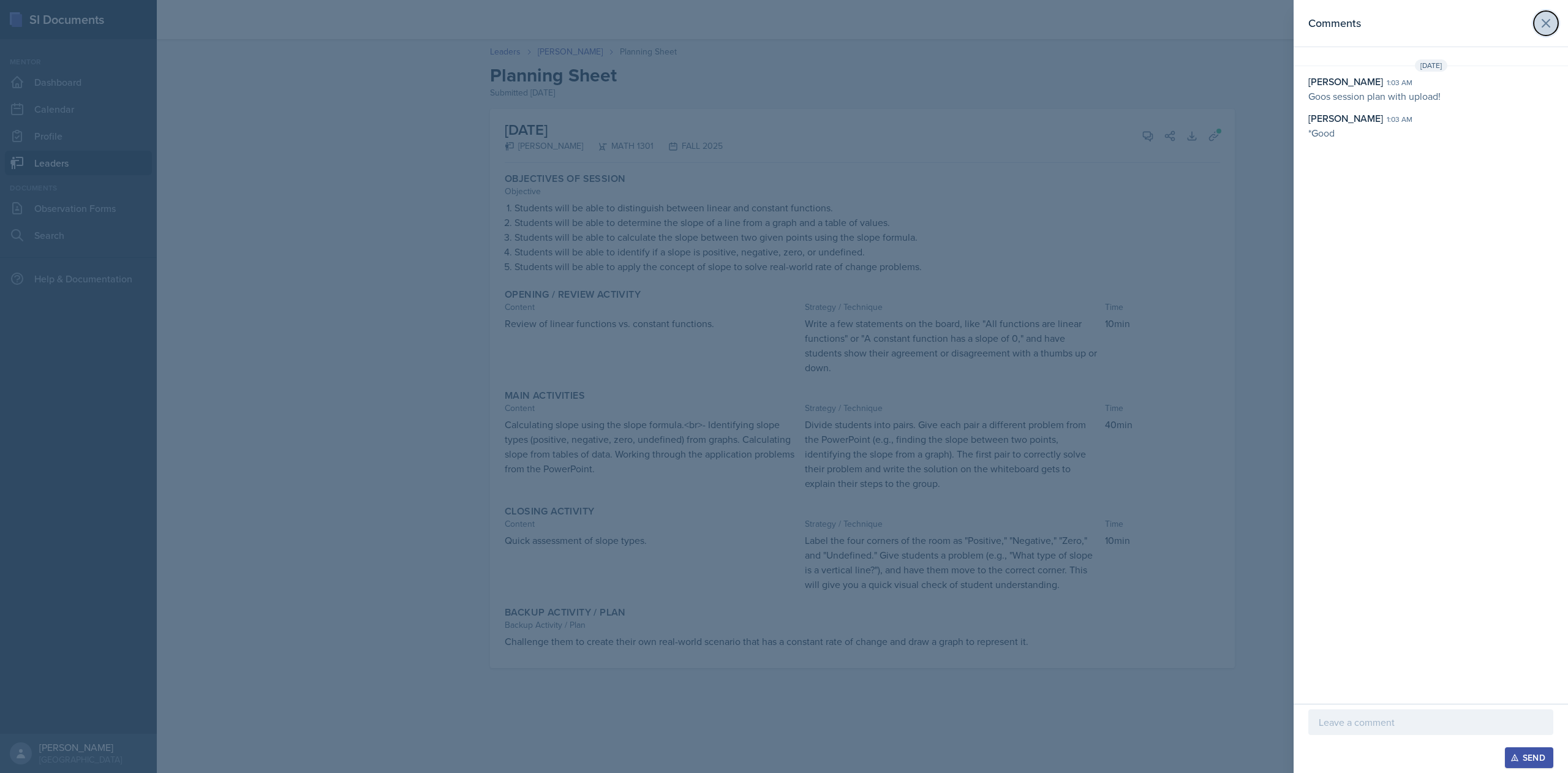
click at [1539, 26] on icon at bounding box center [1546, 24] width 15 height 15
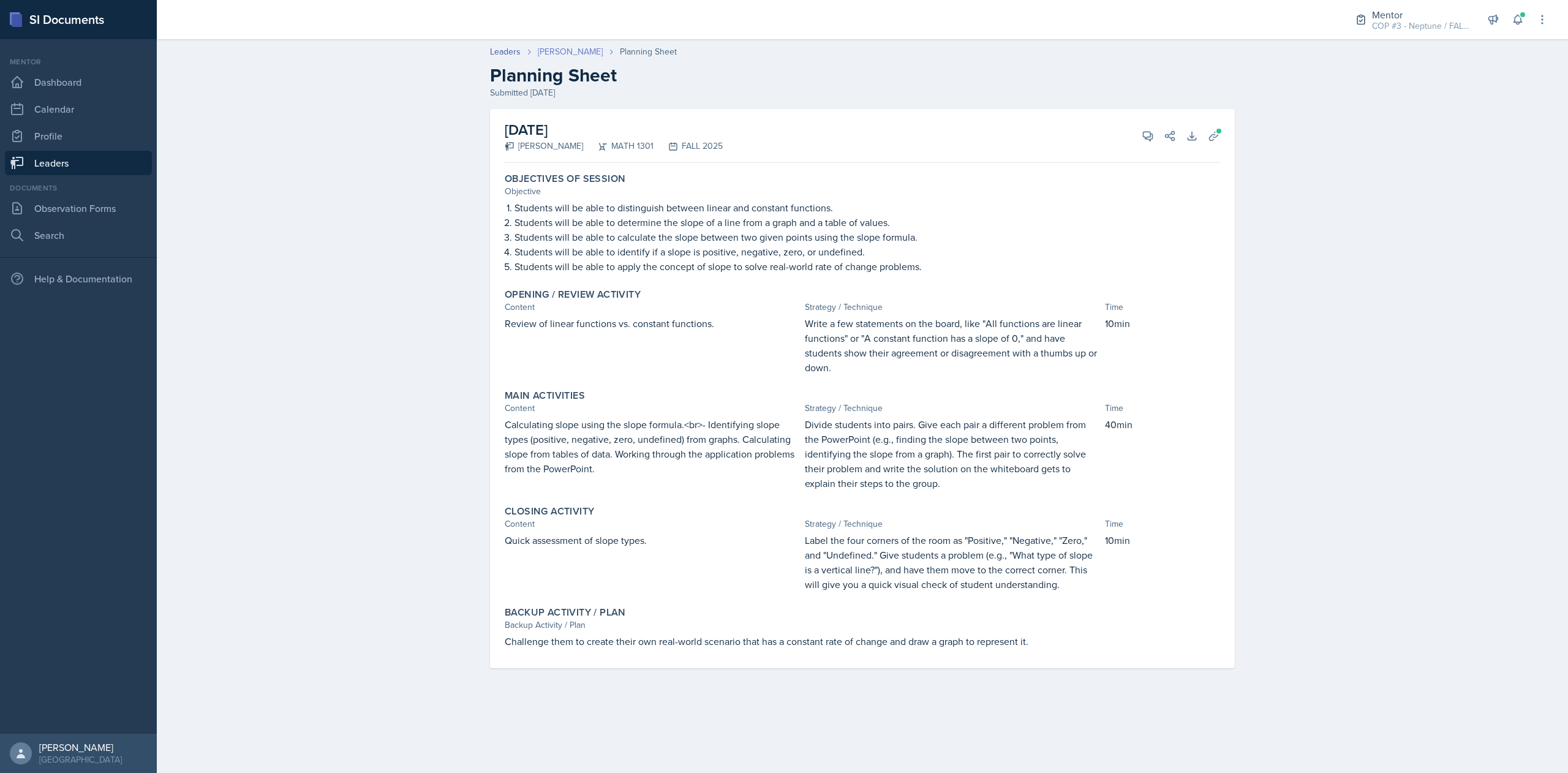
click at [564, 50] on link "[PERSON_NAME]" at bounding box center [570, 52] width 65 height 13
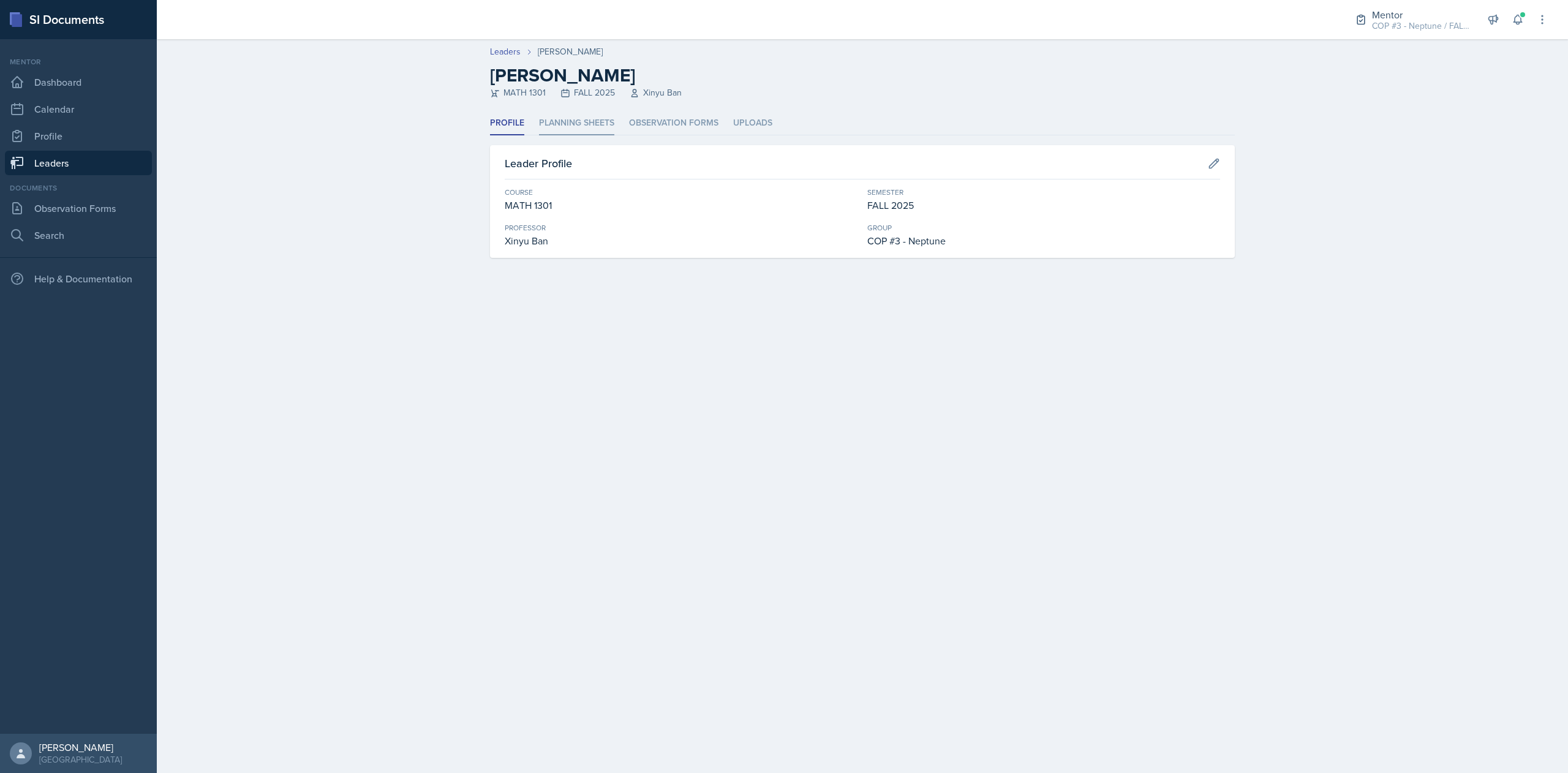
click at [559, 134] on li "Planning Sheets" at bounding box center [576, 123] width 75 height 24
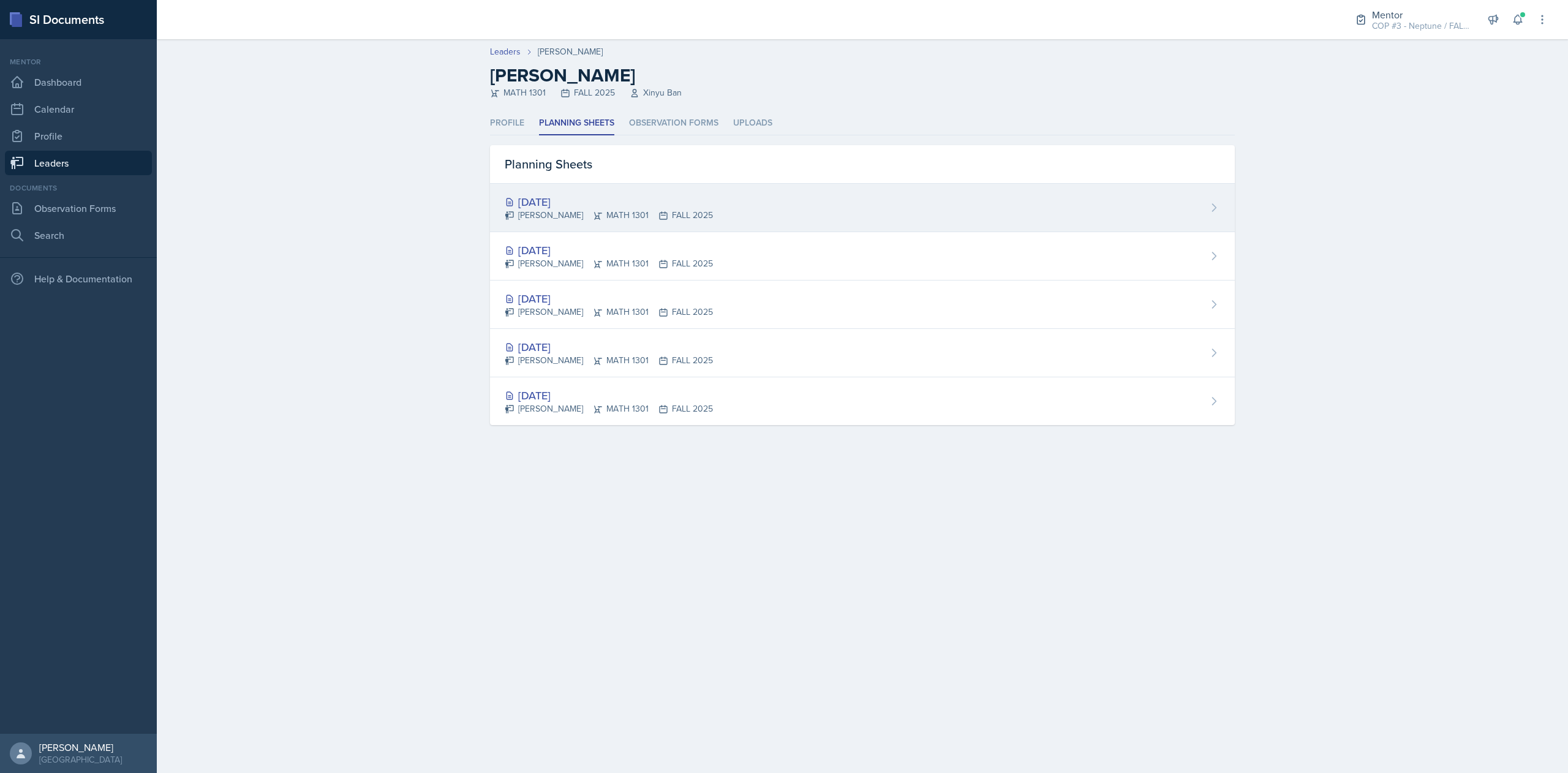
click at [569, 205] on div "[DATE]" at bounding box center [608, 201] width 208 height 17
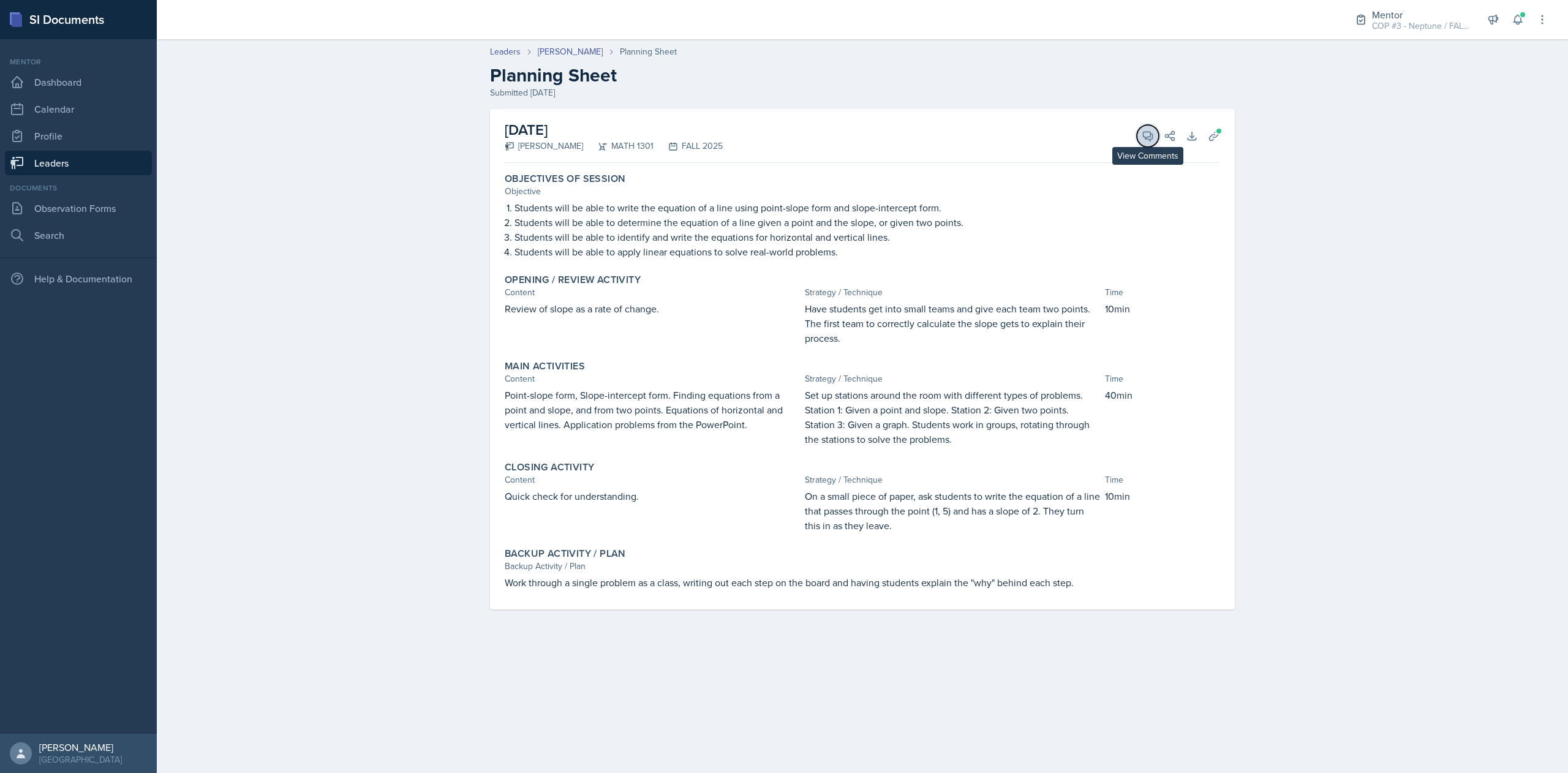
click at [1144, 141] on icon at bounding box center [1148, 136] width 12 height 12
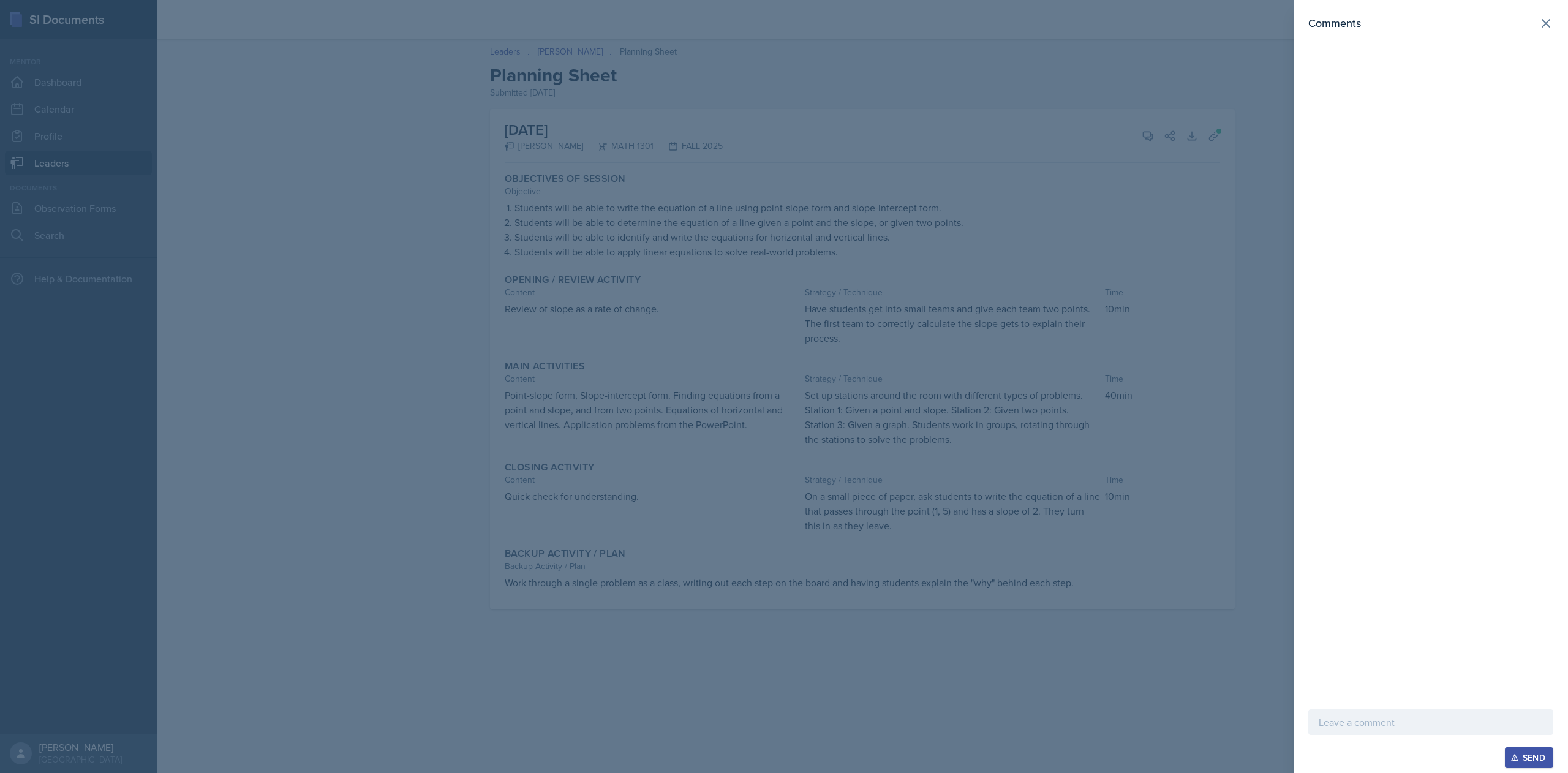
click at [1333, 715] on p at bounding box center [1431, 722] width 224 height 15
click at [1538, 754] on div "Send" at bounding box center [1529, 757] width 32 height 10
click at [1552, 23] on icon at bounding box center [1546, 24] width 15 height 15
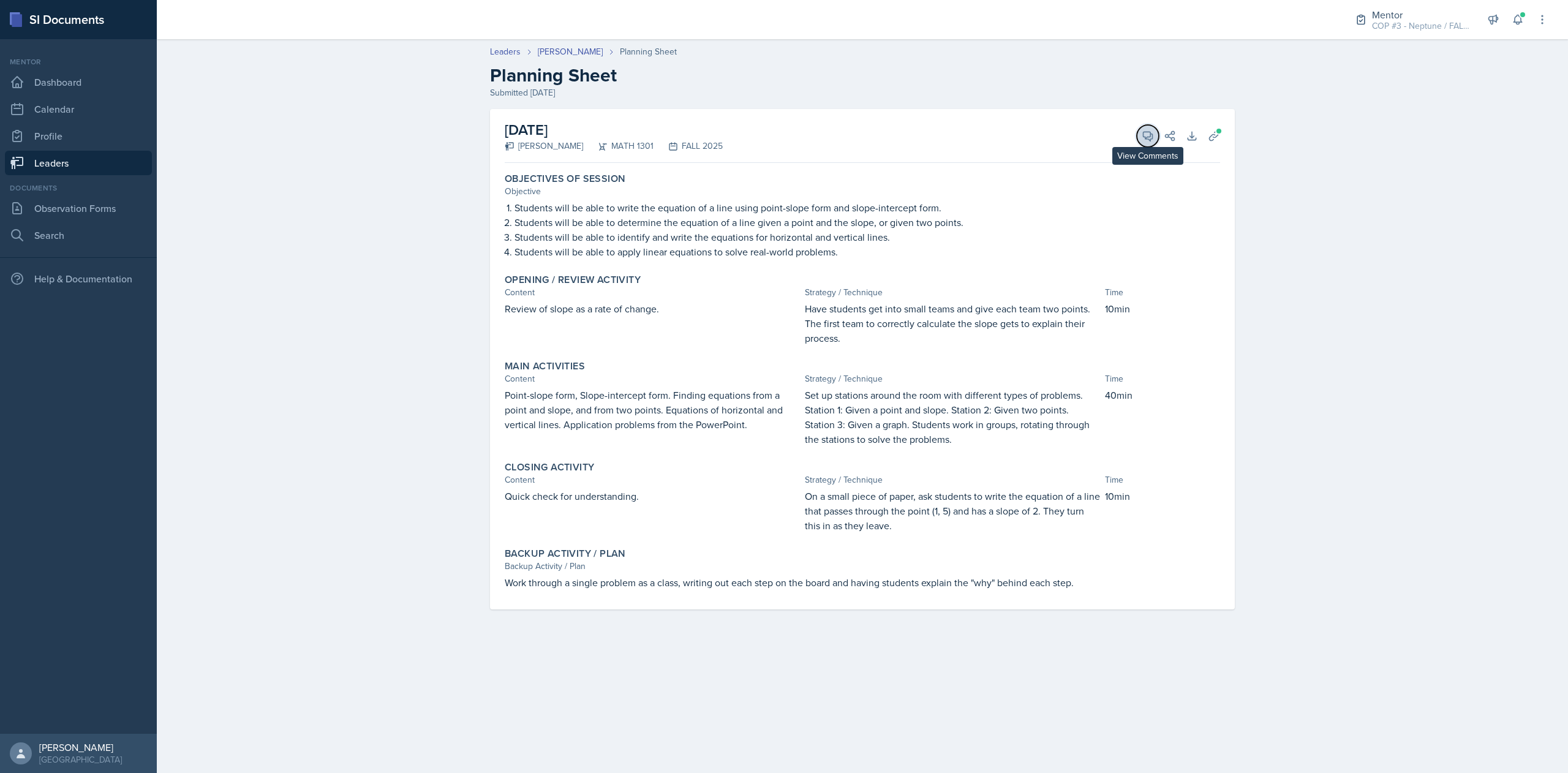
click at [1149, 139] on icon at bounding box center [1148, 136] width 12 height 12
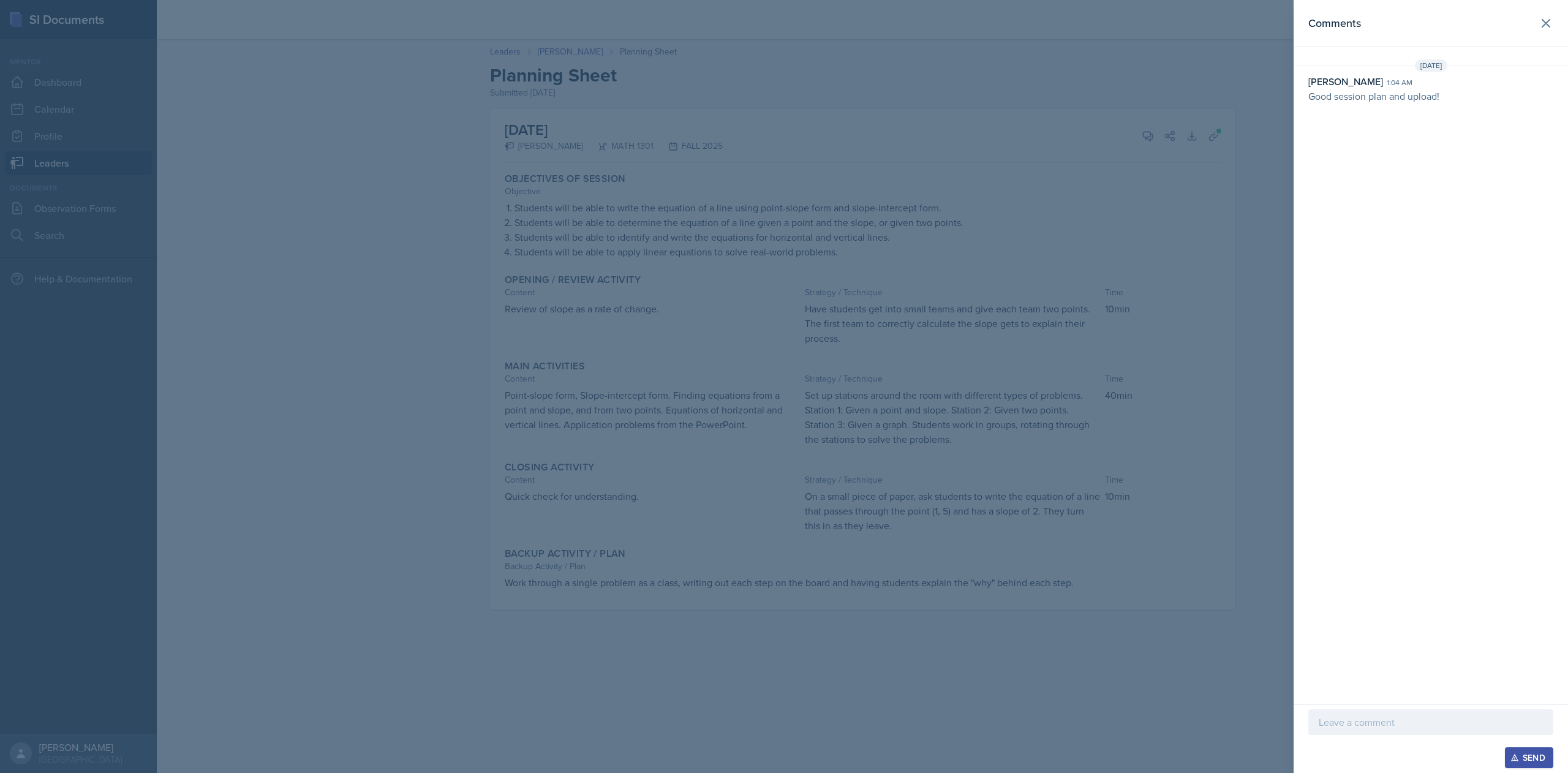
click at [1340, 102] on p "Good session plan and upload!" at bounding box center [1431, 96] width 245 height 15
copy div "Good session plan and upload!"
click at [1541, 17] on icon at bounding box center [1546, 24] width 15 height 15
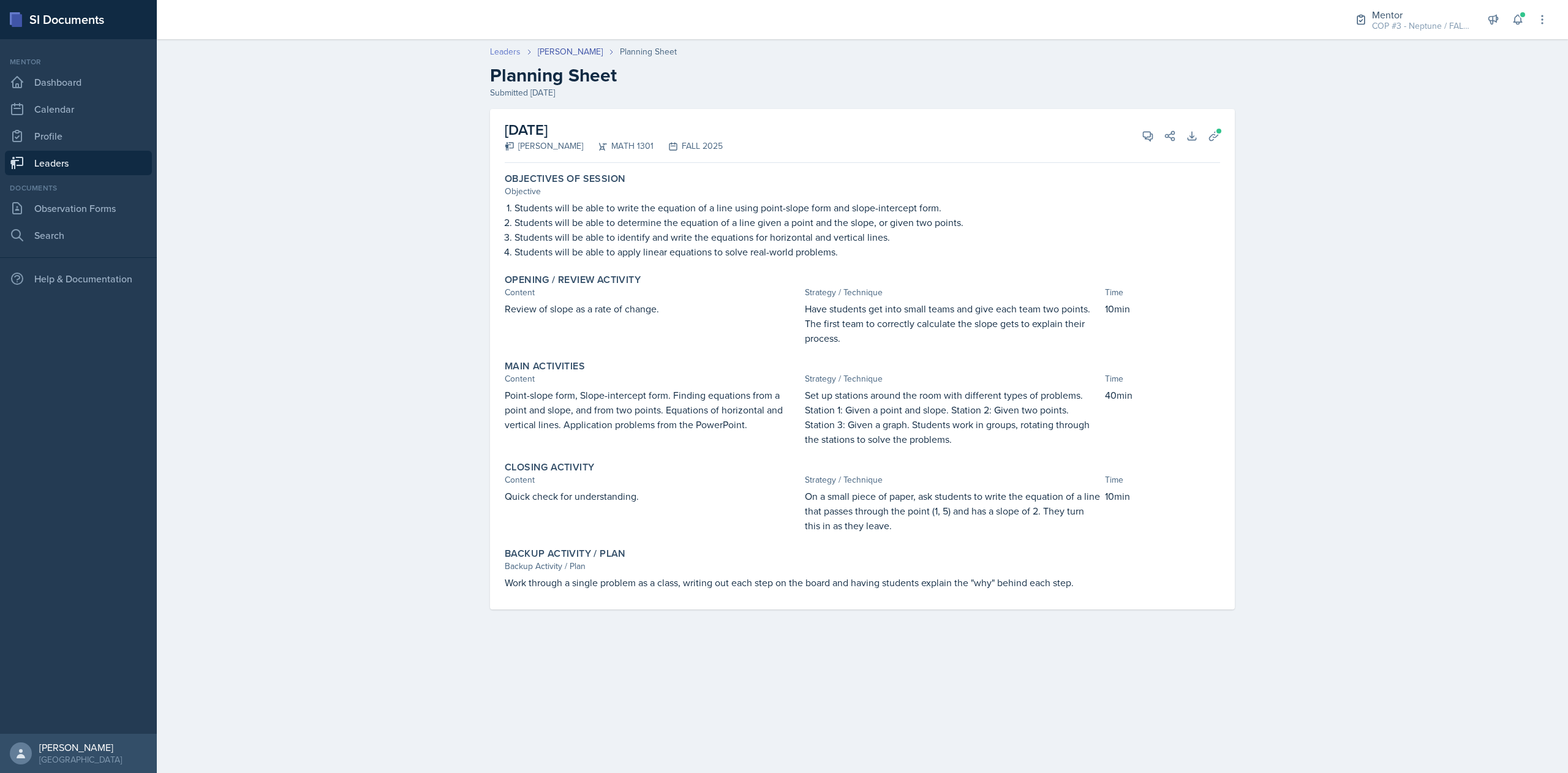
click at [497, 56] on link "Leaders" at bounding box center [505, 52] width 30 height 13
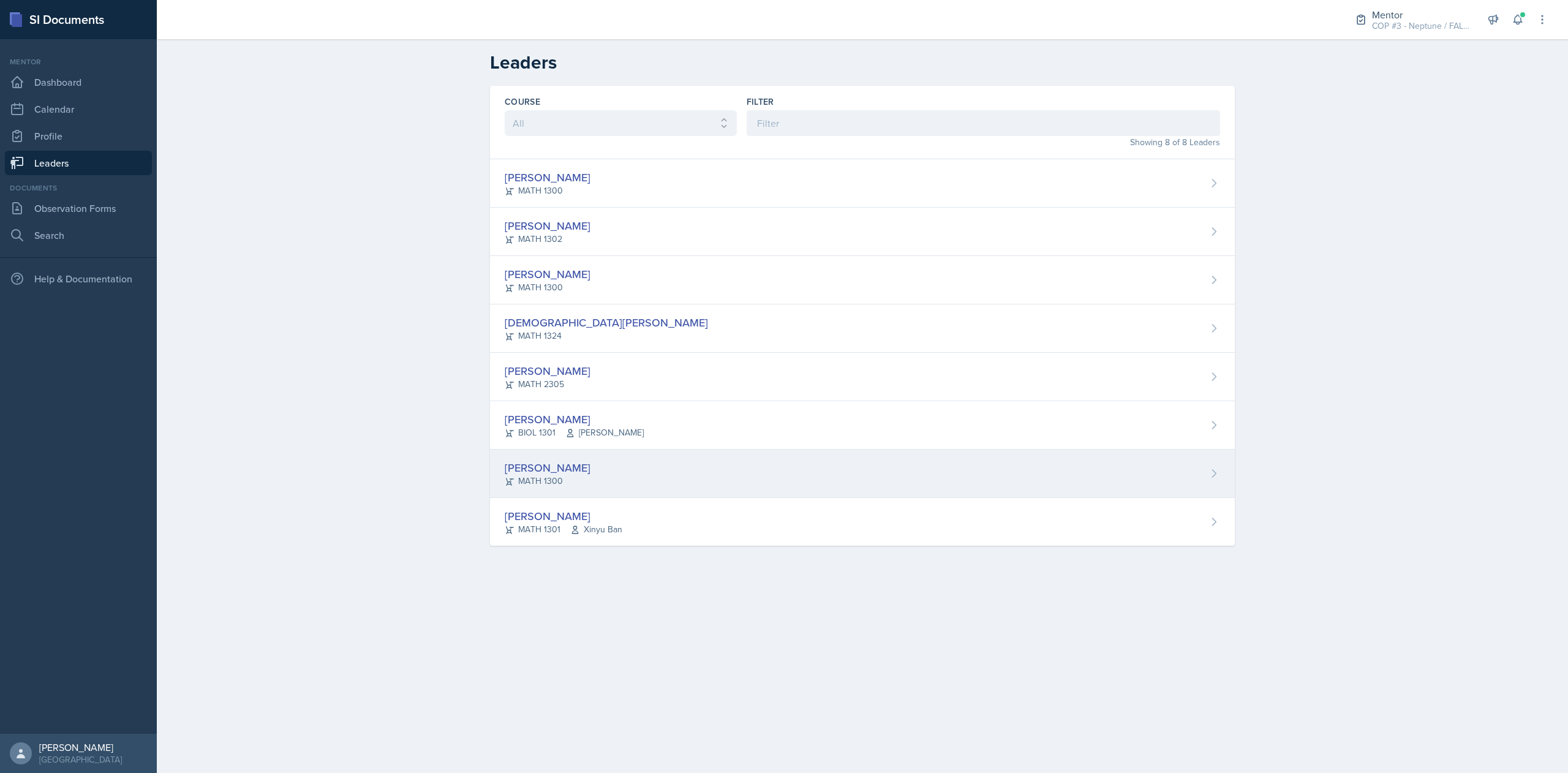
click at [552, 477] on div "MATH 1300" at bounding box center [548, 481] width 86 height 13
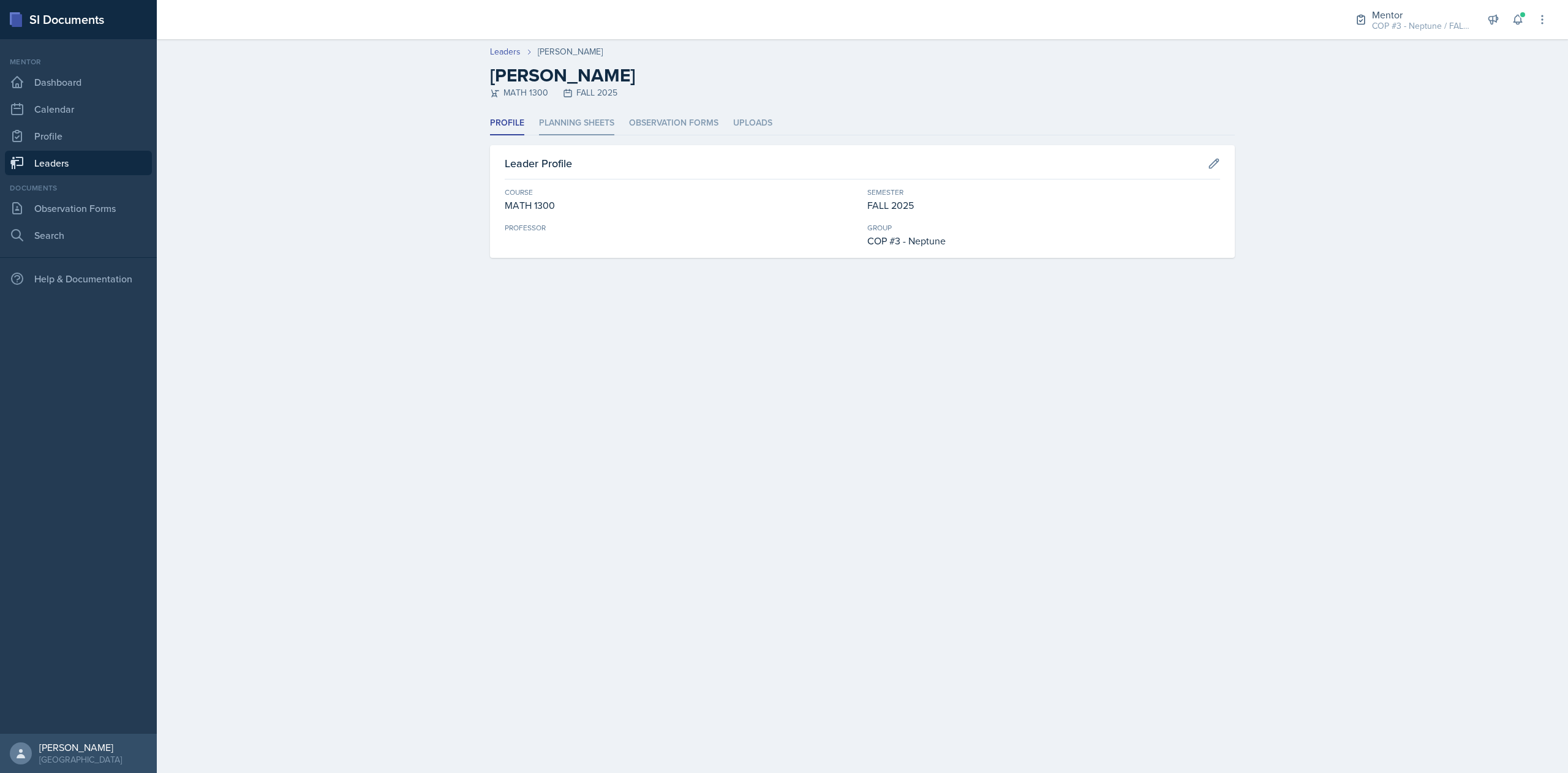
click at [584, 119] on li "Planning Sheets" at bounding box center [576, 123] width 75 height 24
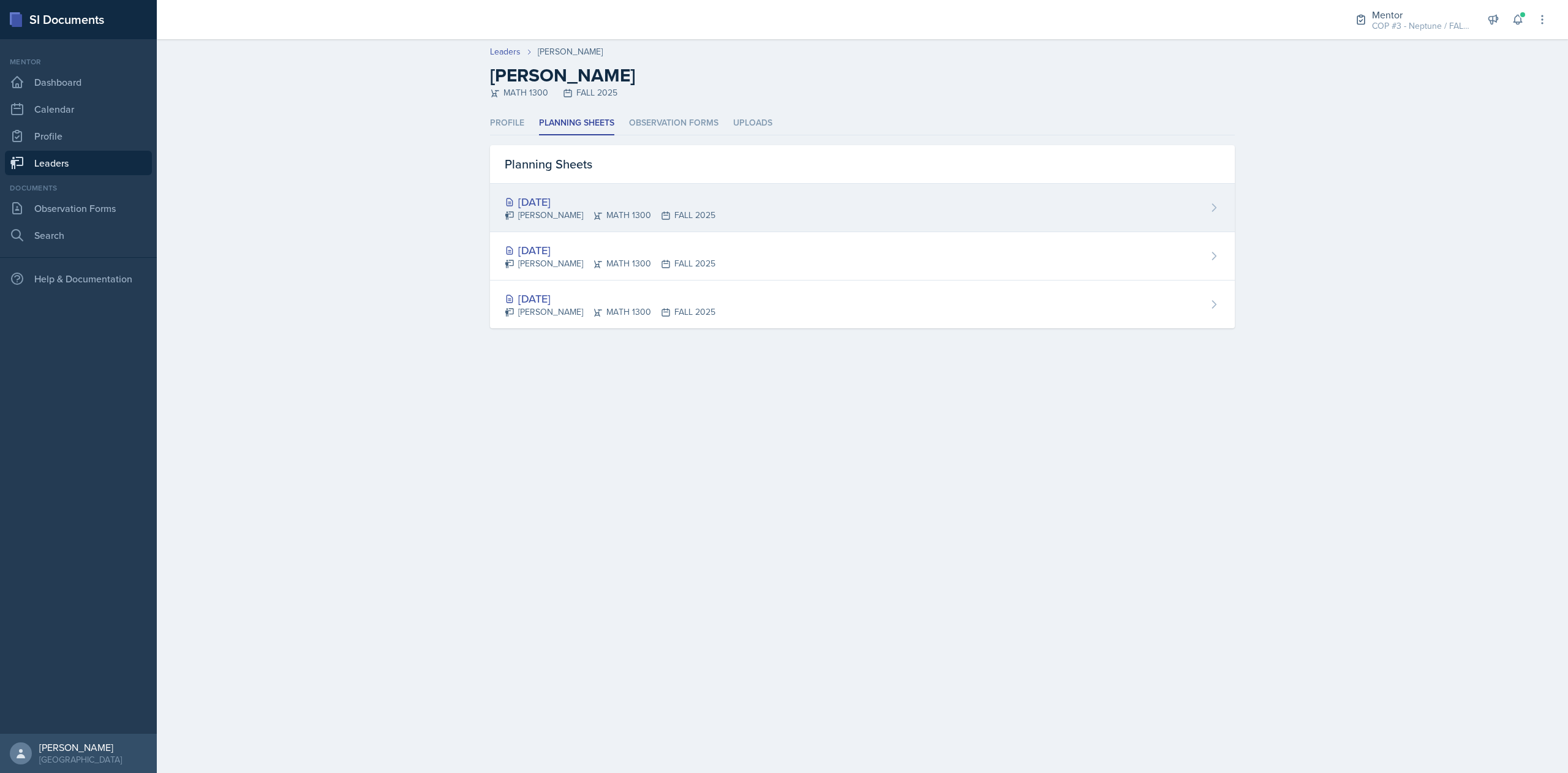
click at [603, 198] on div "[DATE]" at bounding box center [610, 201] width 211 height 17
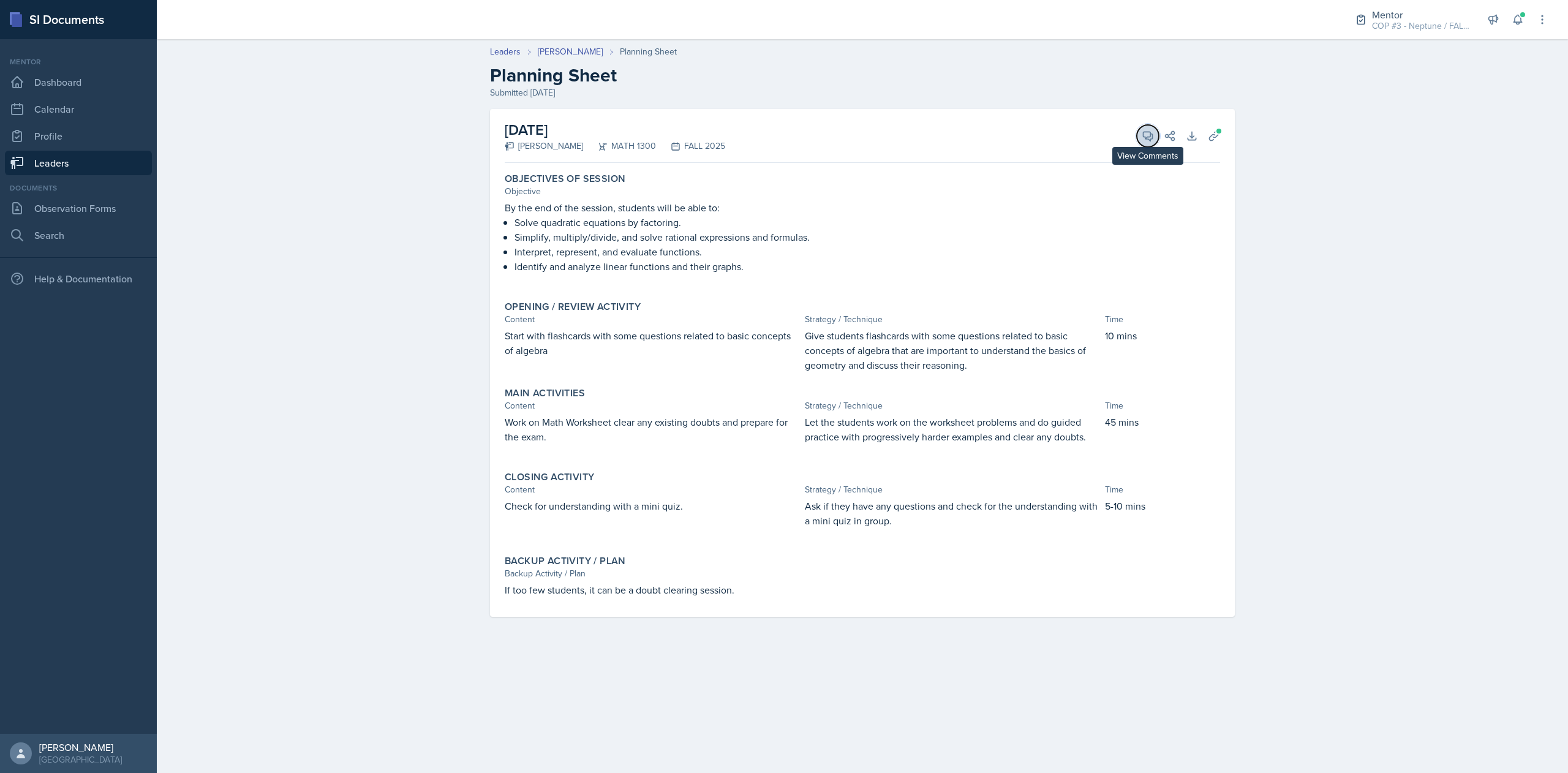
click at [1145, 140] on icon at bounding box center [1148, 136] width 12 height 12
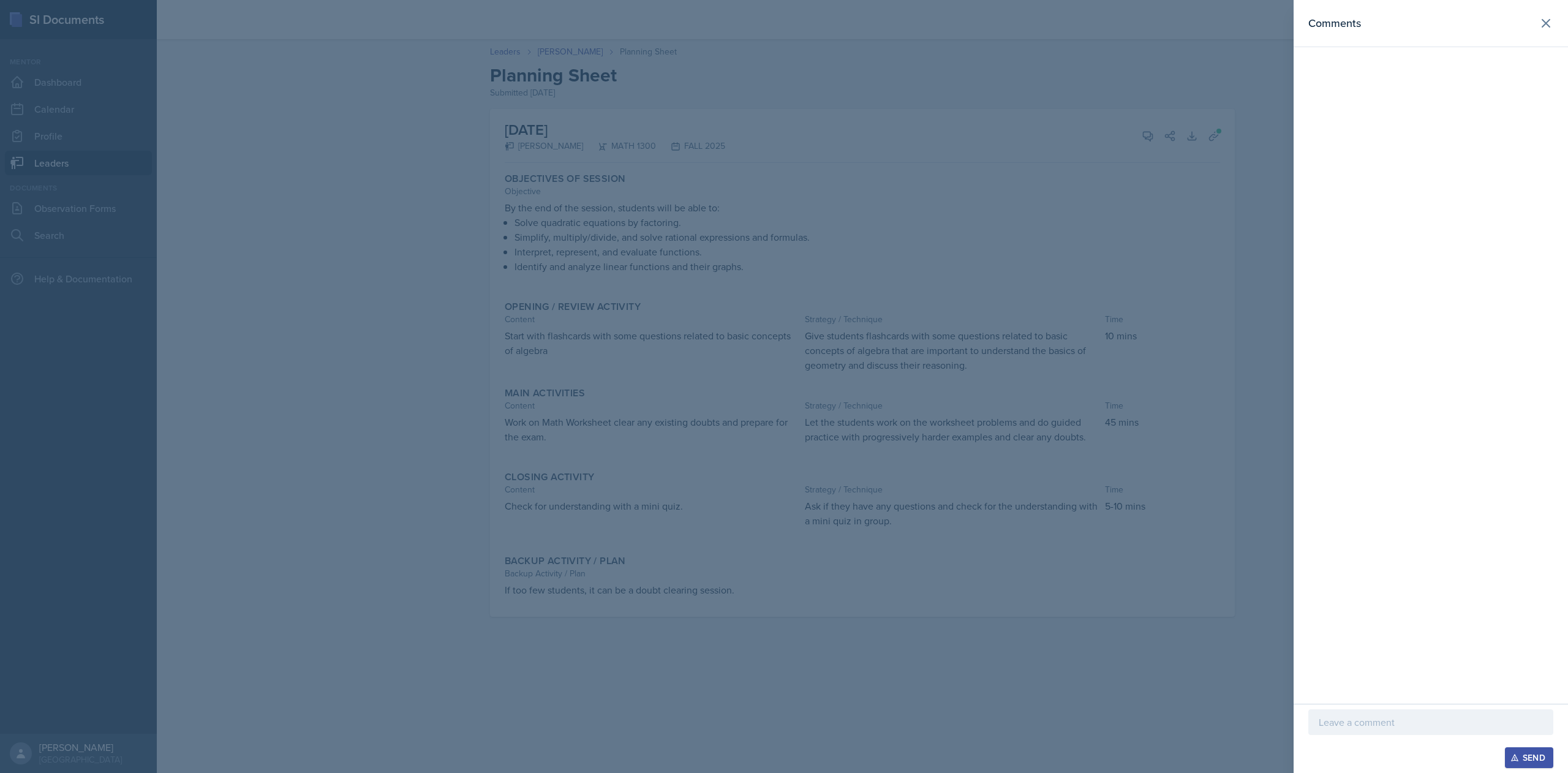
click at [1362, 730] on div at bounding box center [1431, 721] width 245 height 25
click at [1529, 758] on div "Send" at bounding box center [1529, 757] width 32 height 10
click at [1543, 23] on icon at bounding box center [1546, 24] width 15 height 15
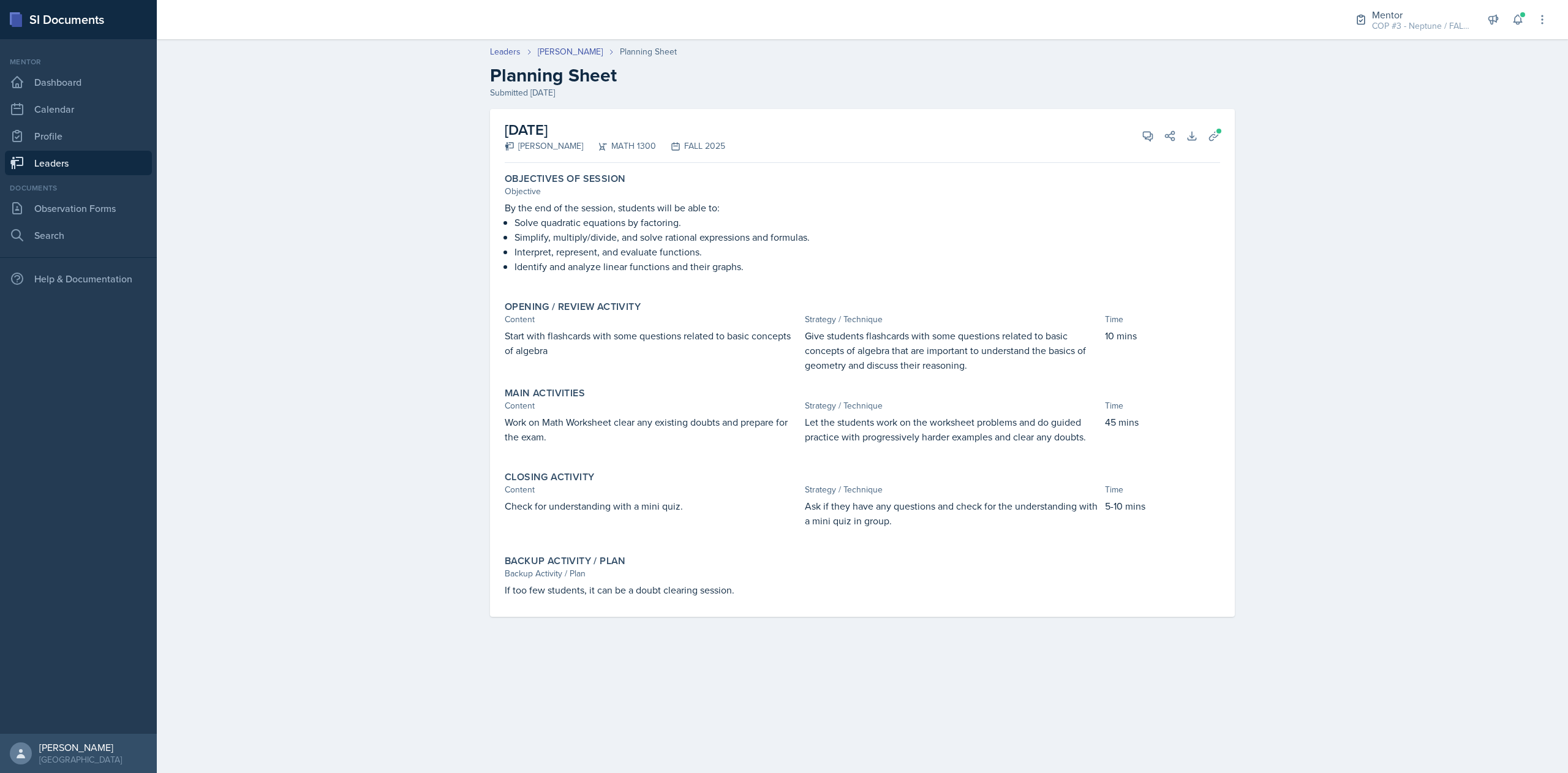
click at [65, 169] on link "Leaders" at bounding box center [78, 162] width 147 height 24
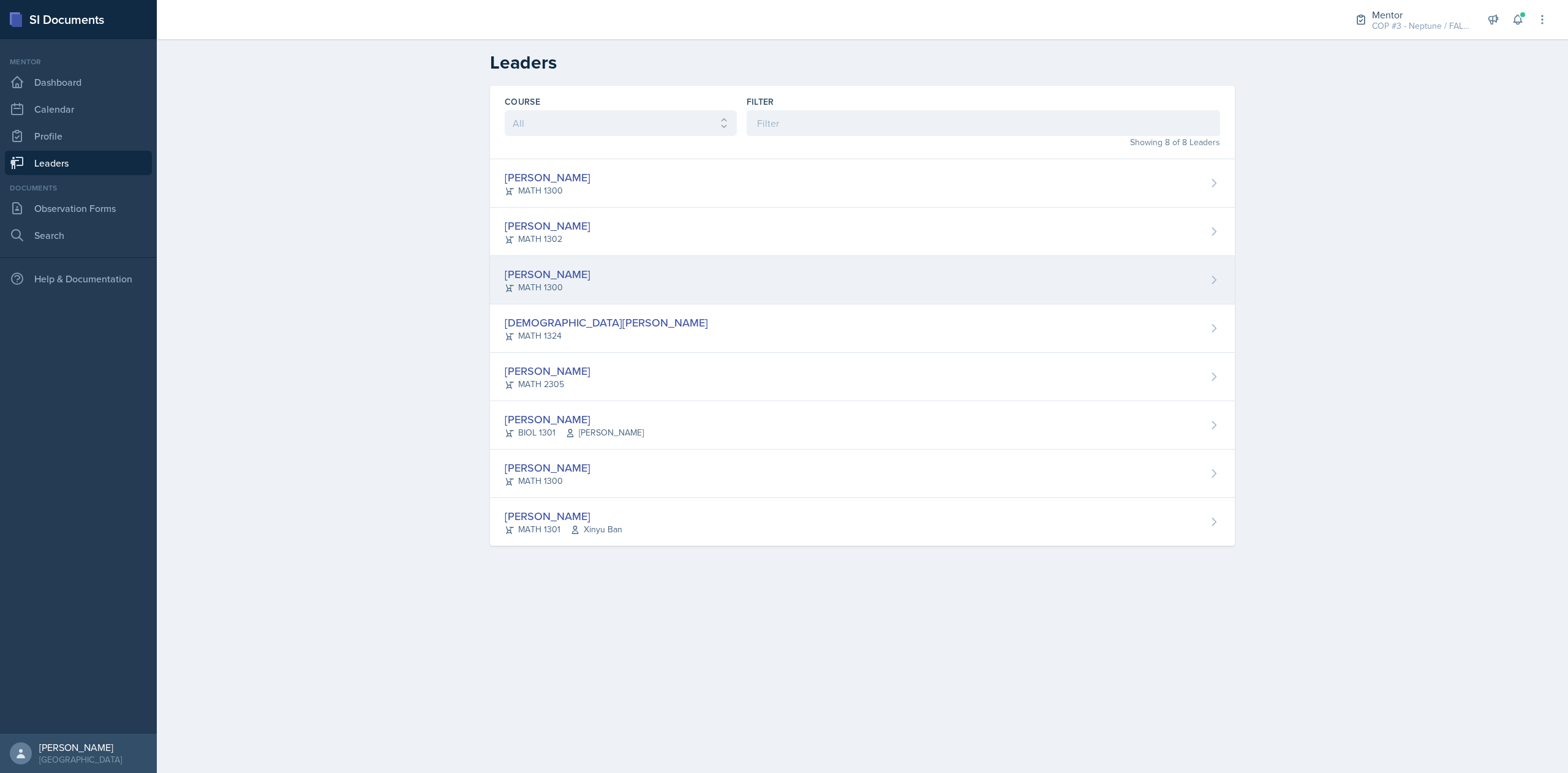
click at [545, 278] on div "[PERSON_NAME]" at bounding box center [548, 274] width 86 height 17
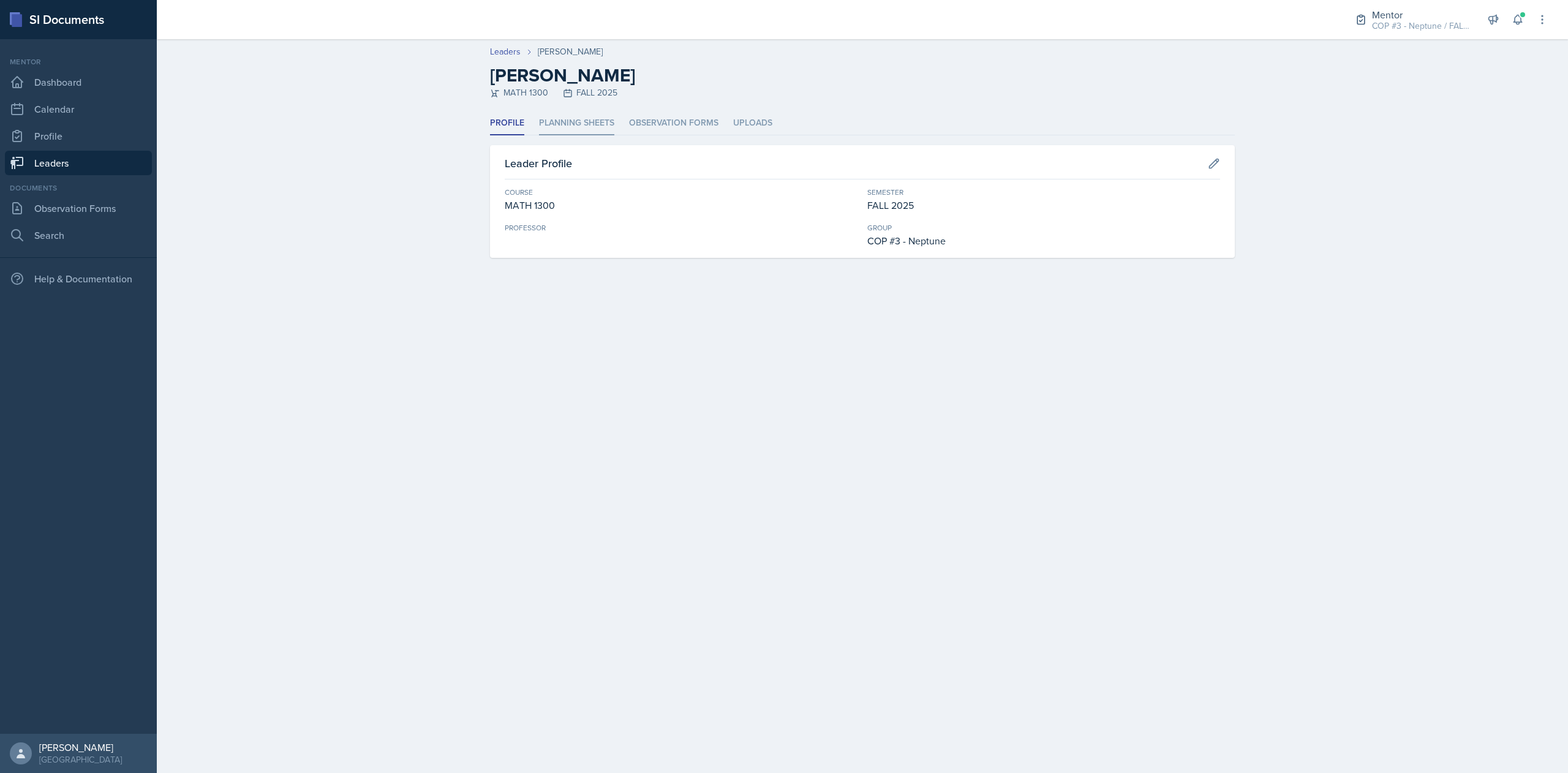
click at [584, 134] on li "Planning Sheets" at bounding box center [576, 123] width 75 height 24
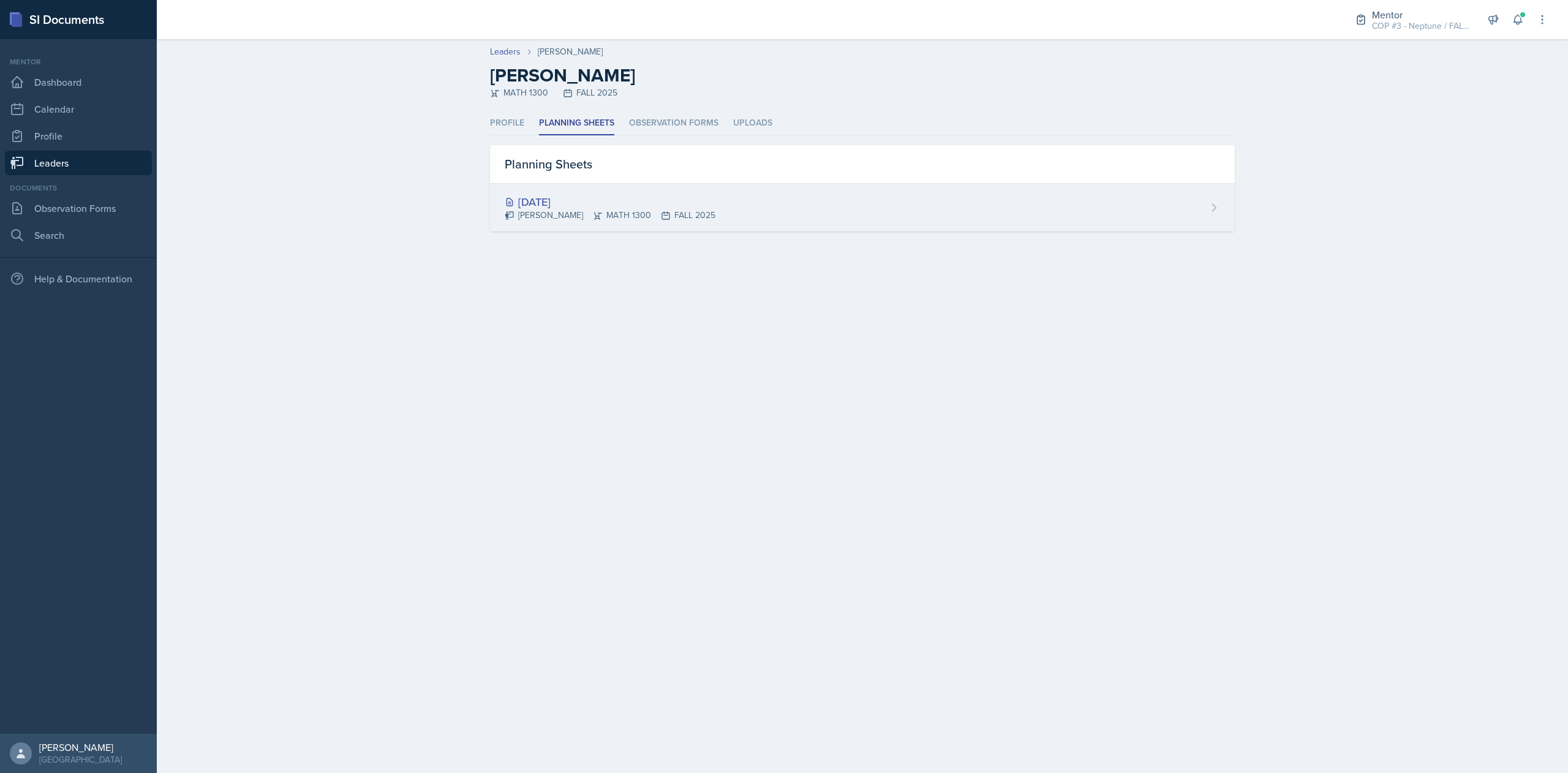
click at [578, 199] on div "[DATE]" at bounding box center [610, 201] width 211 height 17
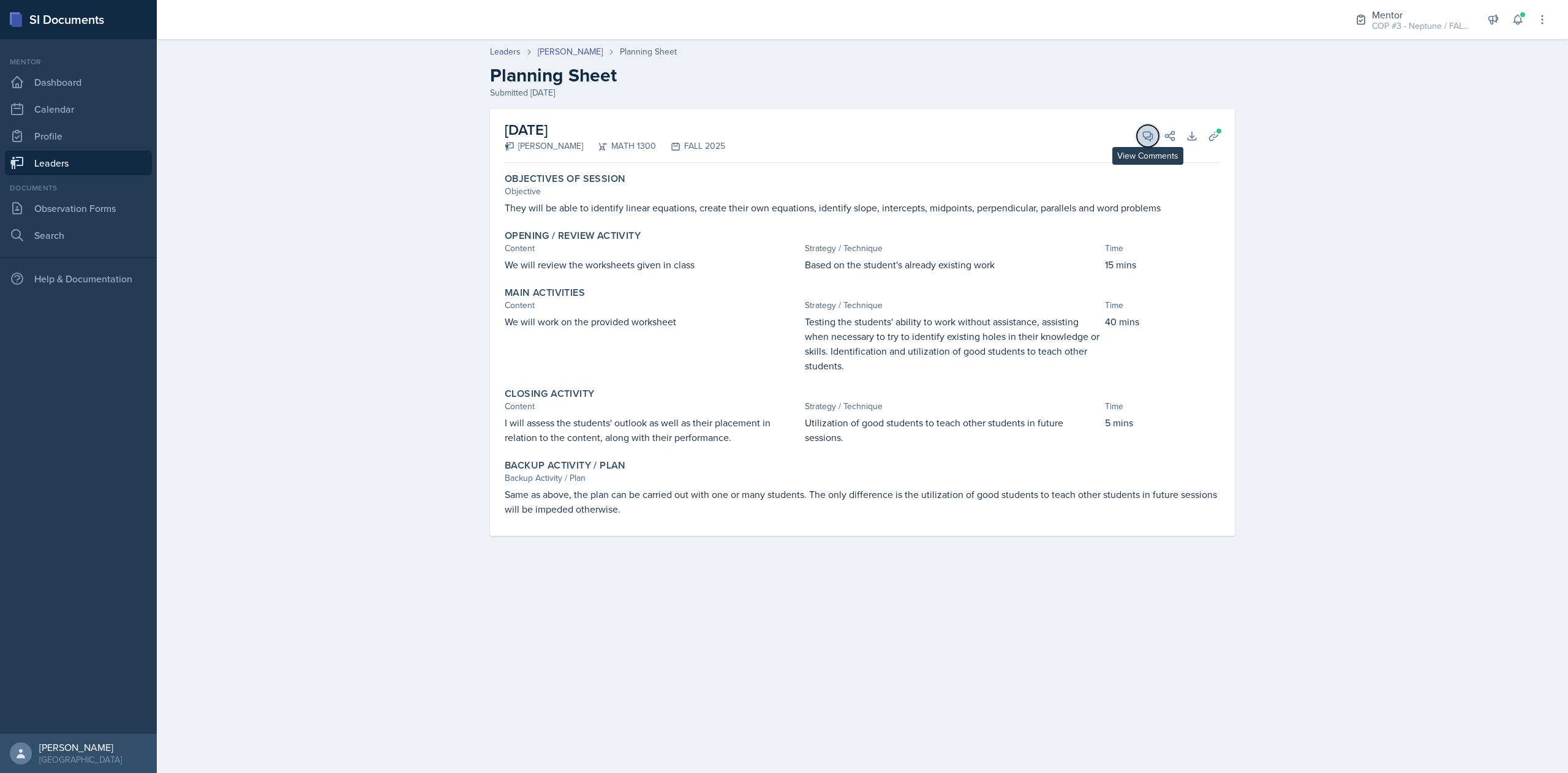
click at [1142, 141] on icon at bounding box center [1148, 136] width 12 height 12
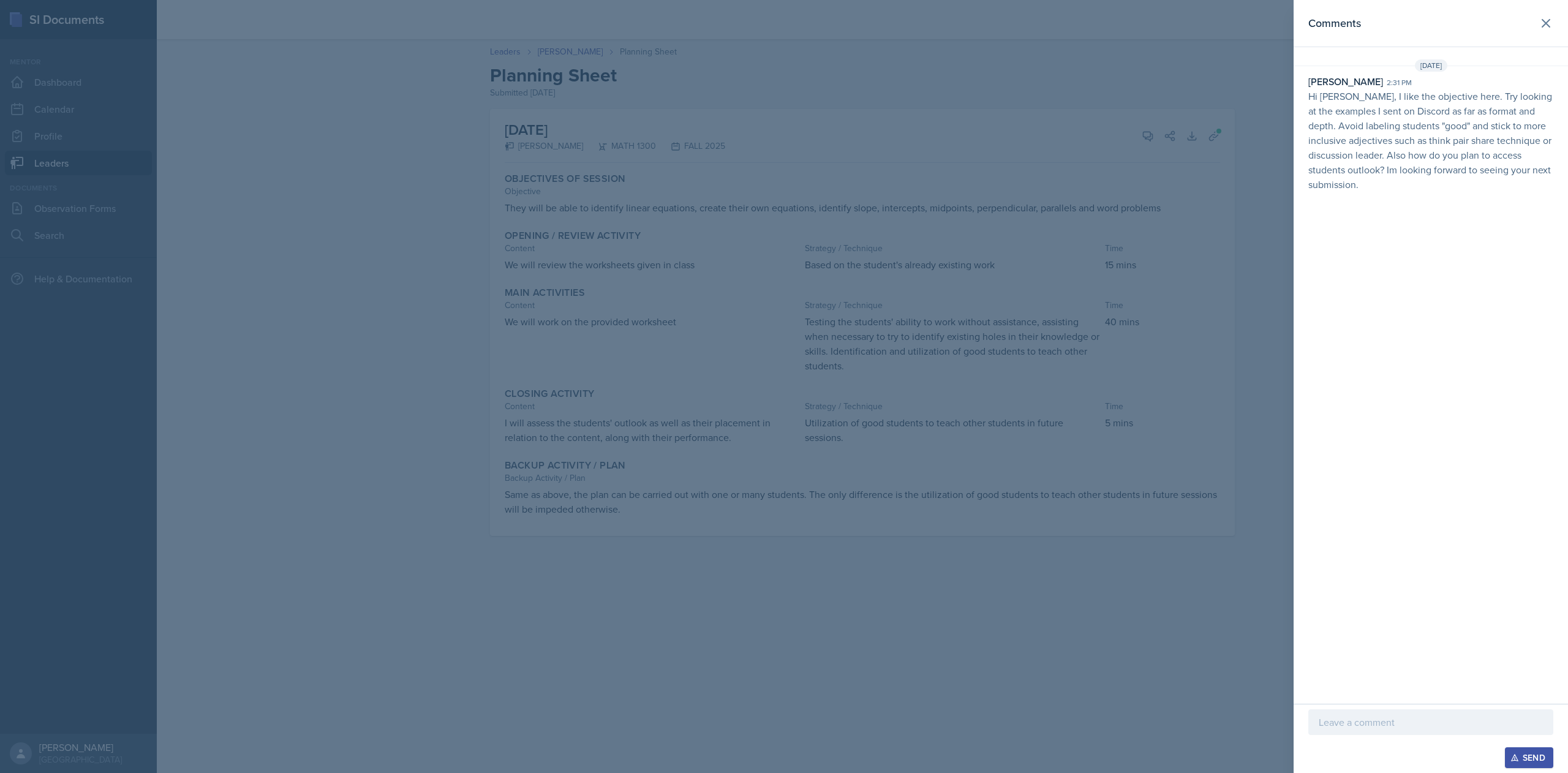
click at [1398, 718] on p at bounding box center [1431, 722] width 224 height 15
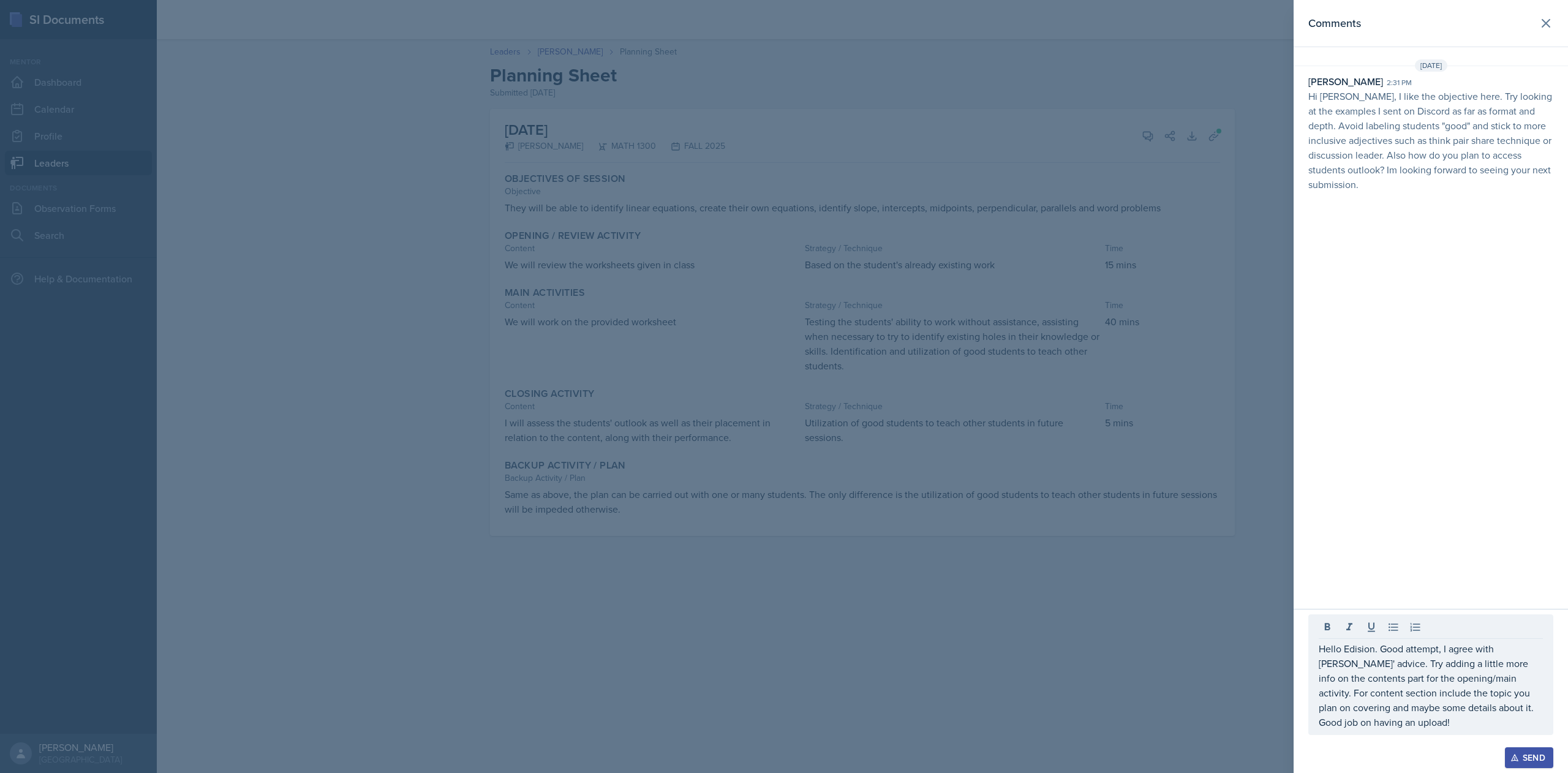
click at [1533, 754] on div "Send" at bounding box center [1529, 757] width 32 height 10
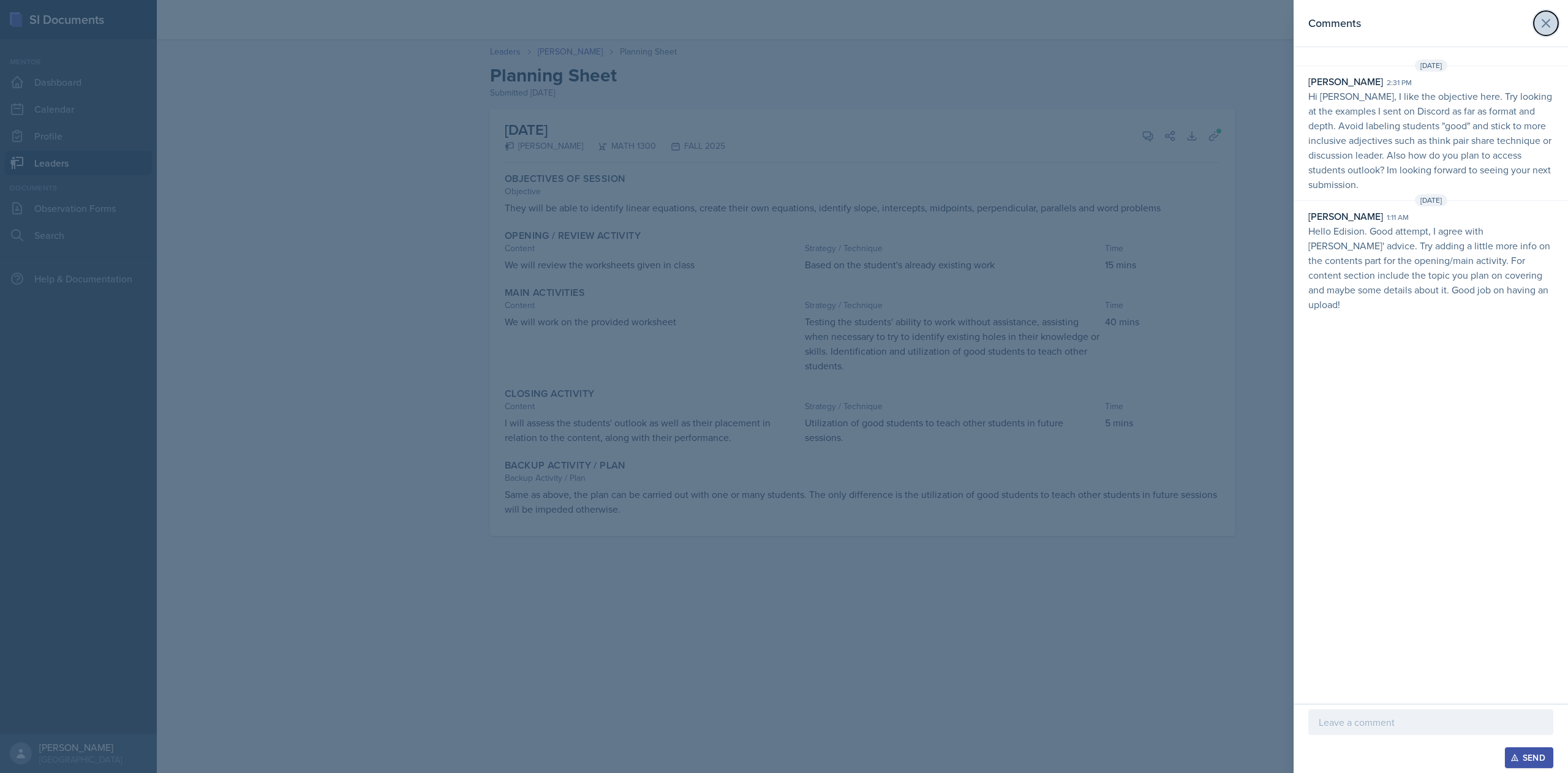
click at [1546, 23] on icon at bounding box center [1546, 24] width 7 height 7
